Goal: Task Accomplishment & Management: Complete application form

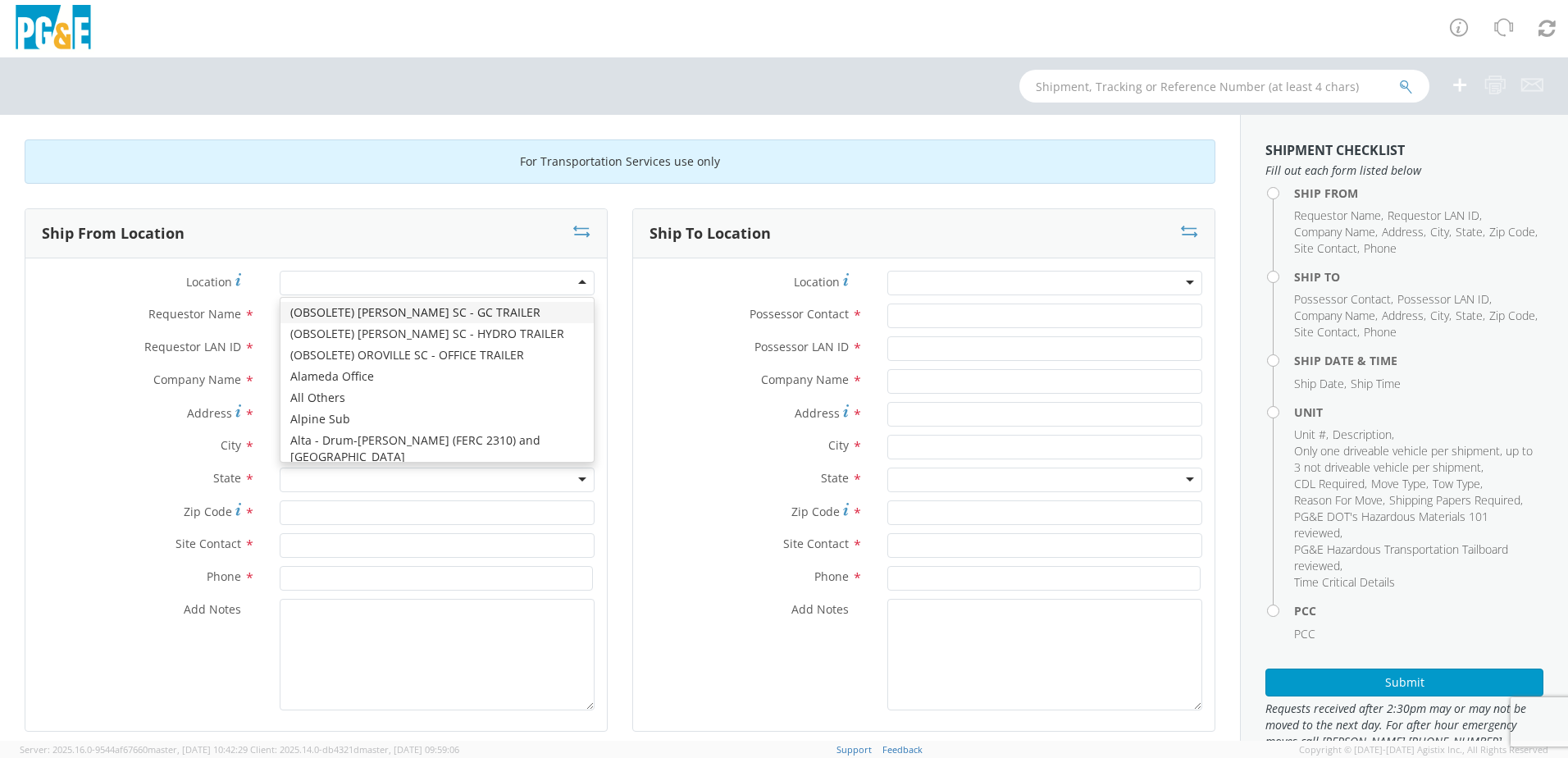
click at [533, 285] on div at bounding box center [436, 283] width 314 height 25
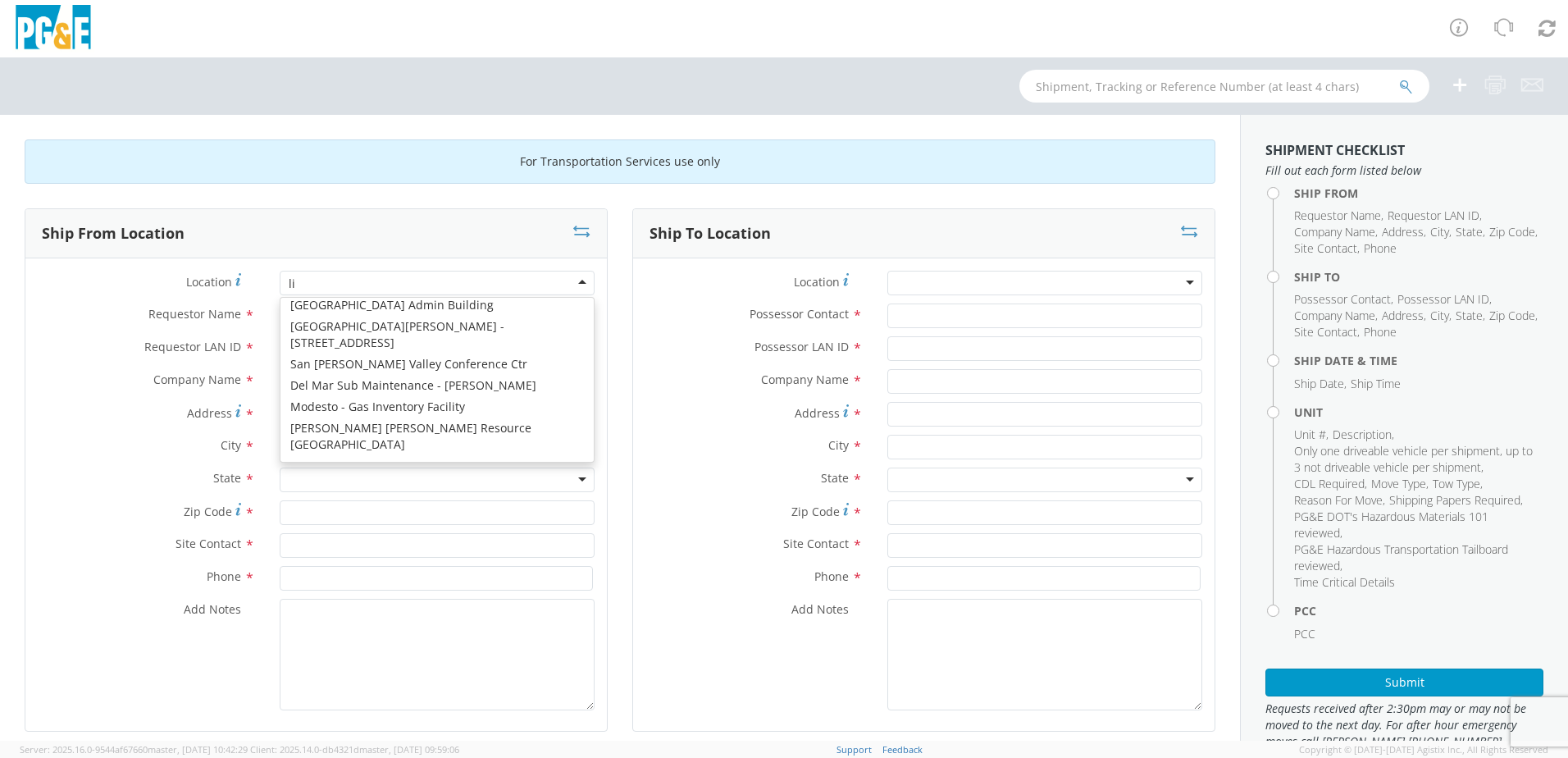
scroll to position [4, 0]
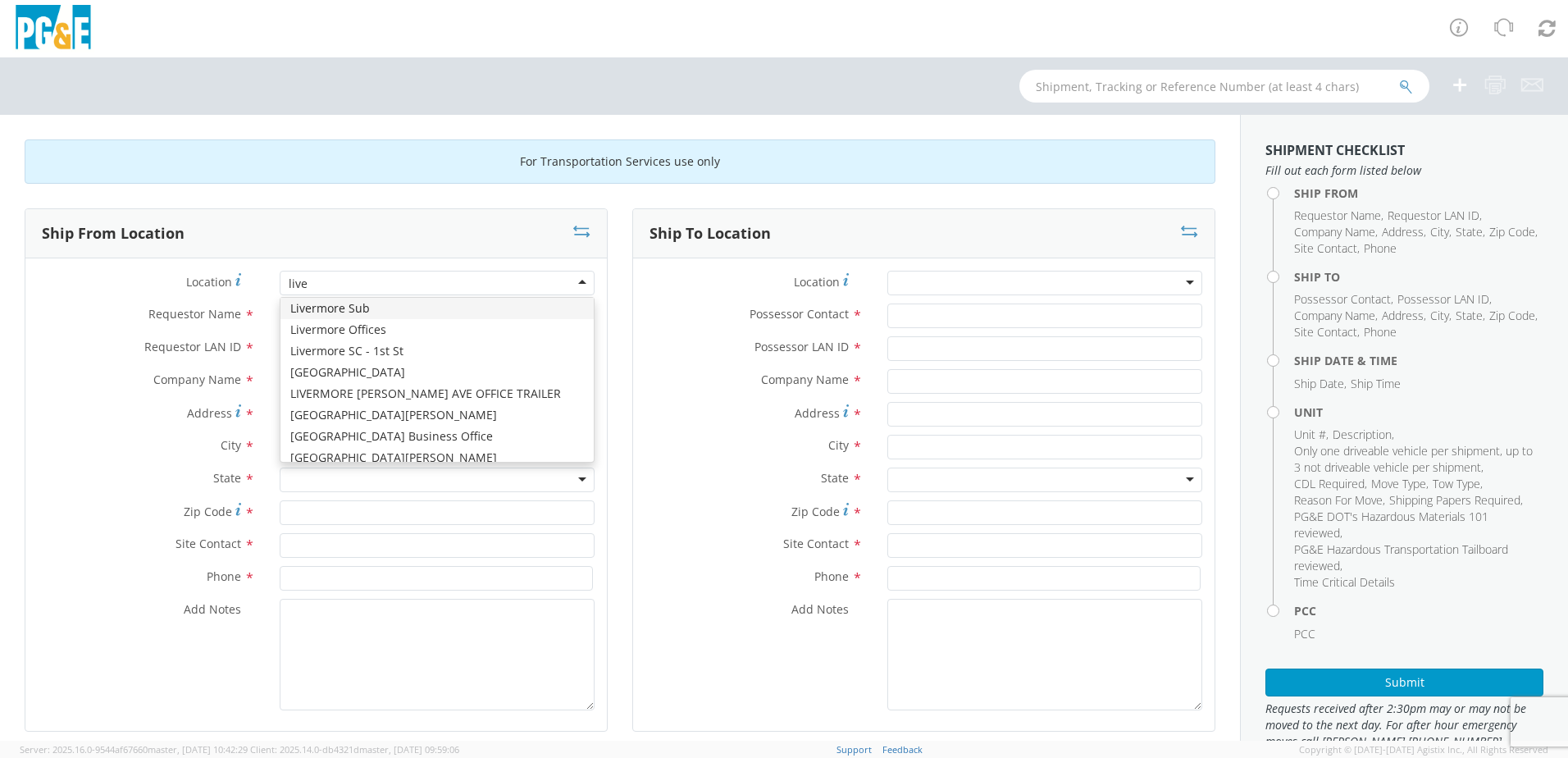
type input "liver"
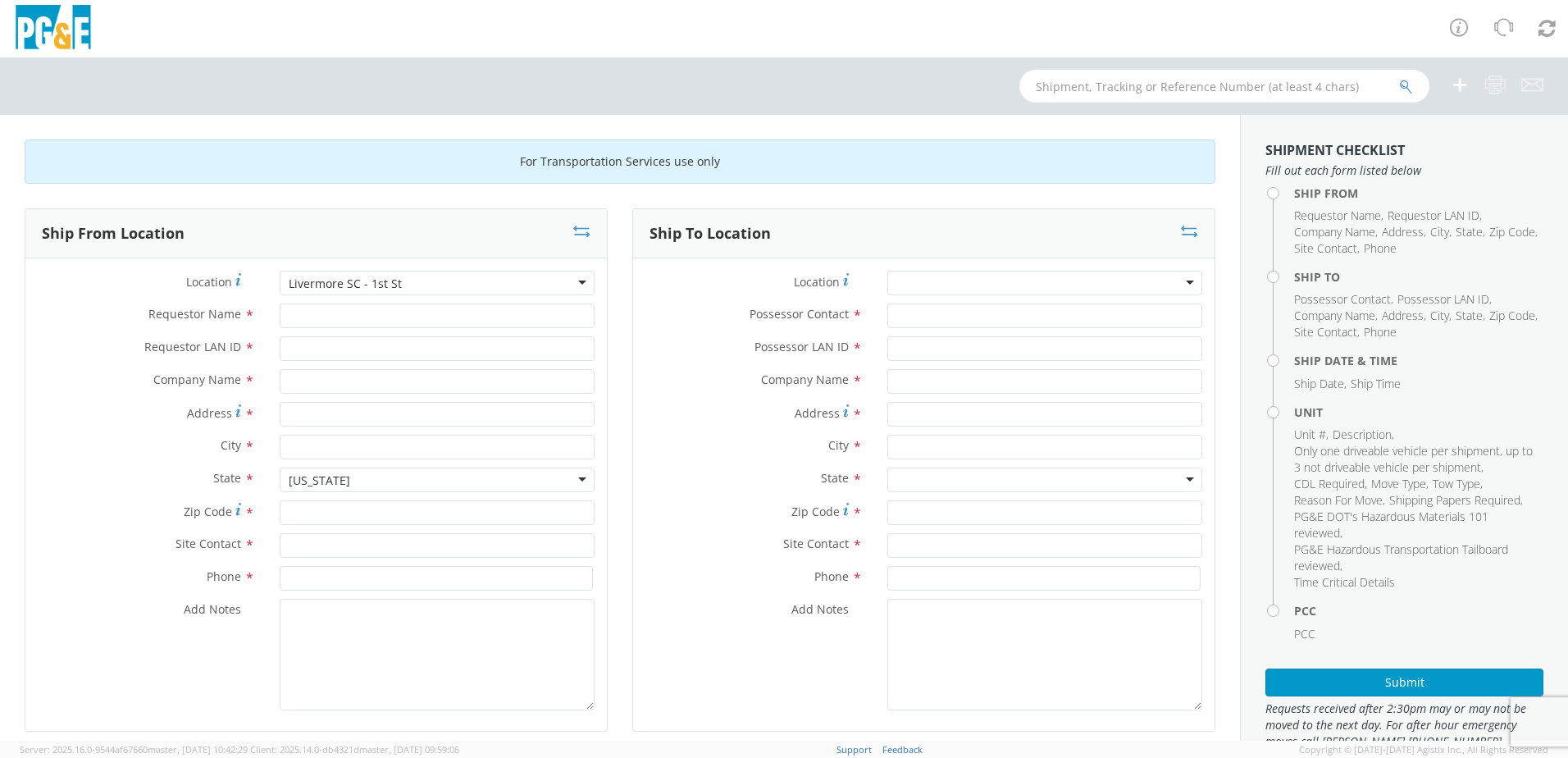
type input "PG&E"
type input "[STREET_ADDRESS]"
type input "Livermore"
type input "94550"
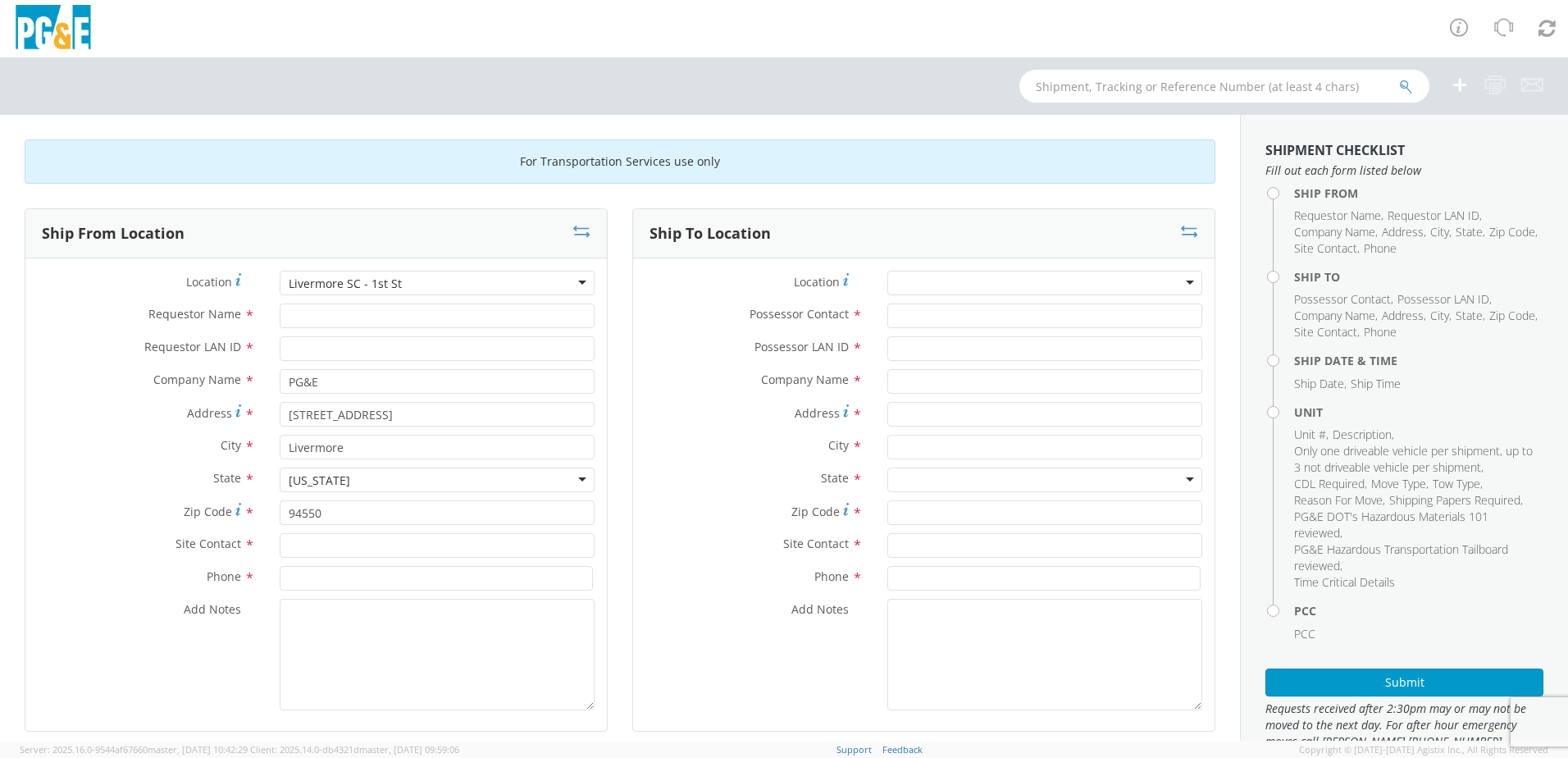
click at [969, 280] on div at bounding box center [1044, 283] width 314 height 25
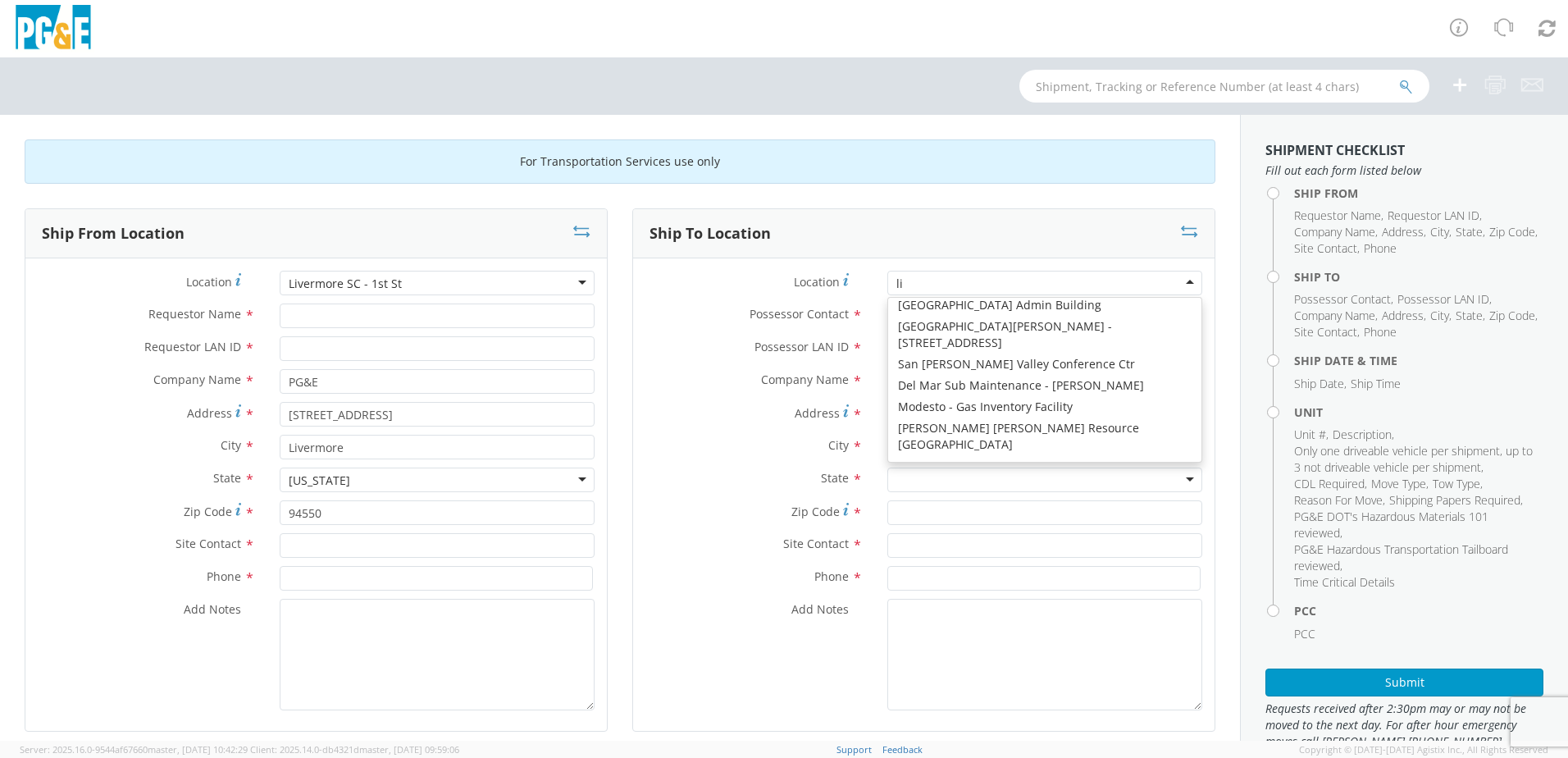
scroll to position [4, 0]
type input "liver"
type input "PG&E"
type input "[STREET_ADDRESS]"
type input "Livermore"
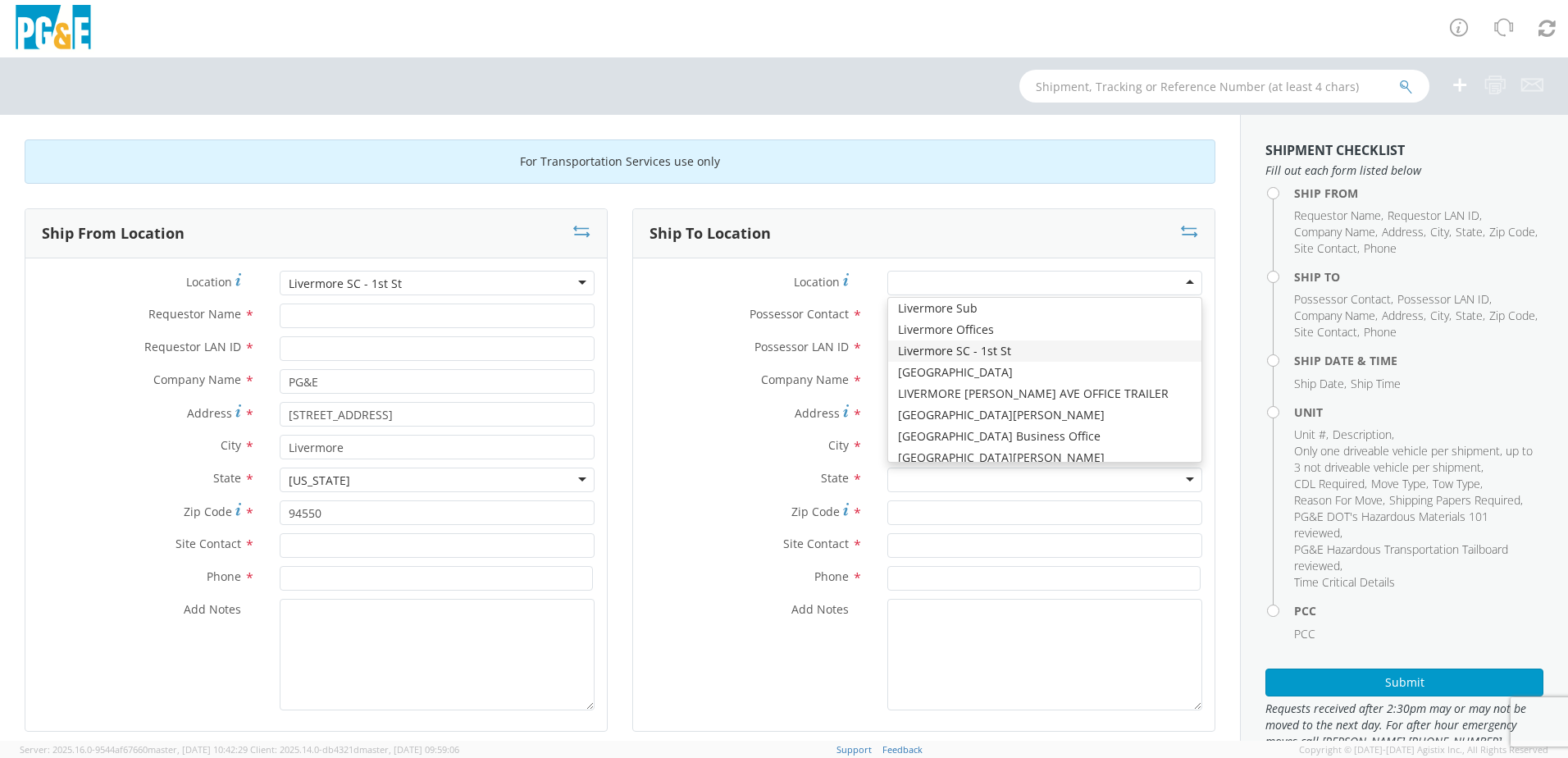
type input "94550"
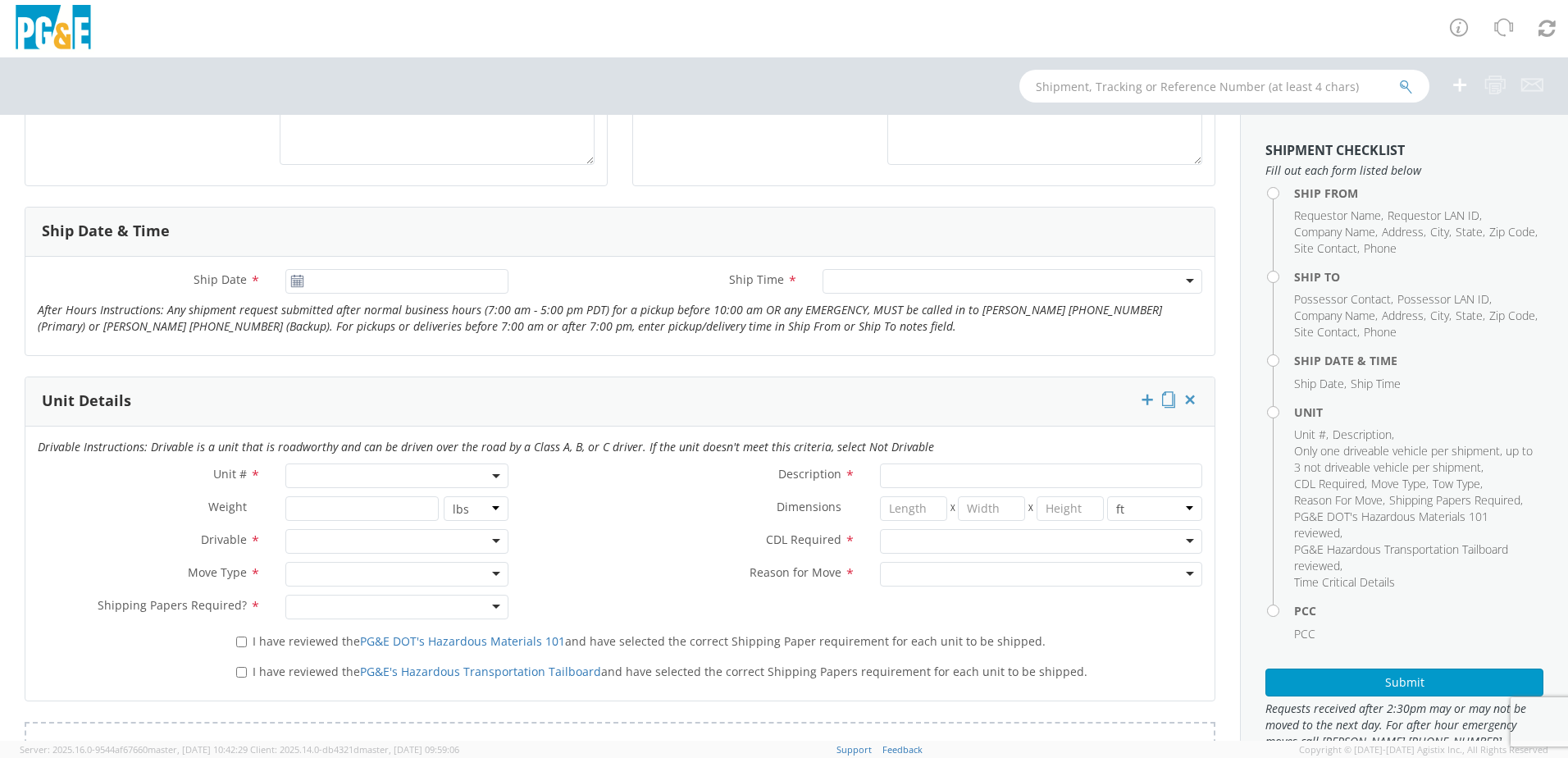
scroll to position [574, 0]
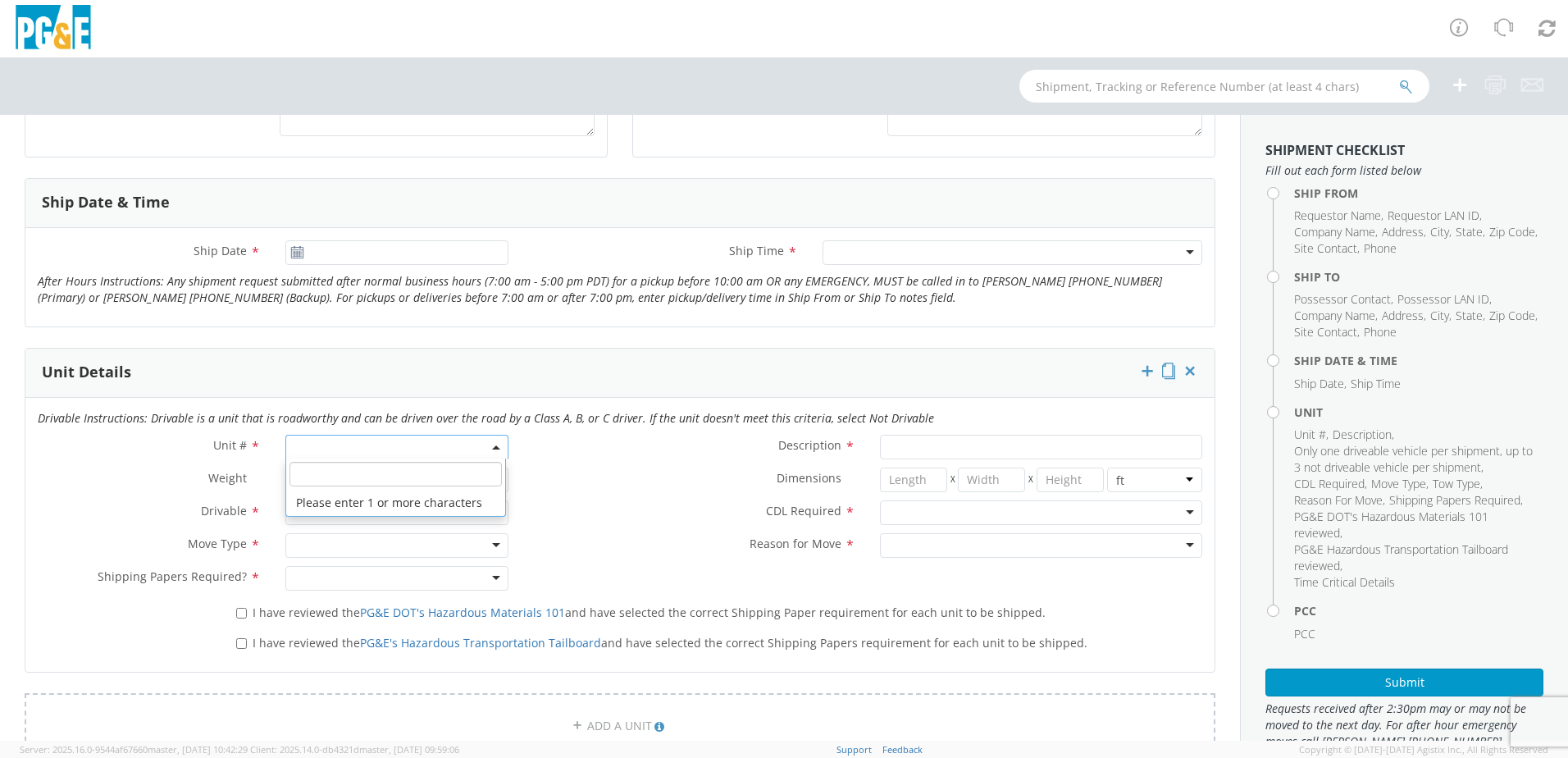
click at [370, 442] on span at bounding box center [397, 447] width 223 height 25
click at [370, 471] on input "search" at bounding box center [395, 474] width 212 height 25
type input "b42135"
type input "TRUCK; FIELD MECHANIC 16-19.5K 4X4"
type input "19500"
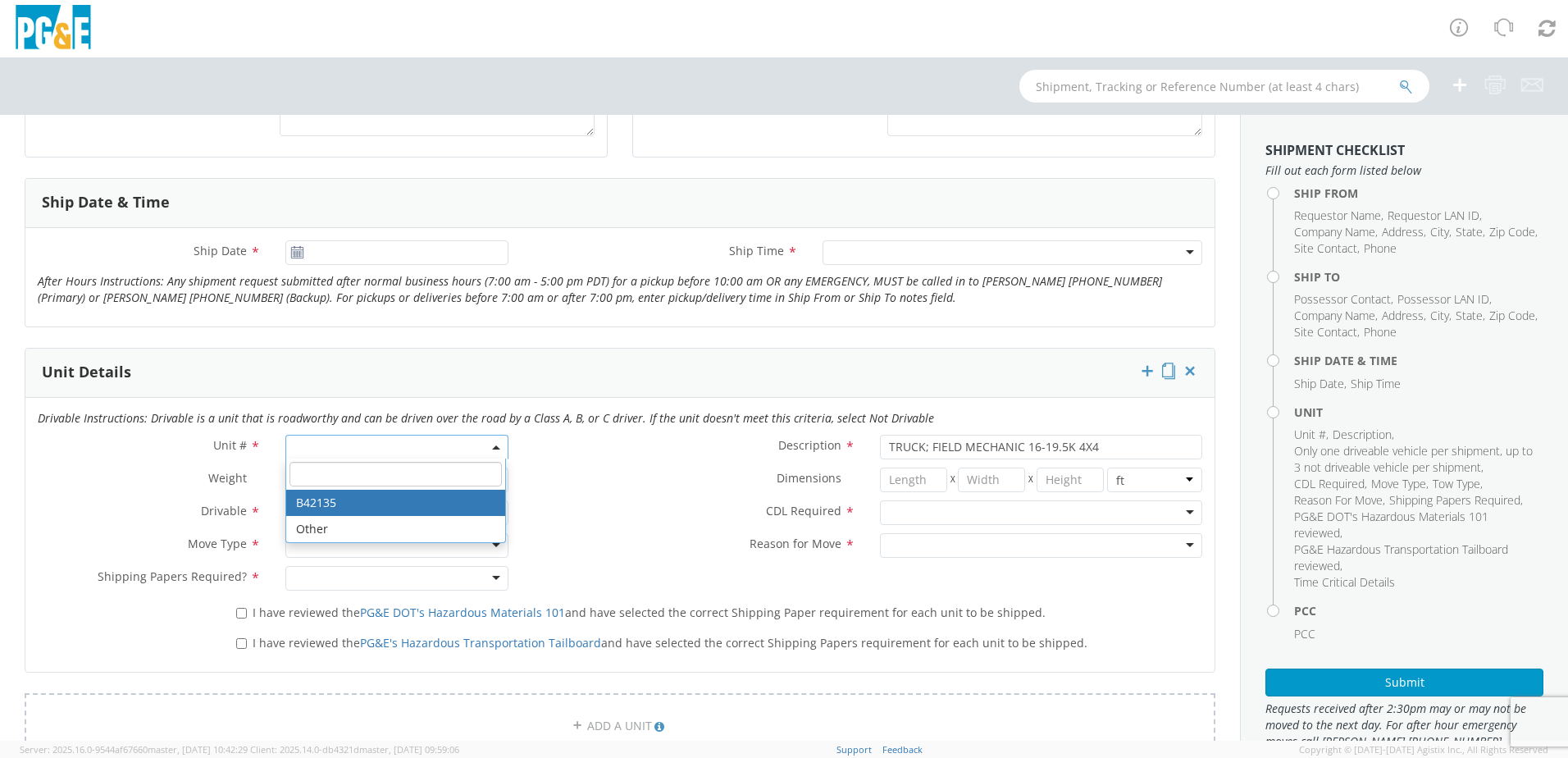
select select "B42135"
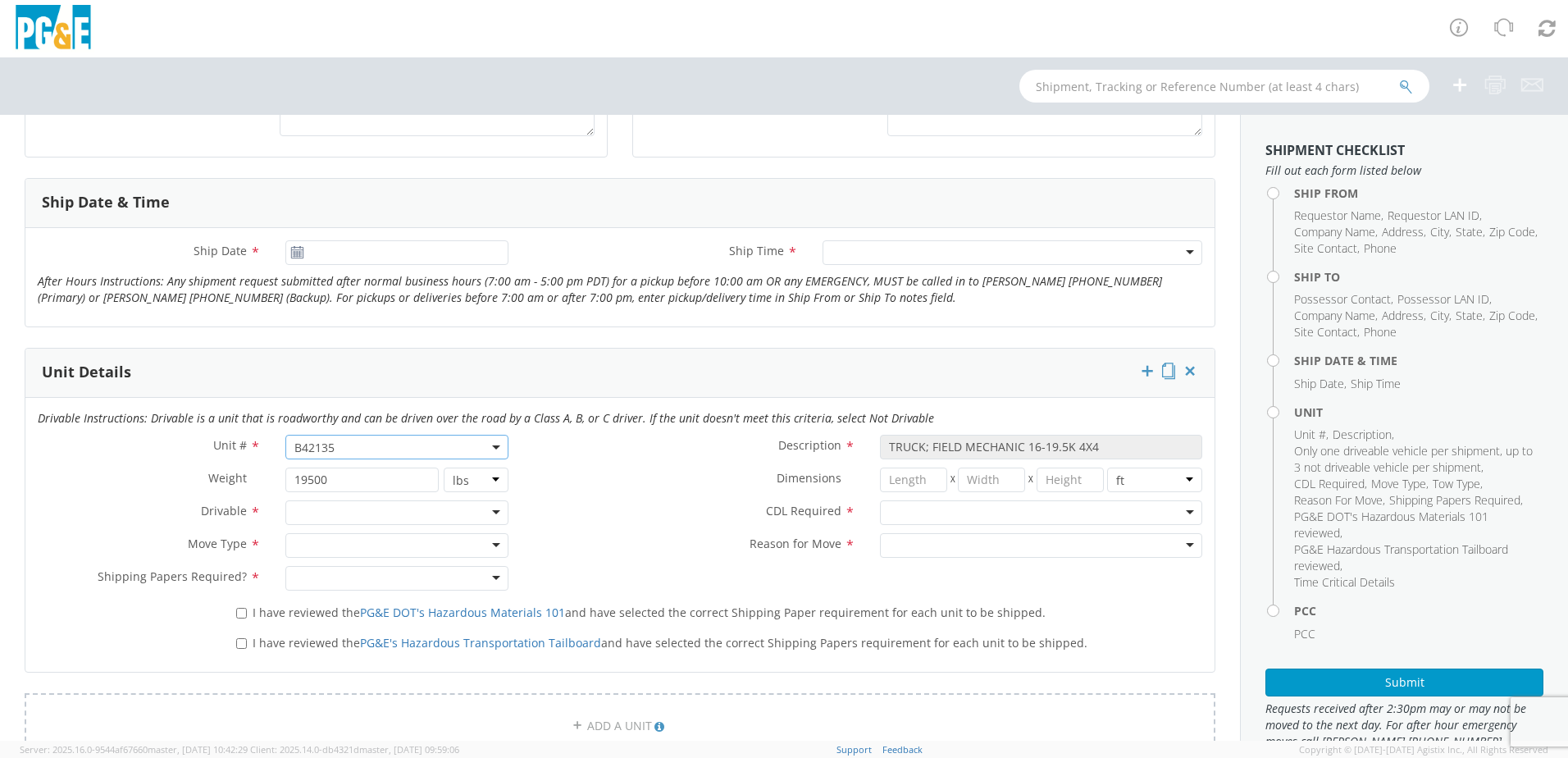
click at [623, 534] on label "Reason for Move *" at bounding box center [694, 543] width 347 height 21
click at [390, 513] on div at bounding box center [397, 513] width 223 height 25
click at [366, 545] on div at bounding box center [397, 545] width 223 height 25
click at [360, 581] on div at bounding box center [397, 578] width 223 height 25
click at [239, 612] on input "I have reviewed the PG&E DOT's Hazardous Materials 101 and have selected the co…" at bounding box center [241, 613] width 11 height 11
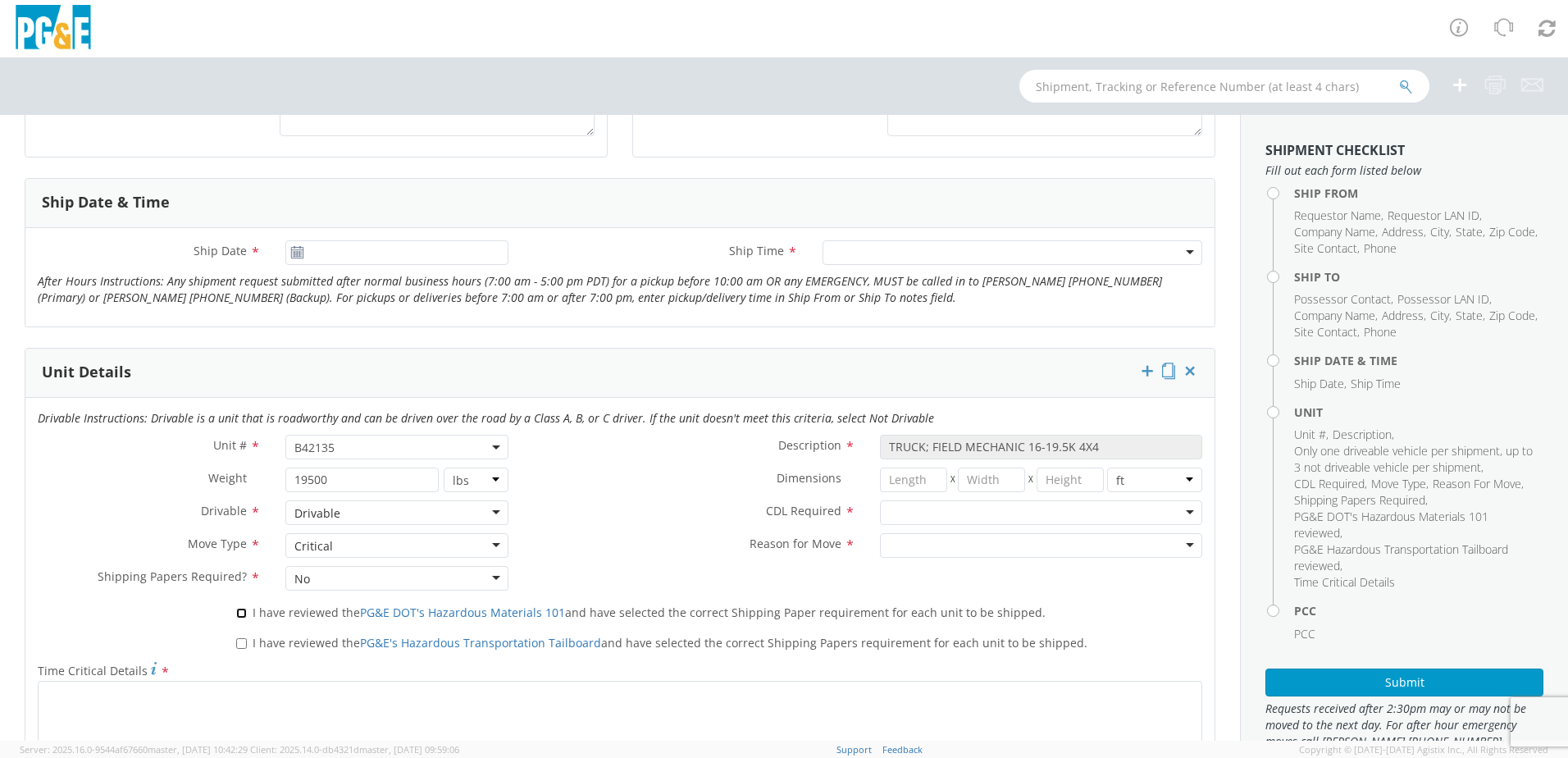
checkbox input "true"
click at [239, 644] on input "I have reviewed the PG&E's Hazardous Transportation Tailboard and have selected…" at bounding box center [241, 644] width 11 height 11
checkbox input "true"
click at [1027, 545] on div at bounding box center [1040, 545] width 322 height 25
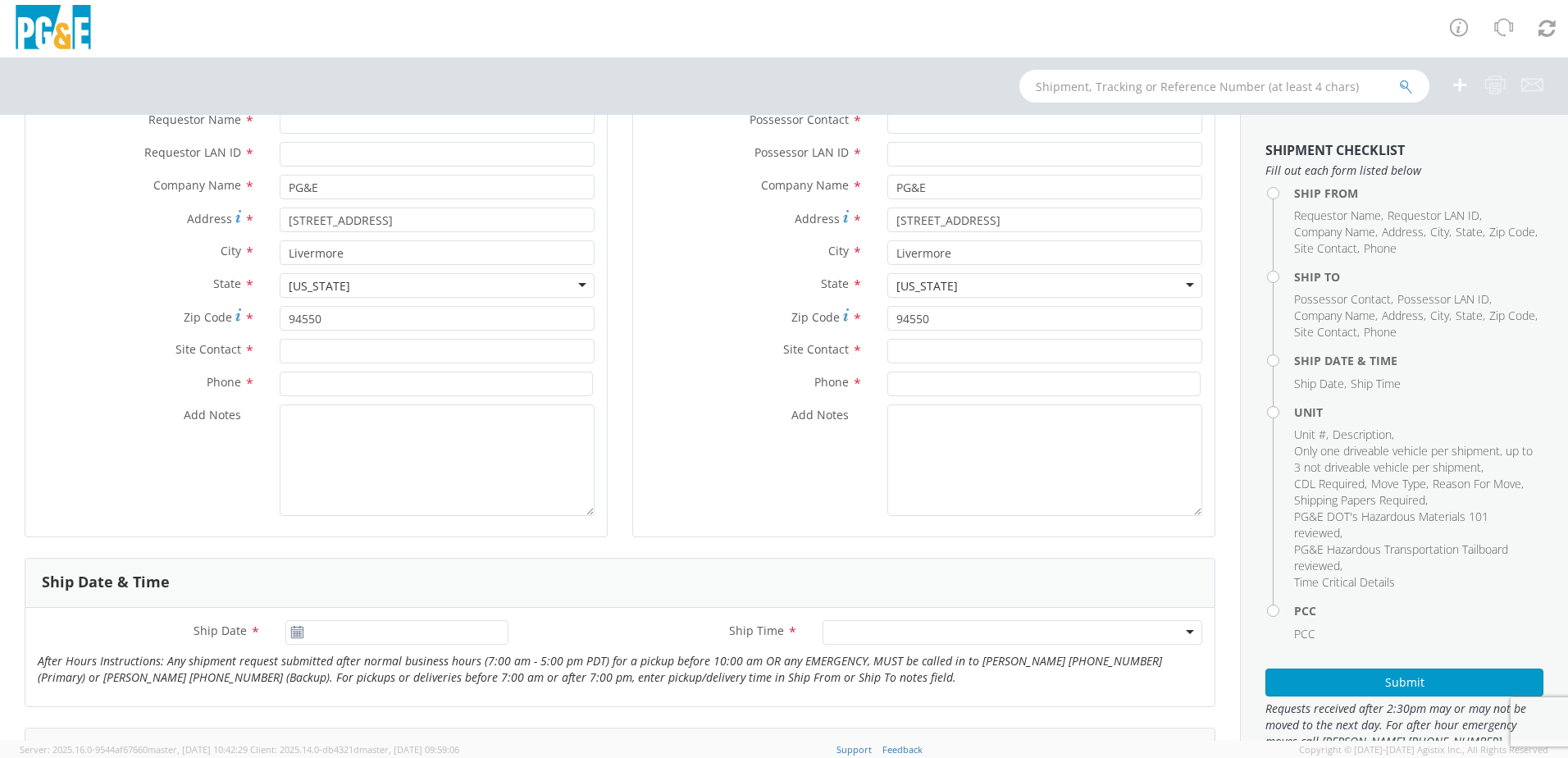
scroll to position [164, 0]
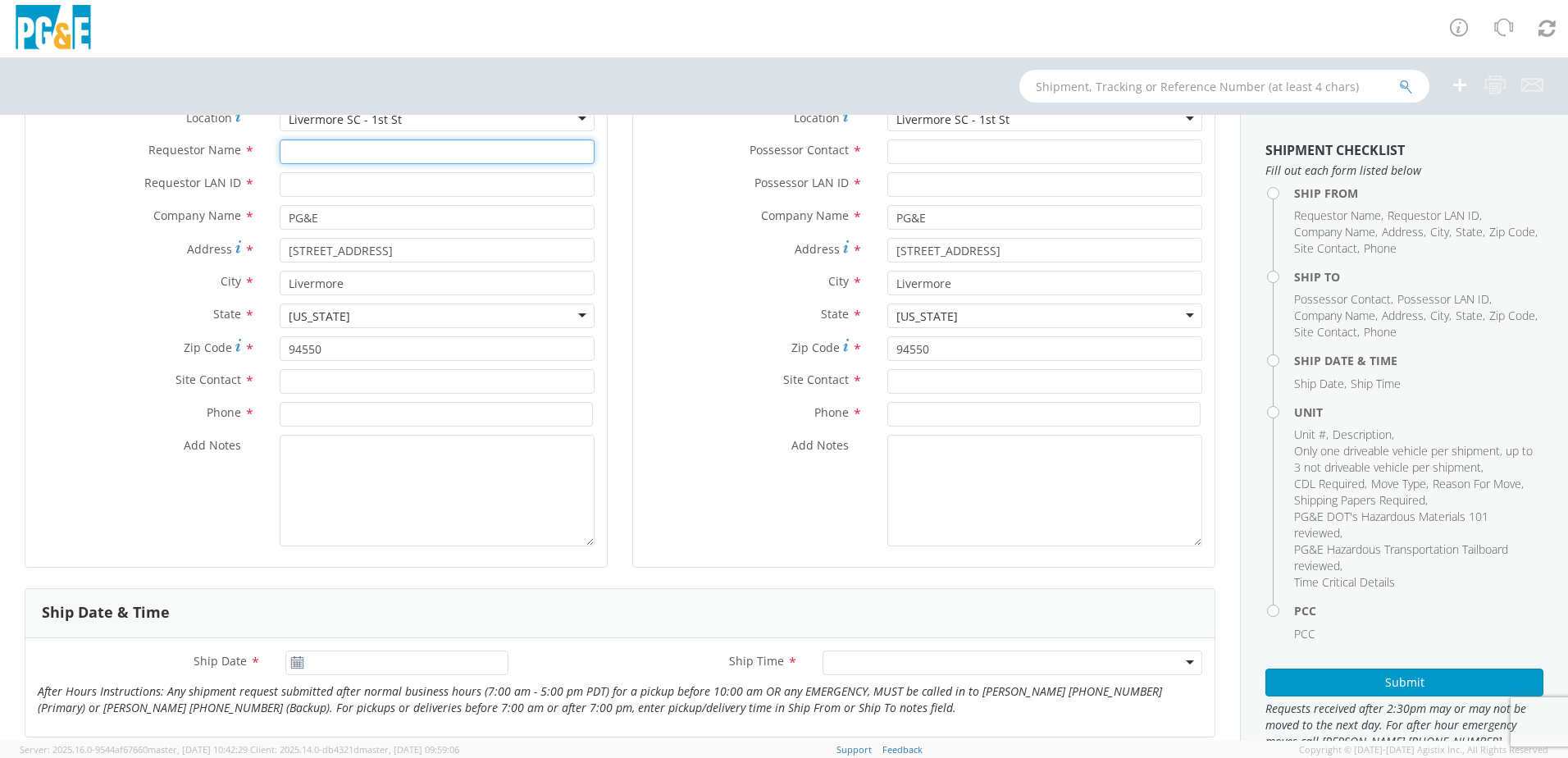
click at [363, 149] on input "Requestor Name *" at bounding box center [436, 152] width 314 height 25
click at [384, 154] on input "[PERSON_NAME]" at bounding box center [436, 152] width 314 height 25
type input "[PERSON_NAME]"
click at [379, 181] on input "Requestor LAN ID *" at bounding box center [436, 185] width 314 height 25
type input "r0m2"
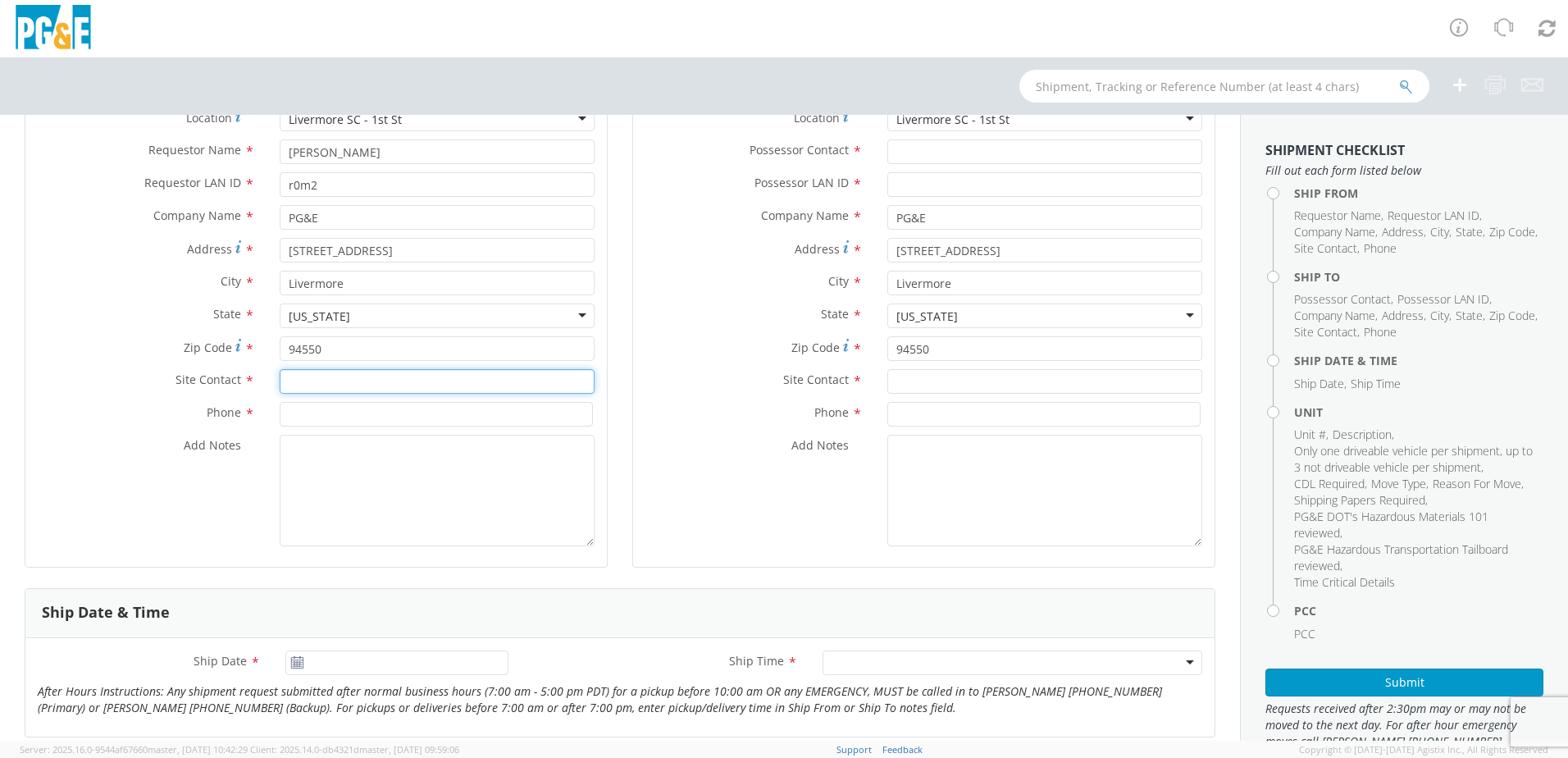
click at [381, 380] on input "text" at bounding box center [436, 382] width 314 height 25
type input "[PERSON_NAME]"
drag, startPoint x: 370, startPoint y: 382, endPoint x: 282, endPoint y: 383, distance: 88.0
click at [282, 383] on input "[PERSON_NAME]" at bounding box center [436, 382] width 314 height 25
click at [979, 385] on input "text" at bounding box center [1044, 382] width 314 height 25
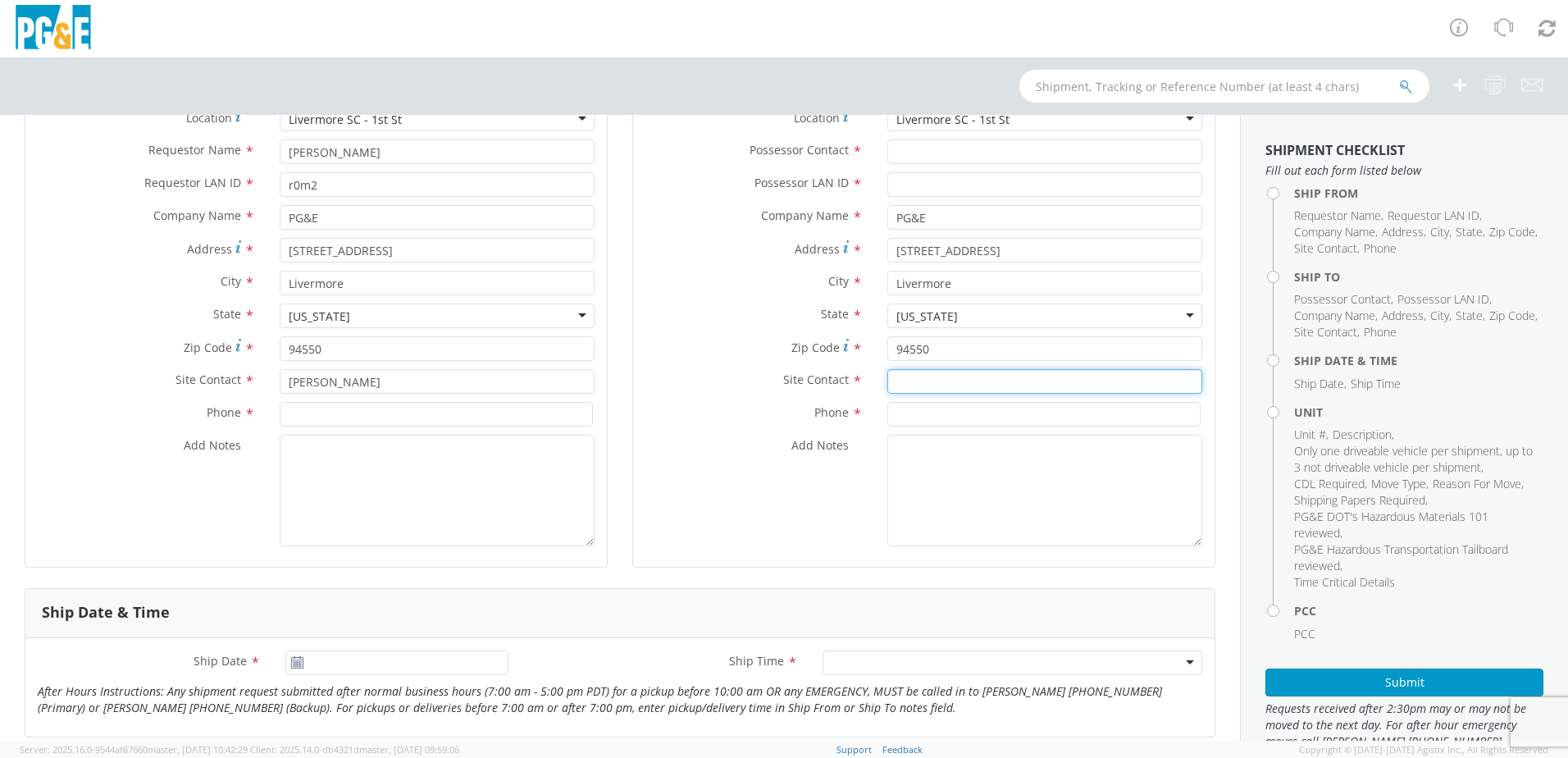
paste input "[PERSON_NAME]"
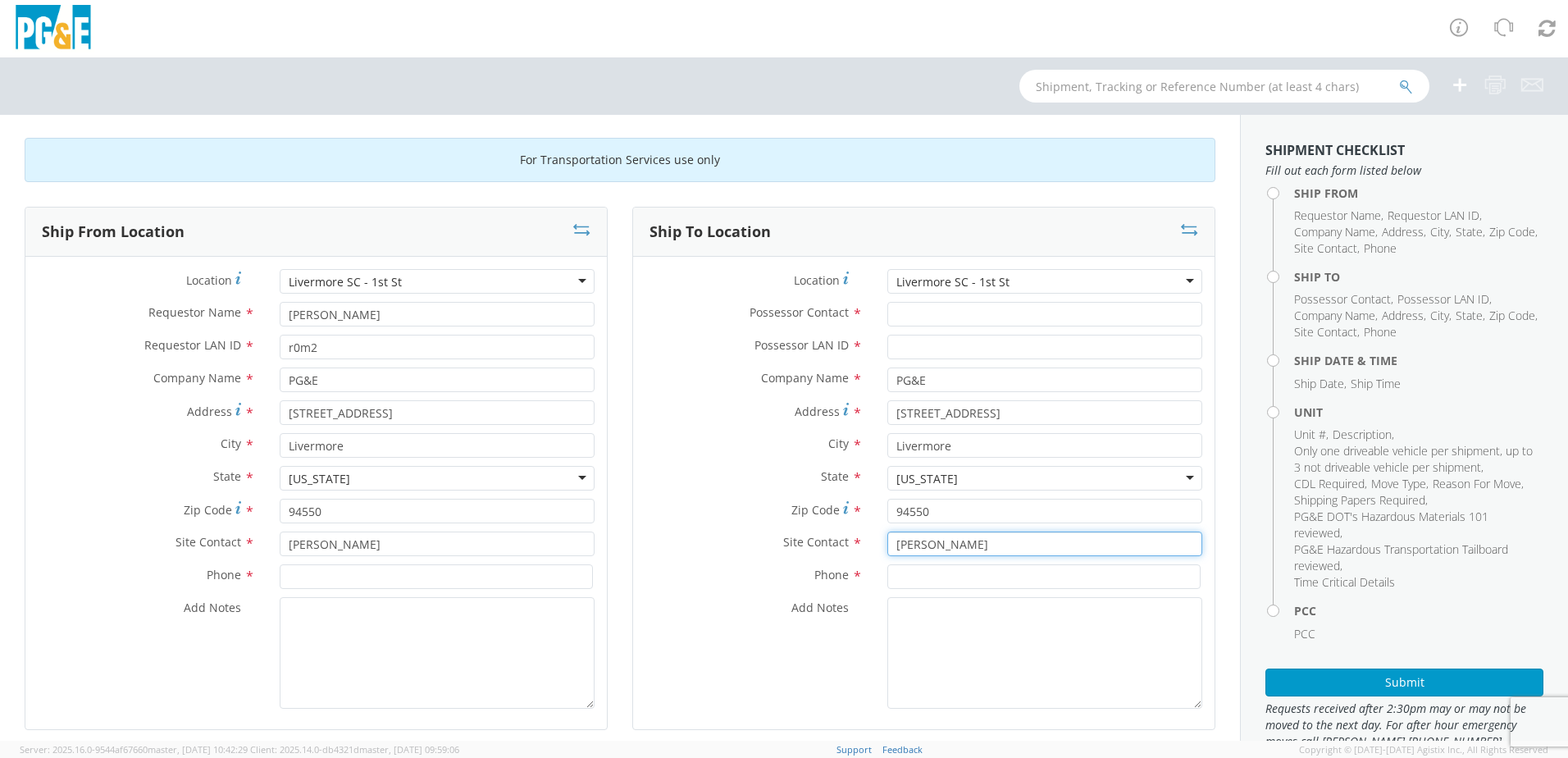
scroll to position [0, 0]
type input "[PERSON_NAME]"
click at [924, 316] on input "Possessor Contact *" at bounding box center [1044, 316] width 314 height 25
paste input "[PERSON_NAME]"
type input "[PERSON_NAME]"
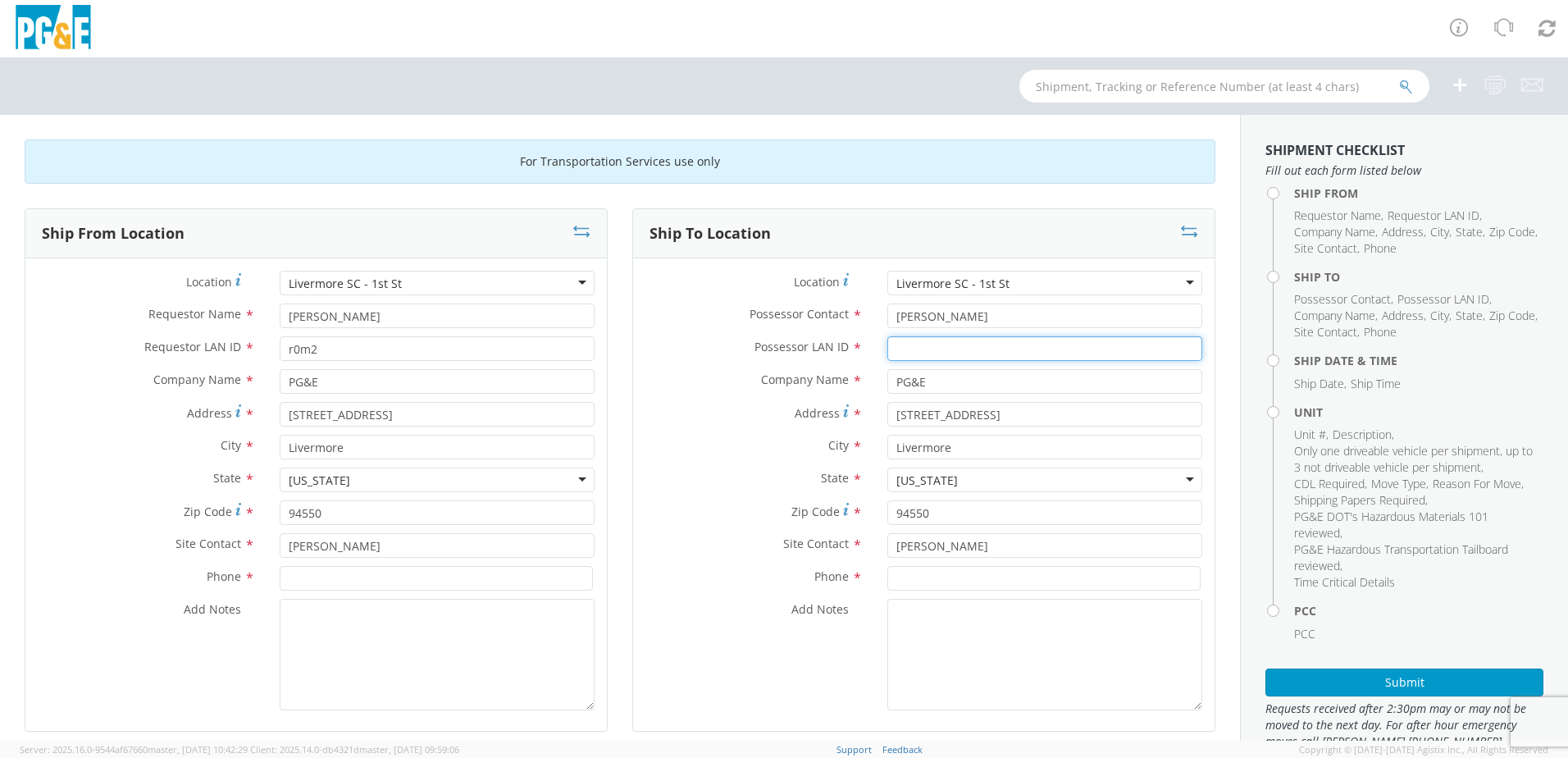
click at [934, 348] on input "Possessor LAN ID *" at bounding box center [1044, 349] width 314 height 25
type input "jr47"
click at [419, 579] on input at bounding box center [436, 578] width 313 height 25
drag, startPoint x: 417, startPoint y: 583, endPoint x: 251, endPoint y: 584, distance: 166.0
click at [251, 584] on div "Phone * [PHONE_NUMBER]" at bounding box center [315, 578] width 582 height 25
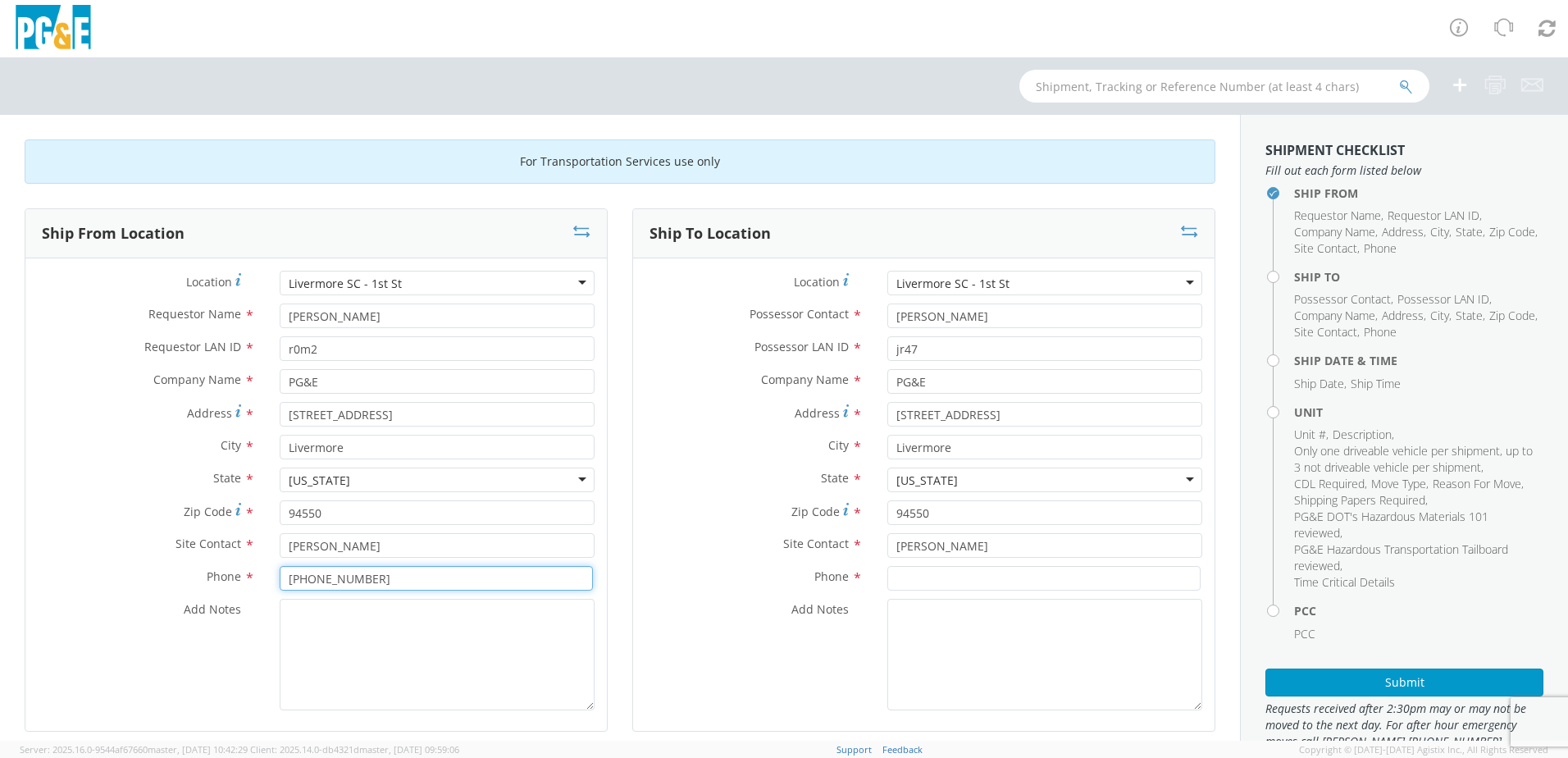
type input "[PHONE_NUMBER]"
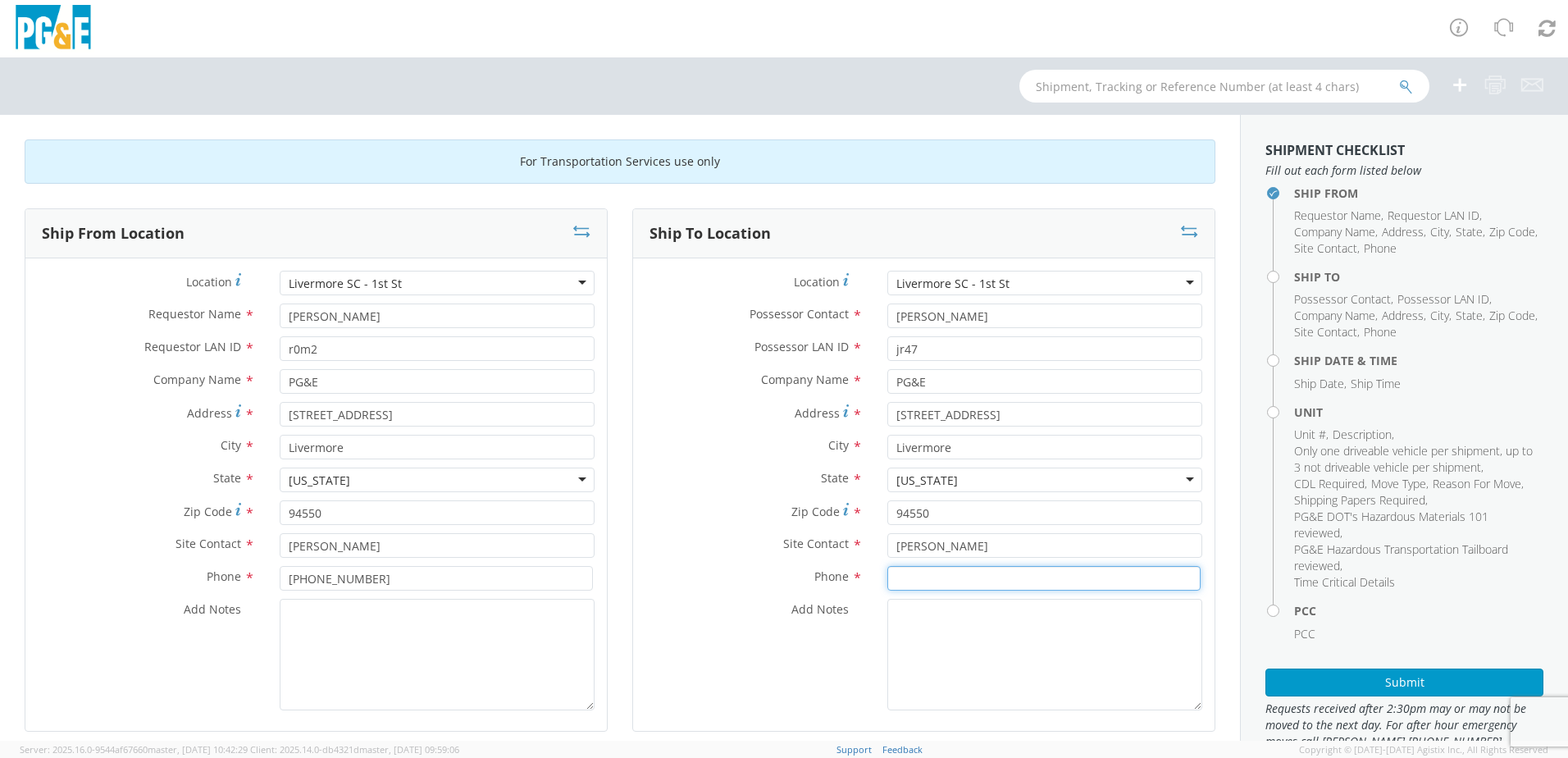
click at [941, 571] on input at bounding box center [1044, 578] width 313 height 25
paste input "[PHONE_NUMBER]"
type input "[PHONE_NUMBER]"
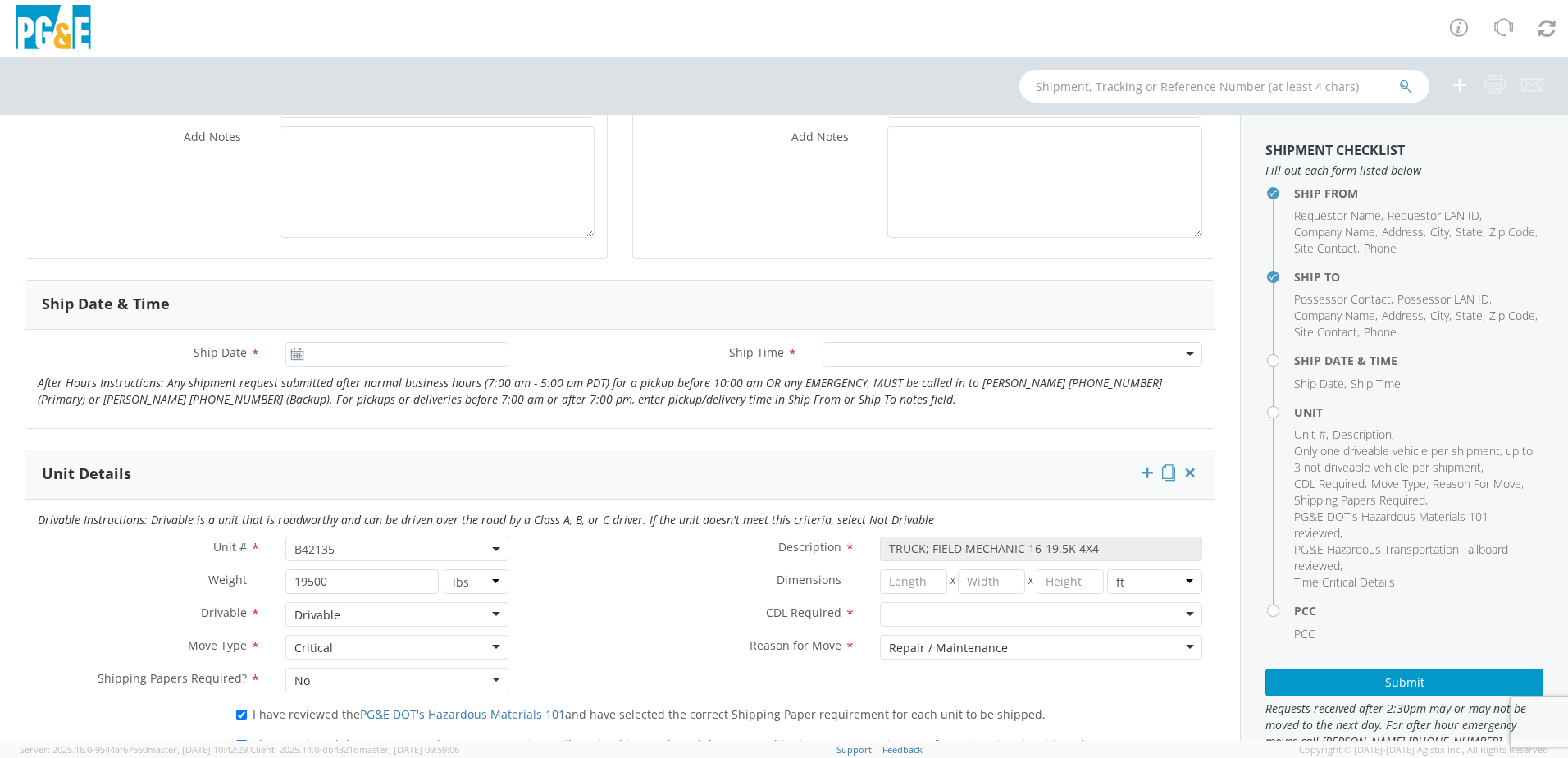
scroll to position [493, 0]
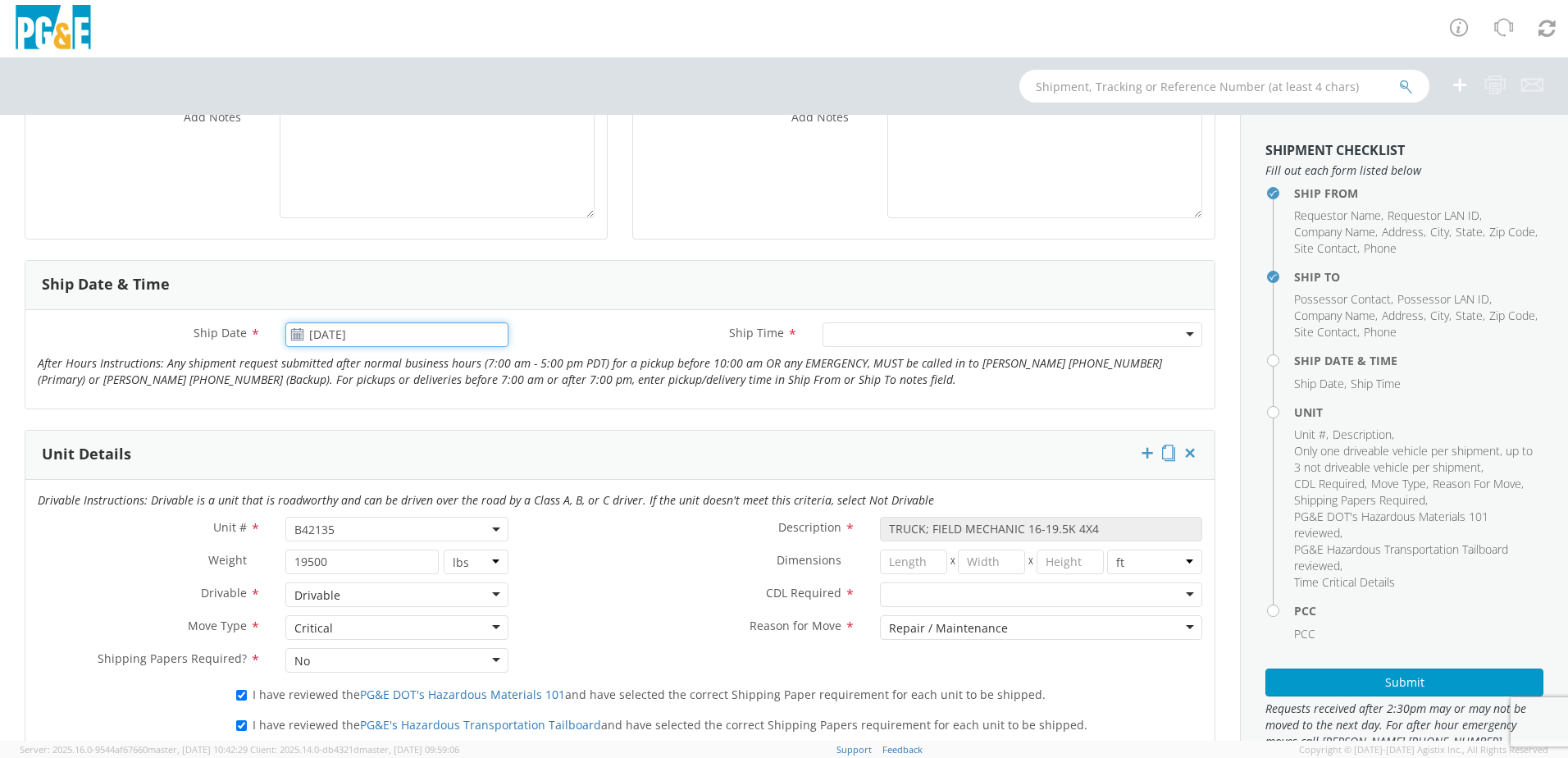
click at [350, 338] on input "[DATE]" at bounding box center [397, 335] width 223 height 25
click at [388, 463] on td "13" at bounding box center [399, 464] width 35 height 25
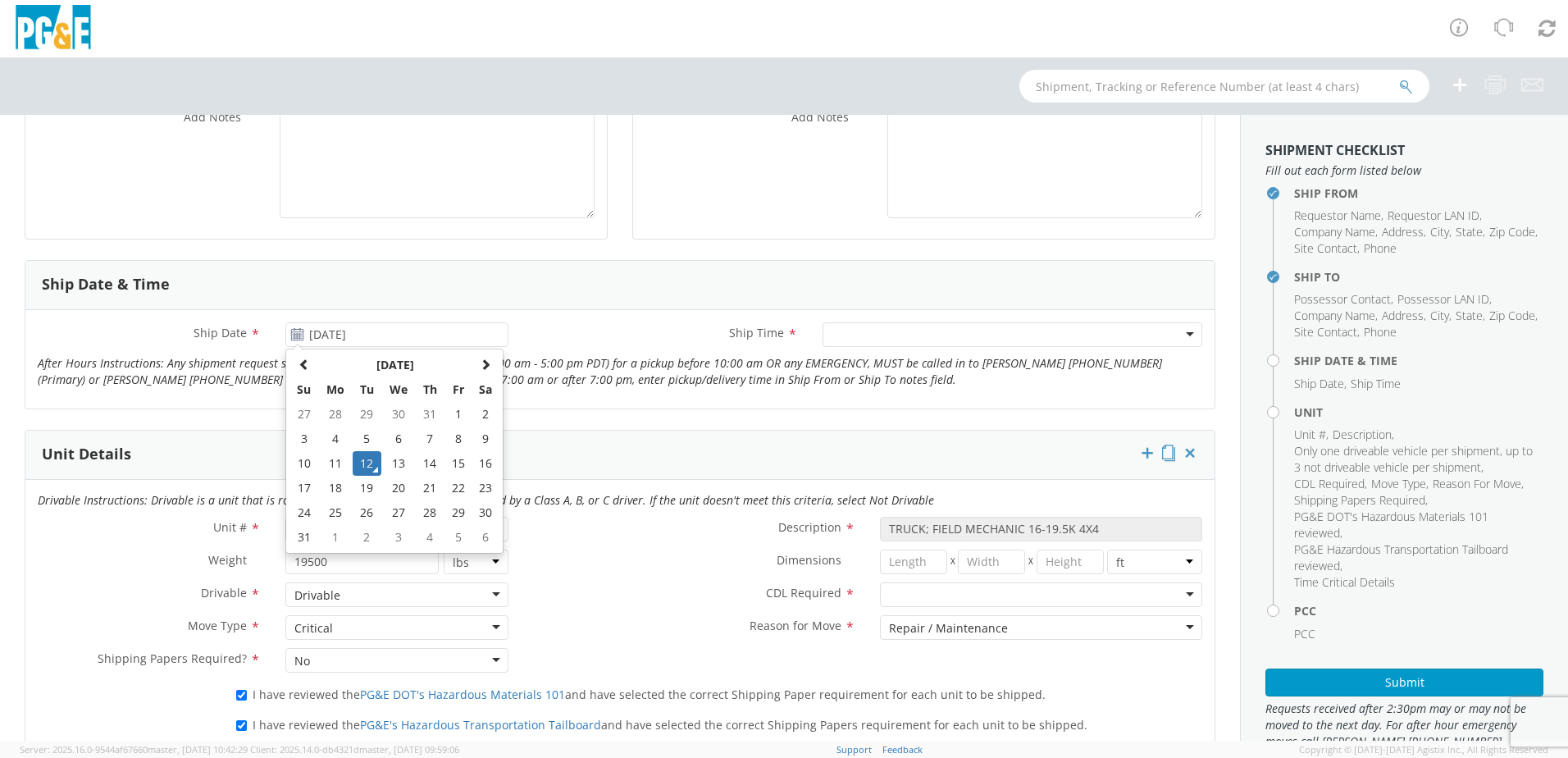
type input "[DATE]"
click at [874, 339] on div at bounding box center [1011, 335] width 380 height 25
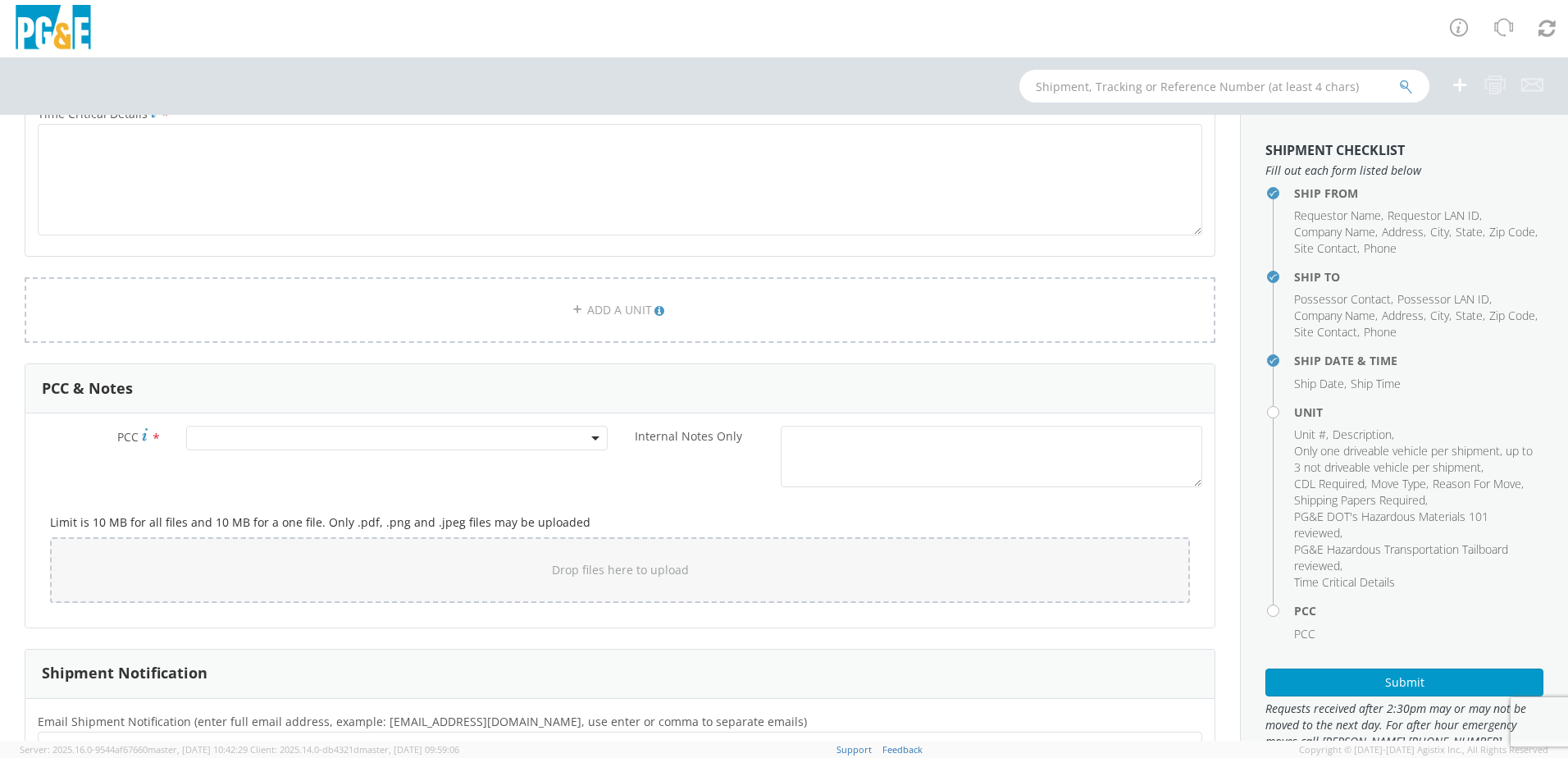
scroll to position [1149, 0]
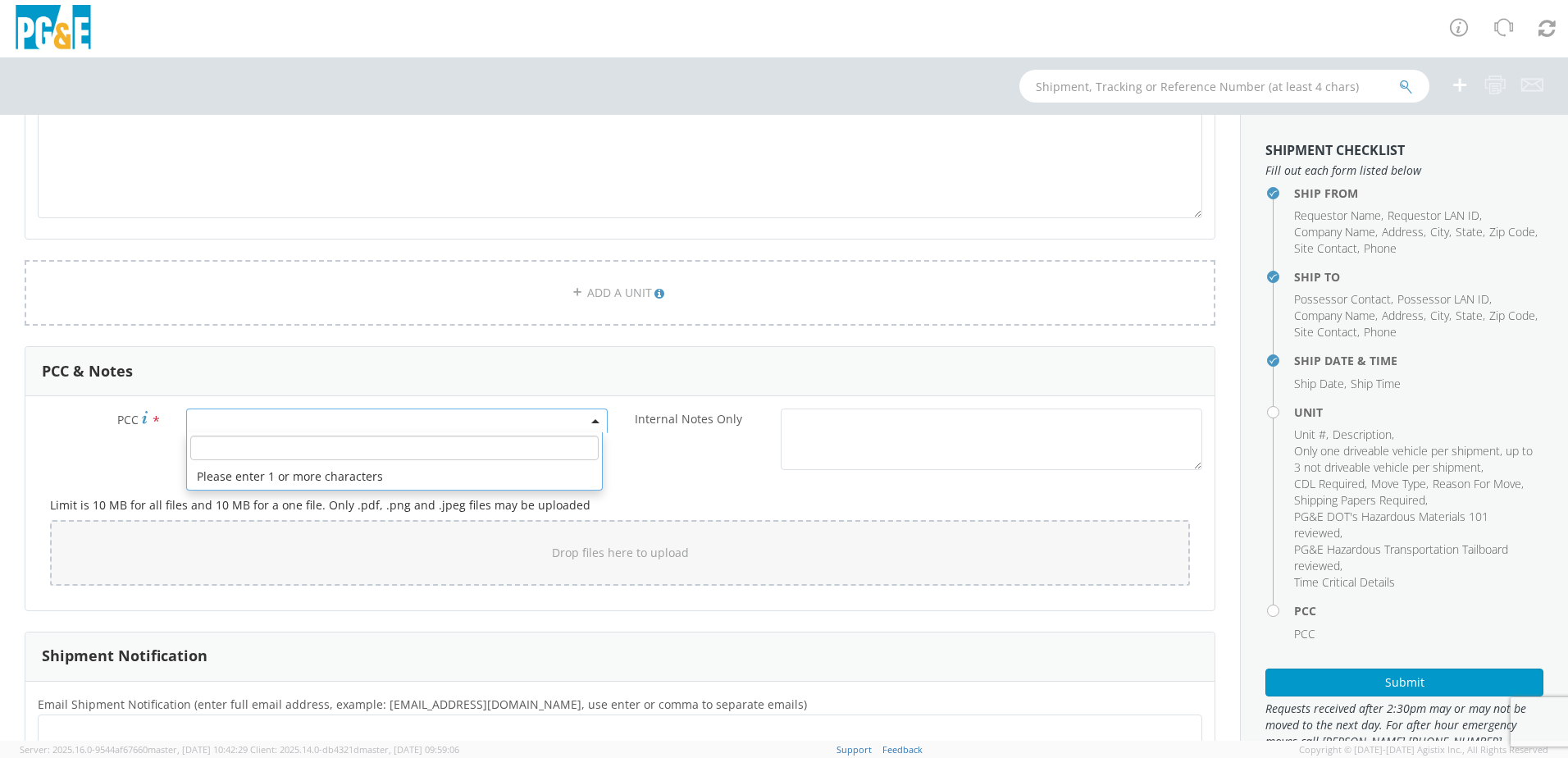
click at [403, 421] on span at bounding box center [397, 421] width 421 height 25
click at [412, 455] on input "number" at bounding box center [394, 448] width 409 height 25
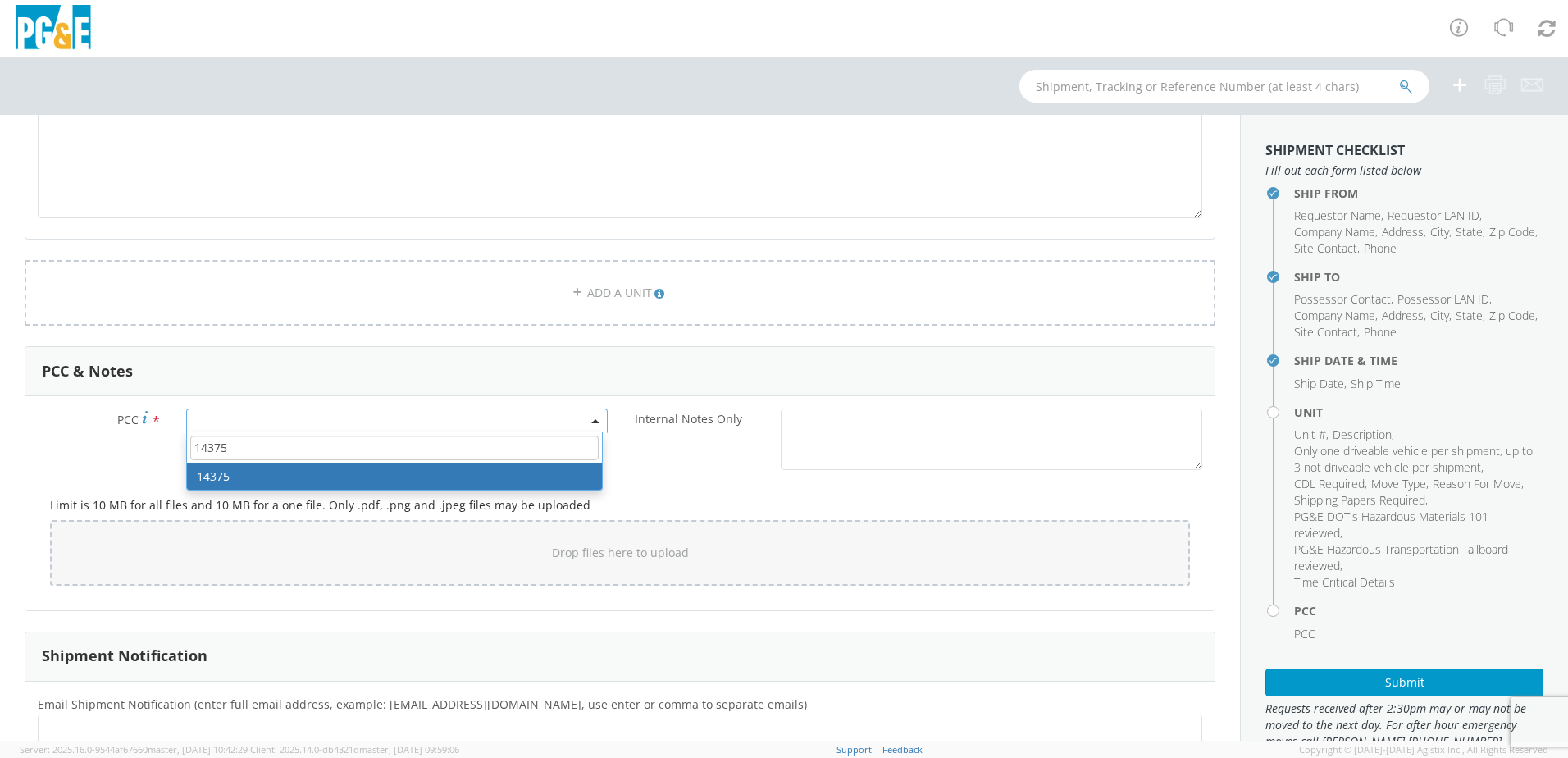
type input "14375"
select select "14375"
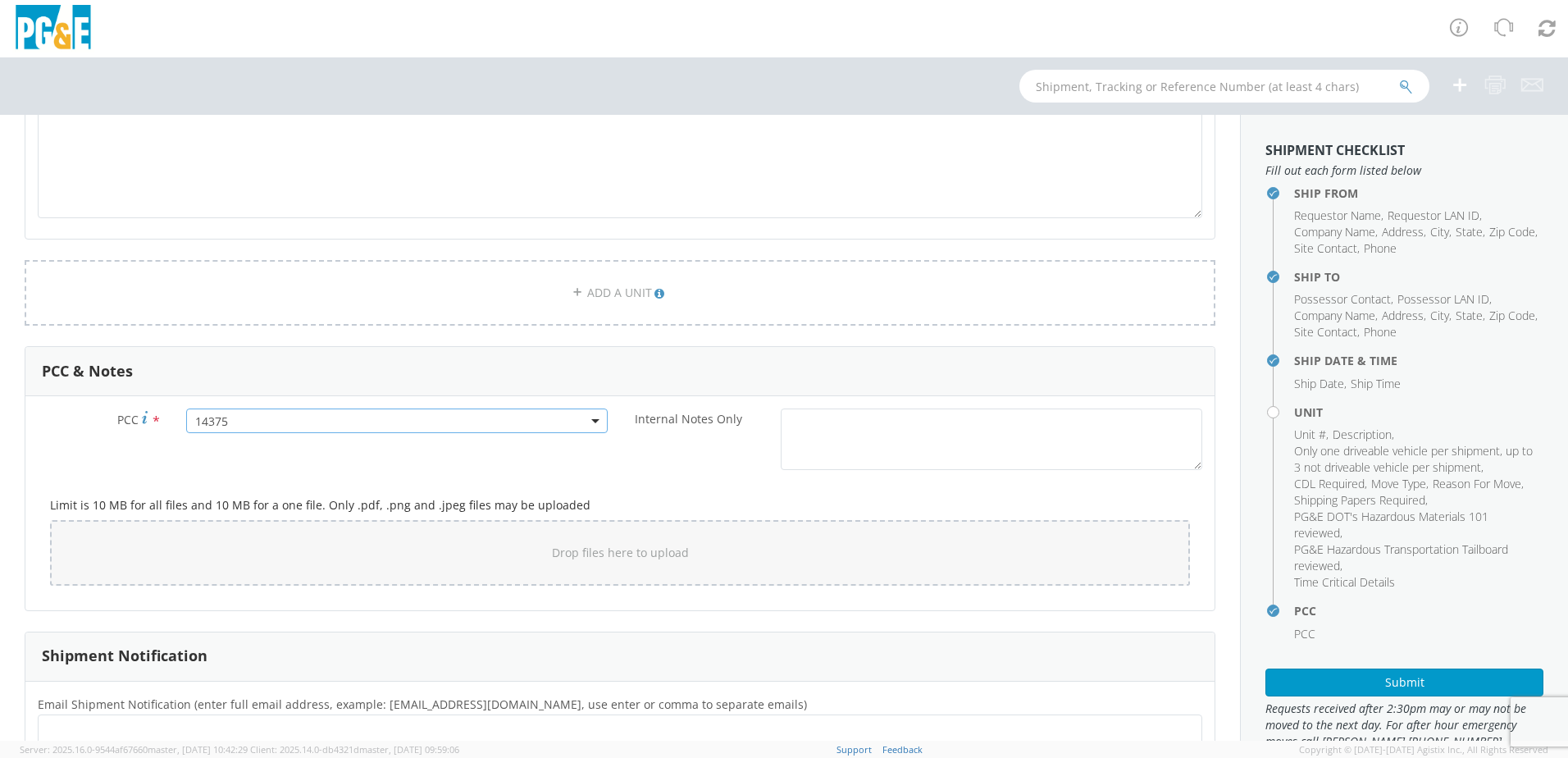
click at [635, 487] on div "Limit is 10 MB for all files and 10 MB for a one file. Only .pdf, .png and .jpe…" at bounding box center [619, 538] width 1164 height 119
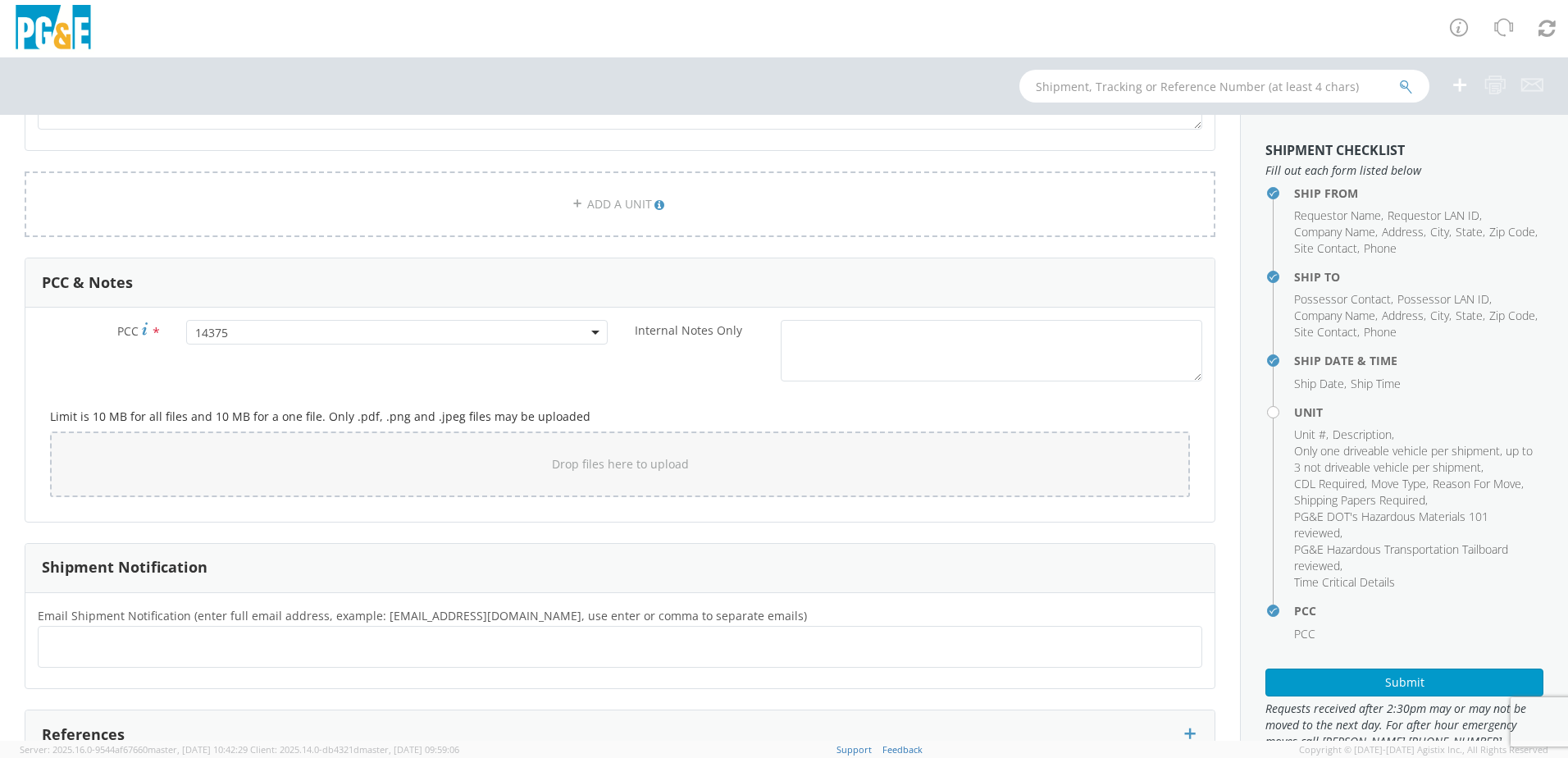
scroll to position [1368, 0]
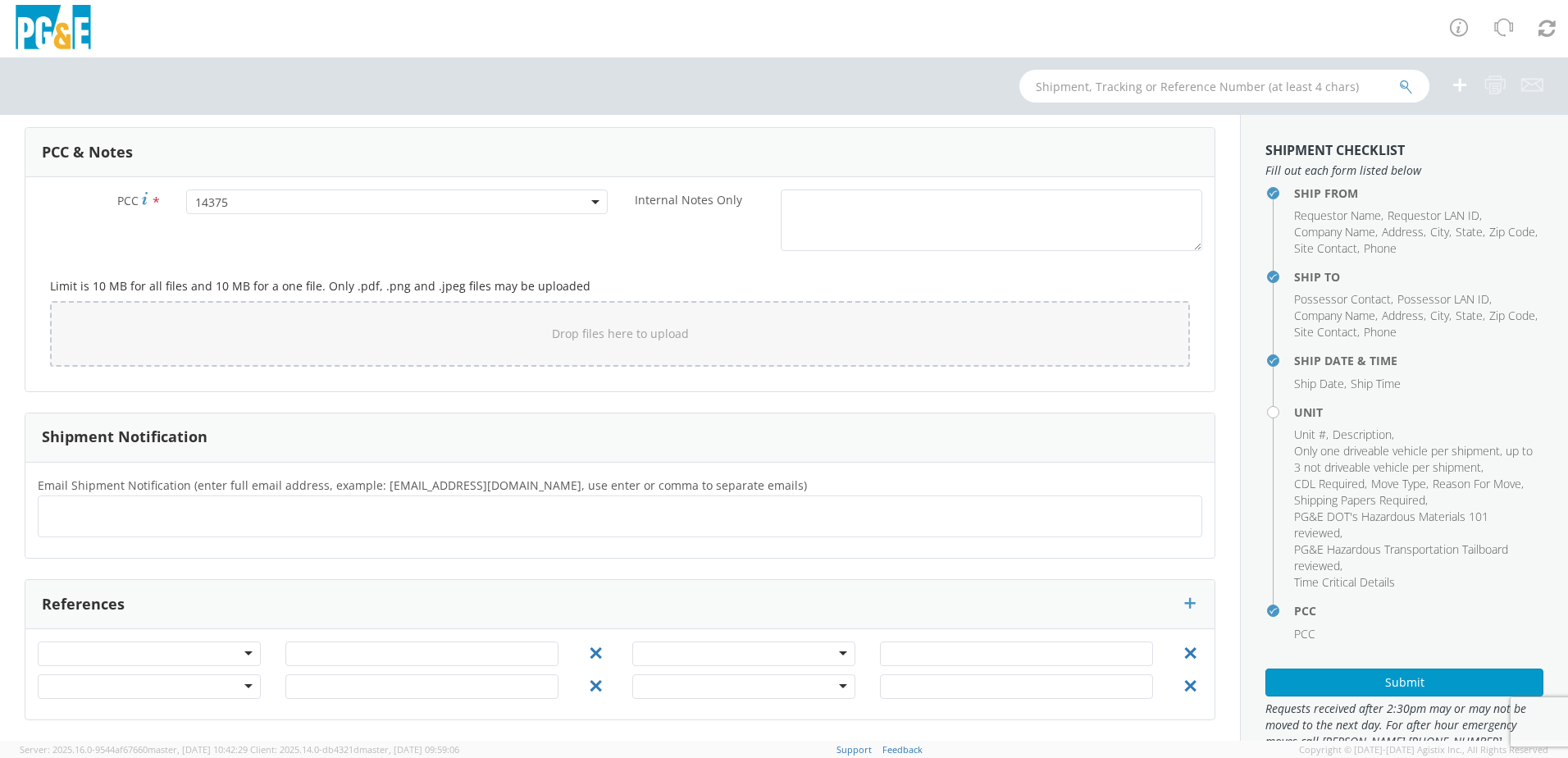
click at [404, 523] on ul at bounding box center [620, 517] width 1150 height 27
type input "[EMAIL_ADDRESS][DOMAIN_NAME]"
click at [382, 516] on ul "[EMAIL_ADDRESS][DOMAIN_NAME] × [EMAIL_ADDRESS][DOMAIN_NAME] ×" at bounding box center [620, 516] width 1150 height 28
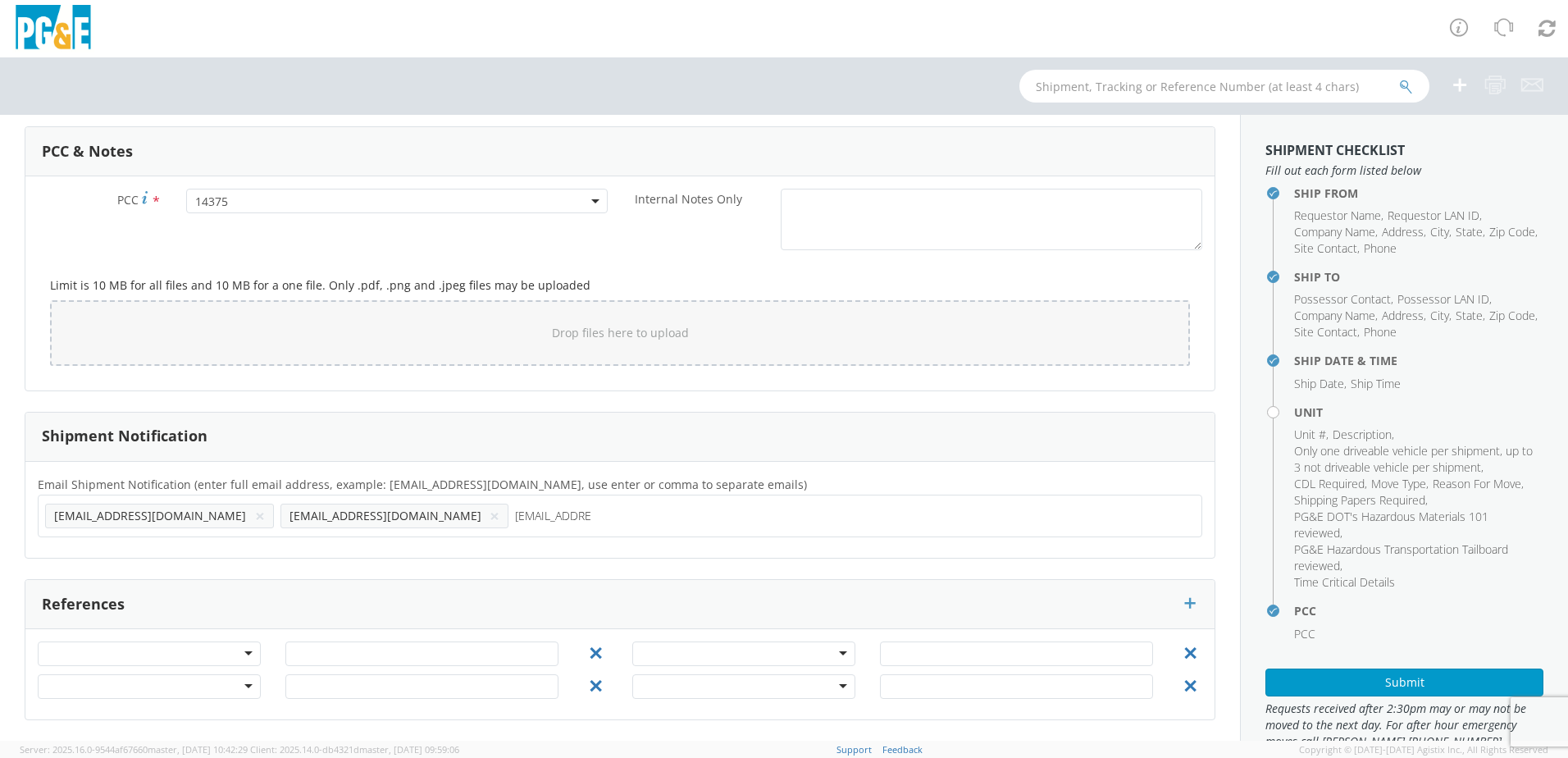
type input "[EMAIL_ADDRESS][DOMAIN_NAME]"
click at [590, 520] on ul "[EMAIL_ADDRESS][DOMAIN_NAME] × [EMAIL_ADDRESS][DOMAIN_NAME] × [EMAIL_ADDRESS][D…" at bounding box center [620, 516] width 1150 height 28
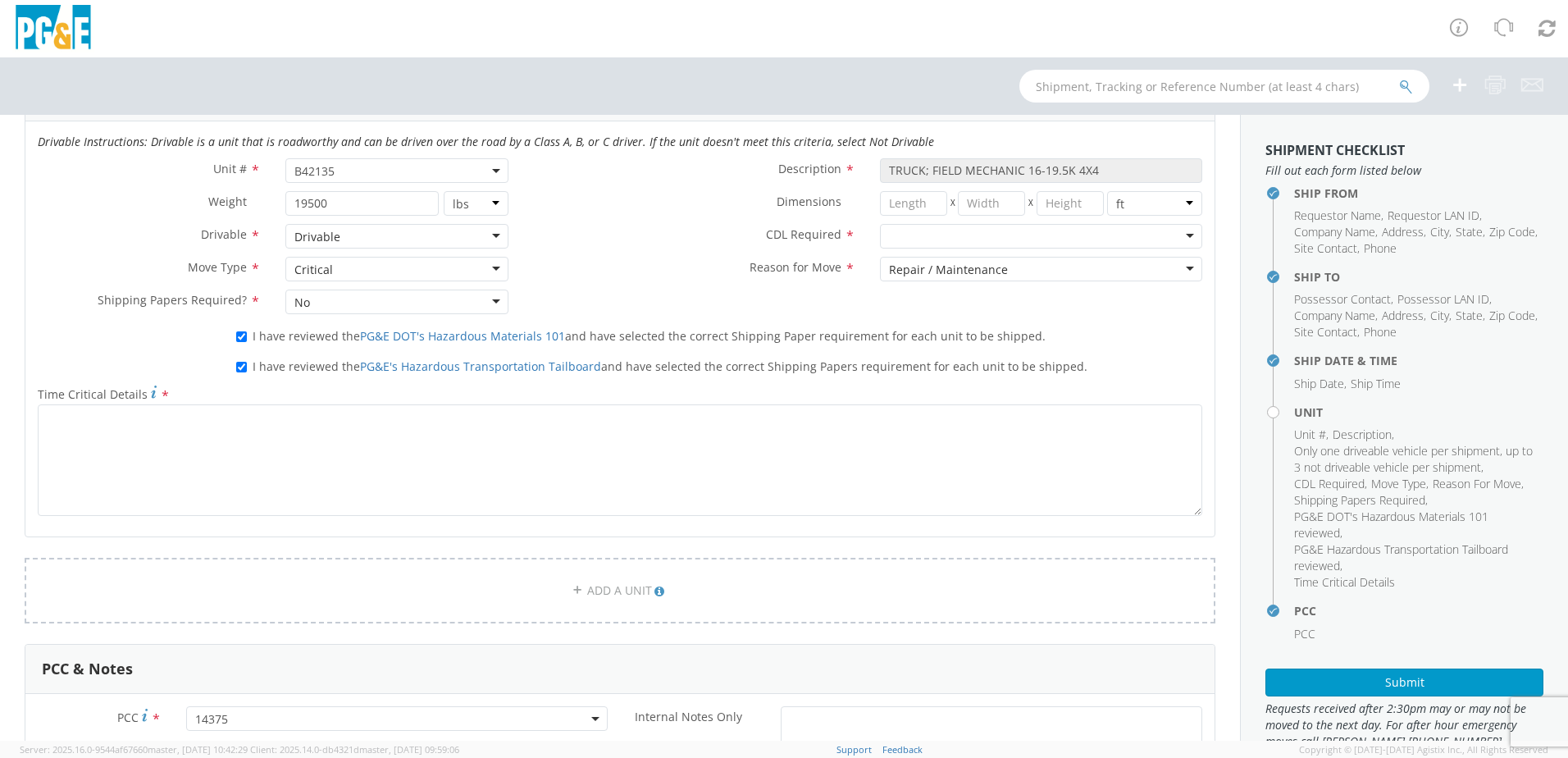
scroll to position [902, 0]
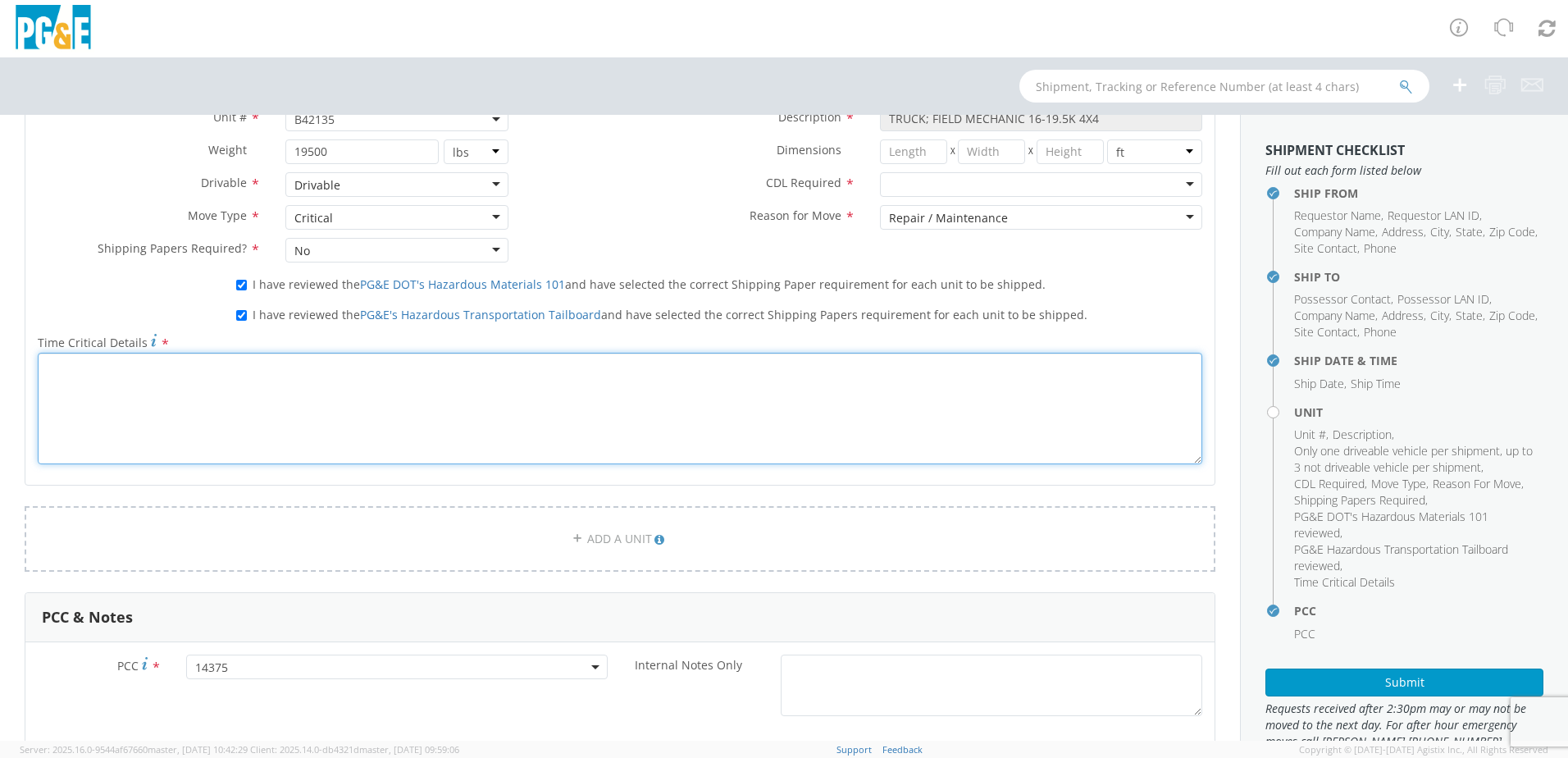
click at [187, 388] on textarea "Time Critical Details *" at bounding box center [619, 409] width 1164 height 112
paste textarea "Time Critical: Unit 1 - Pick up vehicle in [GEOGRAPHIC_DATA] and drive all the …"
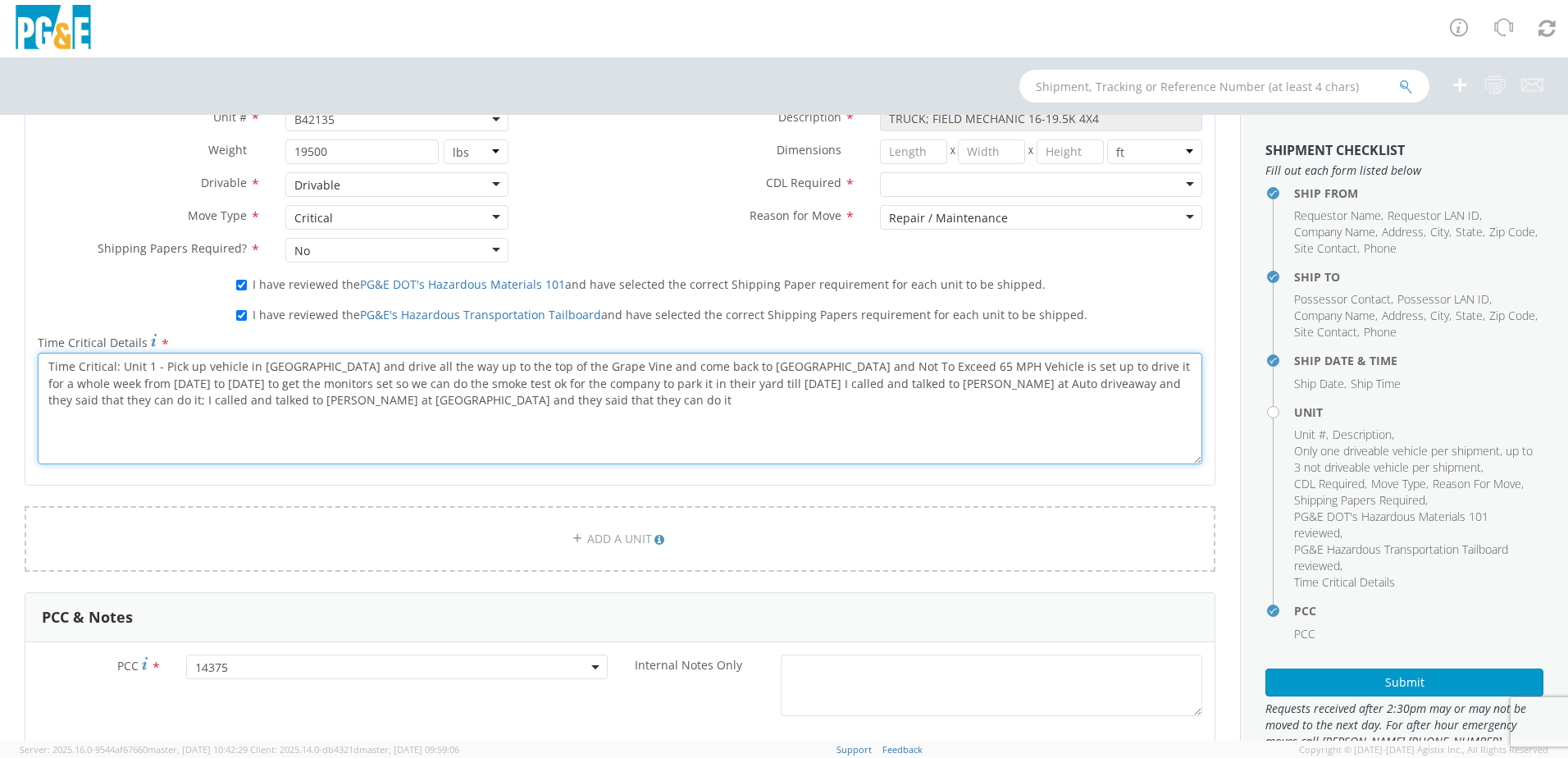
drag, startPoint x: 161, startPoint y: 366, endPoint x: 45, endPoint y: 362, distance: 116.1
click at [45, 364] on textarea "Time Critical: Unit 1 - Pick up vehicle in [GEOGRAPHIC_DATA] and drive all the …" at bounding box center [619, 409] width 1164 height 112
drag, startPoint x: 825, startPoint y: 363, endPoint x: 122, endPoint y: 384, distance: 703.3
click at [122, 384] on textarea "Pick up vehicle in [GEOGRAPHIC_DATA] and drive all the way up to the top of the…" at bounding box center [619, 409] width 1164 height 112
drag, startPoint x: 1106, startPoint y: 366, endPoint x: 270, endPoint y: 407, distance: 837.0
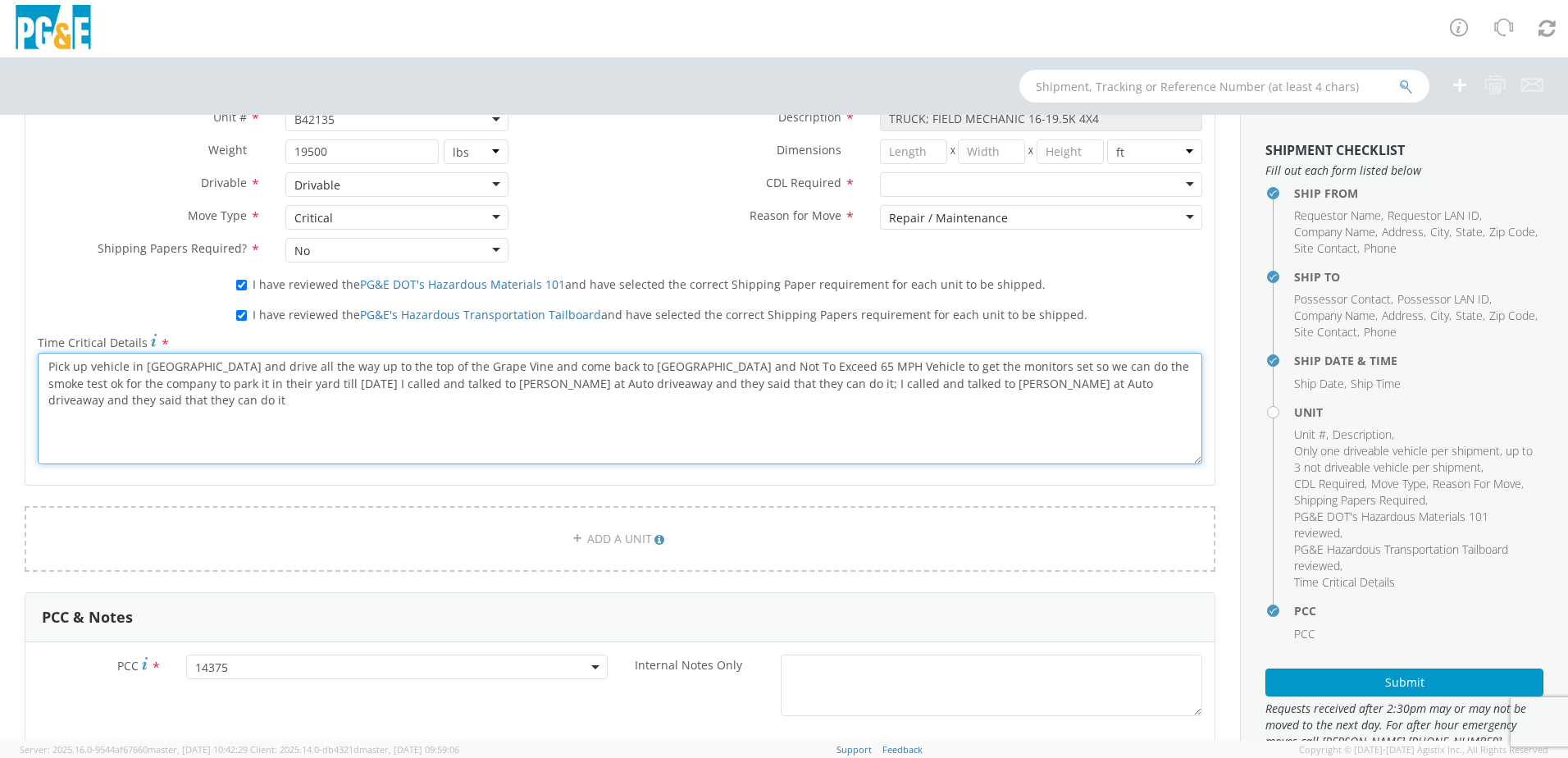
click at [270, 407] on textarea "Pick up vehicle in [GEOGRAPHIC_DATA] and drive all the way up to the top of the…" at bounding box center [619, 409] width 1164 height 112
drag, startPoint x: 396, startPoint y: 385, endPoint x: 817, endPoint y: 403, distance: 421.4
click at [817, 403] on textarea "Pick up vehicle in [GEOGRAPHIC_DATA] and drive all the way up to the top of the…" at bounding box center [619, 409] width 1164 height 112
click at [407, 417] on textarea "Pick up vehicle in [GEOGRAPHIC_DATA] and drive all the way up to the top of the…" at bounding box center [619, 409] width 1164 height 112
click at [398, 388] on textarea "Pick up vehicle in [GEOGRAPHIC_DATA] and drive all the way up to the top of the…" at bounding box center [619, 409] width 1164 height 112
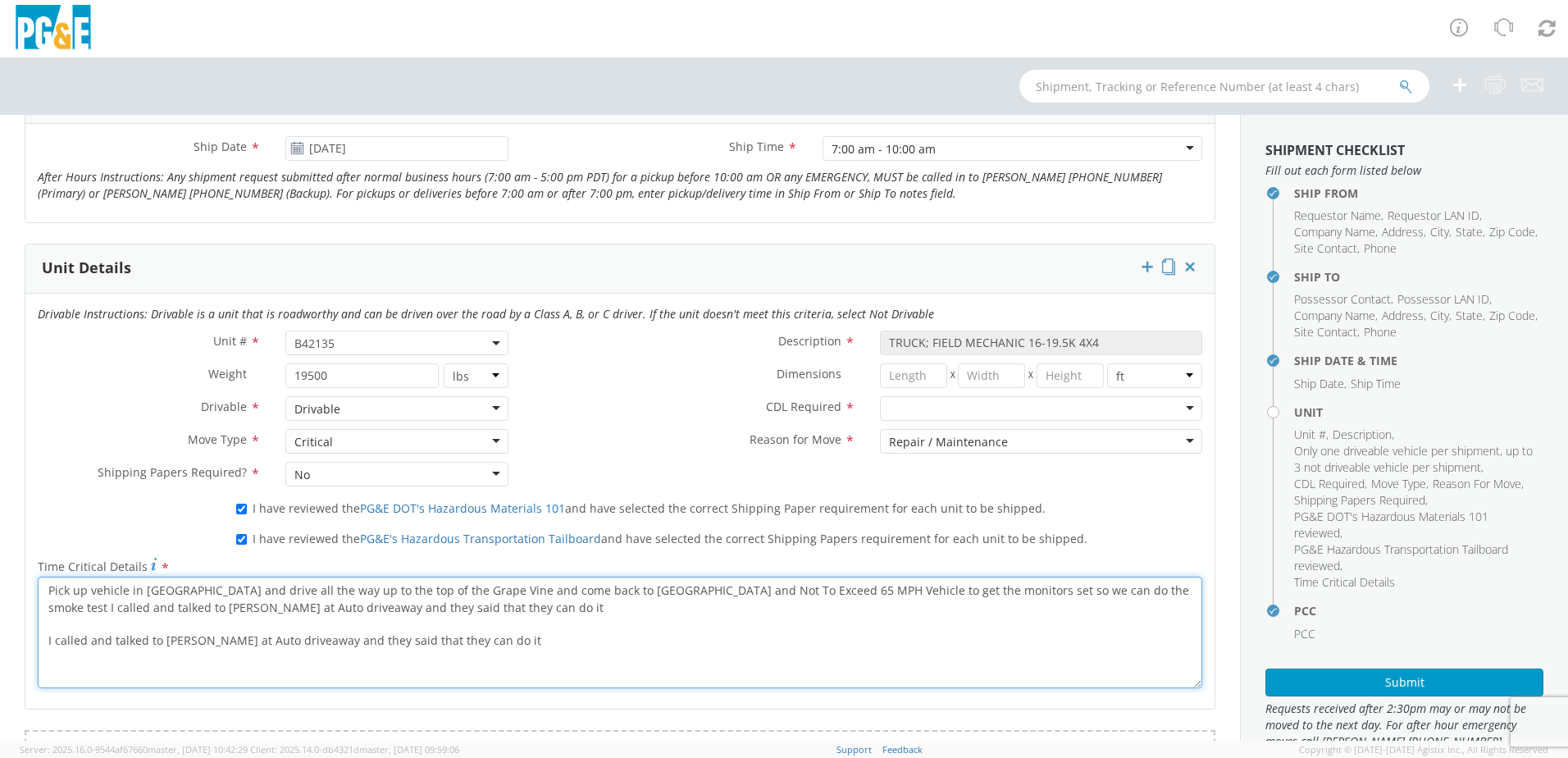
scroll to position [656, 0]
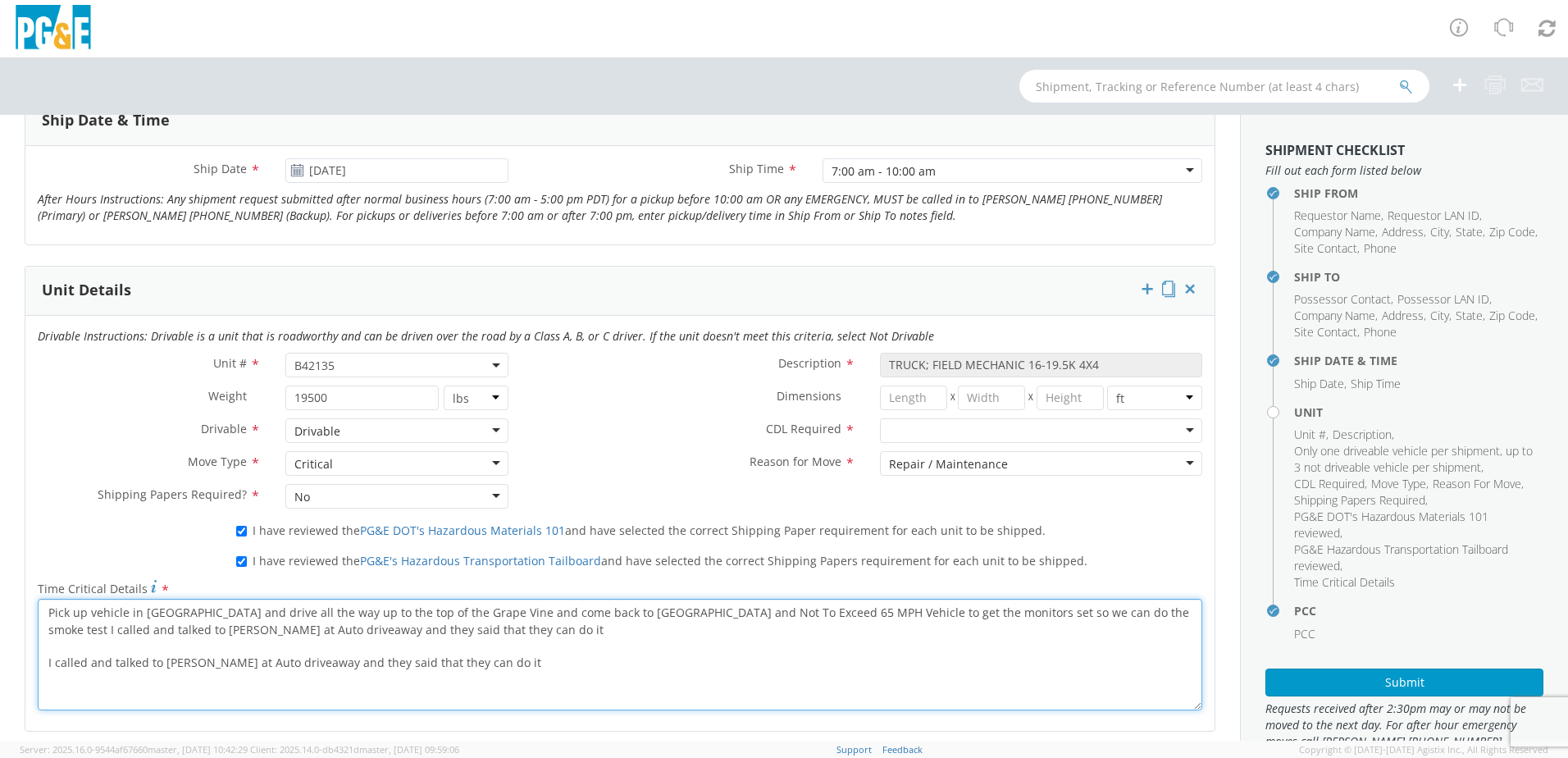
drag, startPoint x: 406, startPoint y: 634, endPoint x: 37, endPoint y: 618, distance: 369.3
click at [37, 618] on textarea "Pick up vehicle in [GEOGRAPHIC_DATA] and drive all the way up to the top of the…" at bounding box center [619, 655] width 1164 height 112
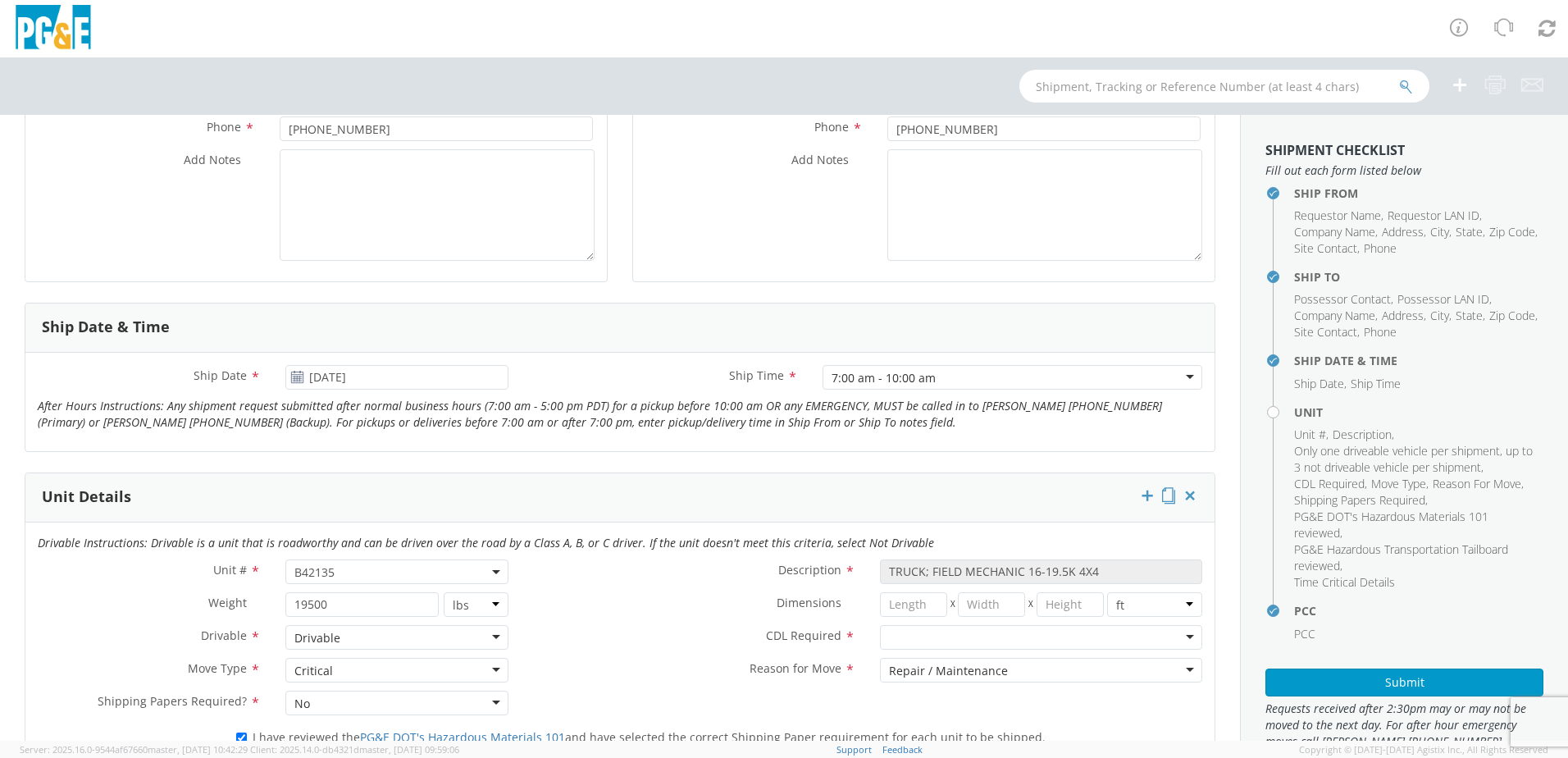
scroll to position [328, 0]
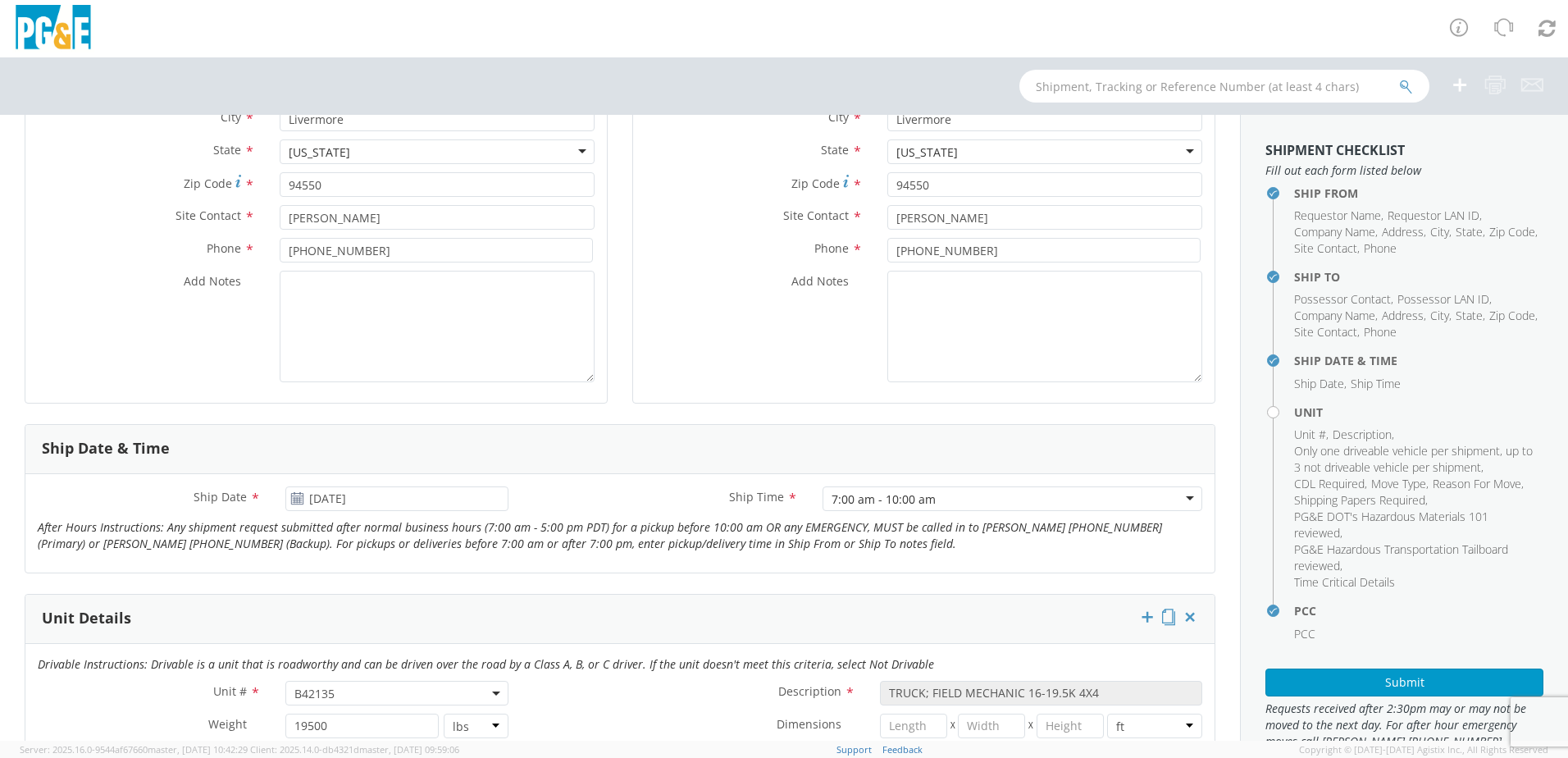
type textarea "Pick up vehicle in [GEOGRAPHIC_DATA] and drive all the way up to the top of the…"
click at [329, 305] on textarea "Add Notes *" at bounding box center [436, 326] width 314 height 112
paste textarea "Pick up vehicle in [GEOGRAPHIC_DATA] and drive all the way up to the top of the…"
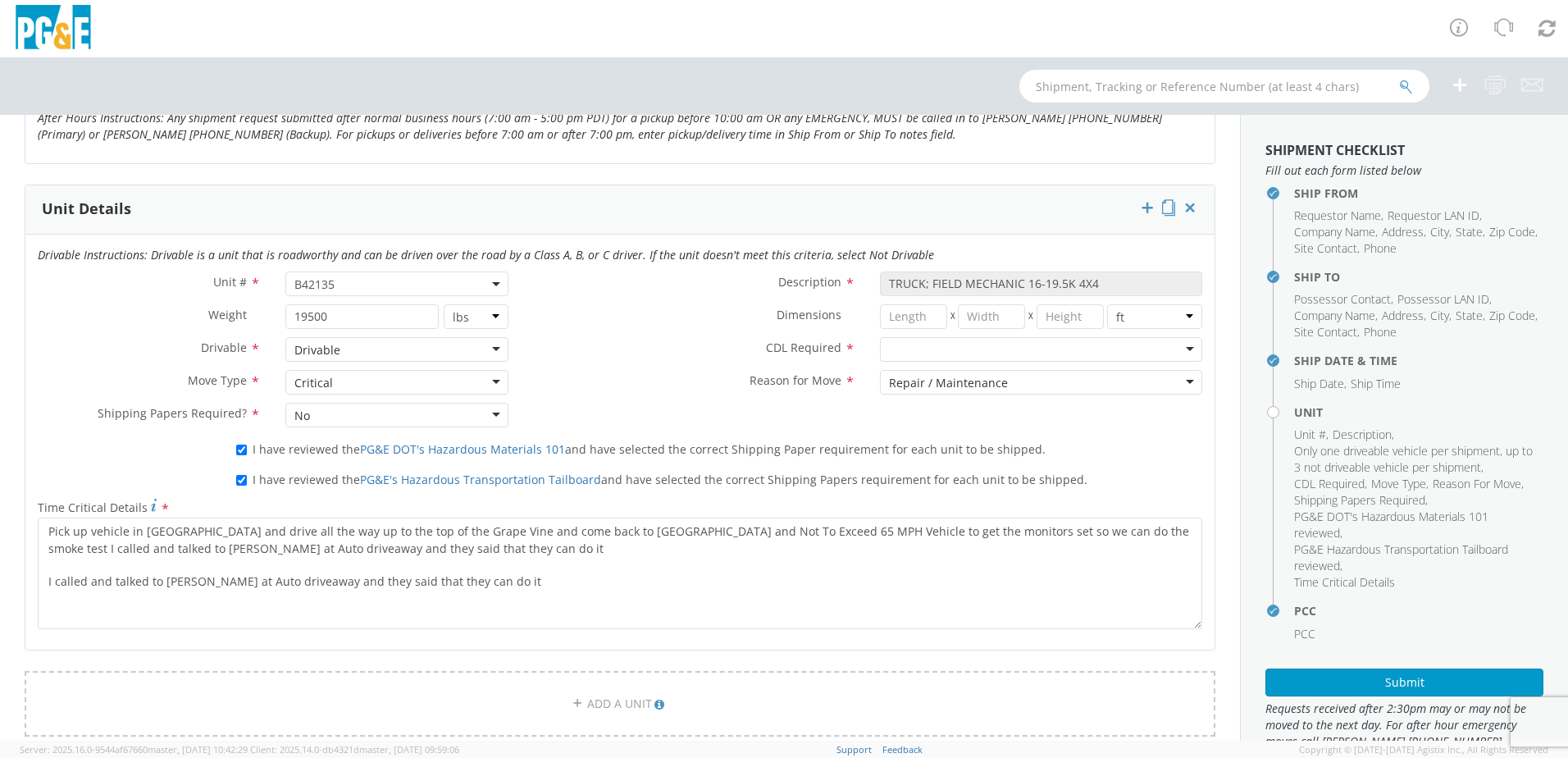
scroll to position [739, 0]
type textarea "Pick up vehicle in [GEOGRAPHIC_DATA] and drive all the way up to the top of the…"
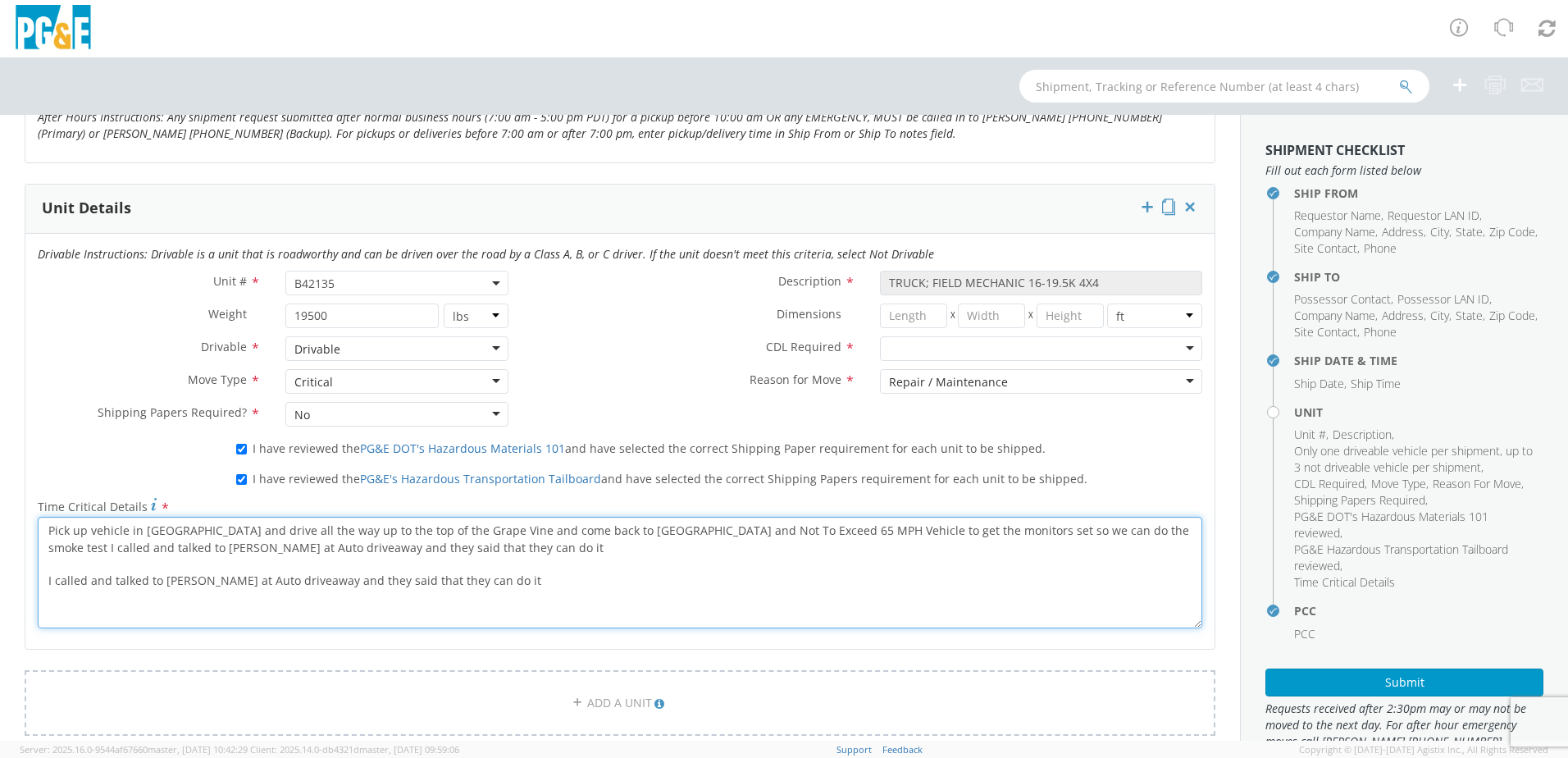
drag, startPoint x: 859, startPoint y: 531, endPoint x: 856, endPoint y: 556, distance: 25.2
click at [856, 556] on textarea "Pick up vehicle in [GEOGRAPHIC_DATA] and drive all the way up to the top of the…" at bounding box center [619, 572] width 1164 height 112
paste textarea "Pick up vehicle in [GEOGRAPHIC_DATA] and drive all the way up to the top of the…"
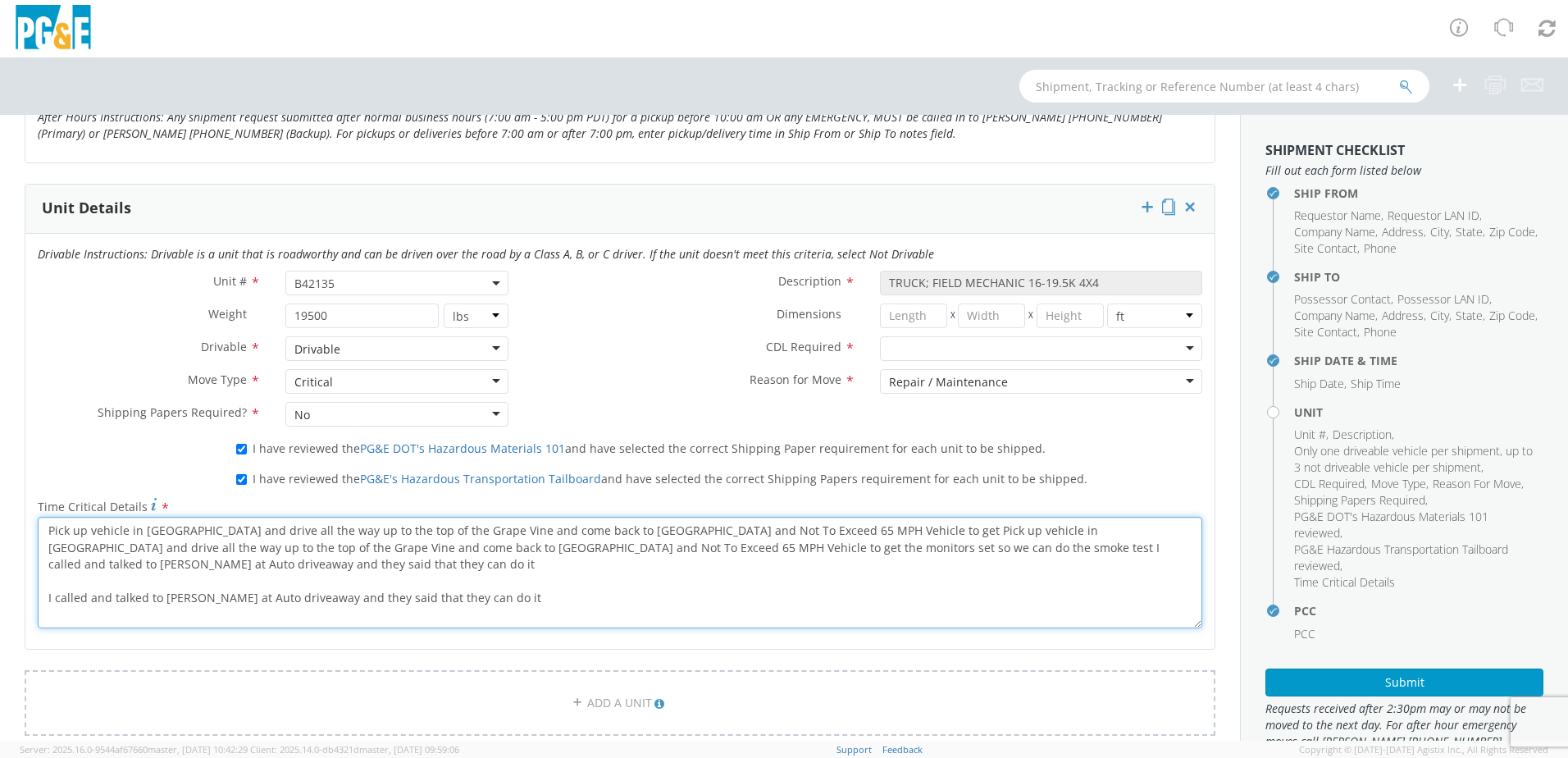
drag, startPoint x: 555, startPoint y: 595, endPoint x: 35, endPoint y: 524, distance: 524.8
click at [35, 524] on div "Pick up vehicle in [GEOGRAPHIC_DATA] and drive all the way up to the top of the…" at bounding box center [619, 572] width 1189 height 112
paste textarea "the monitors set so we can do the smoke test"
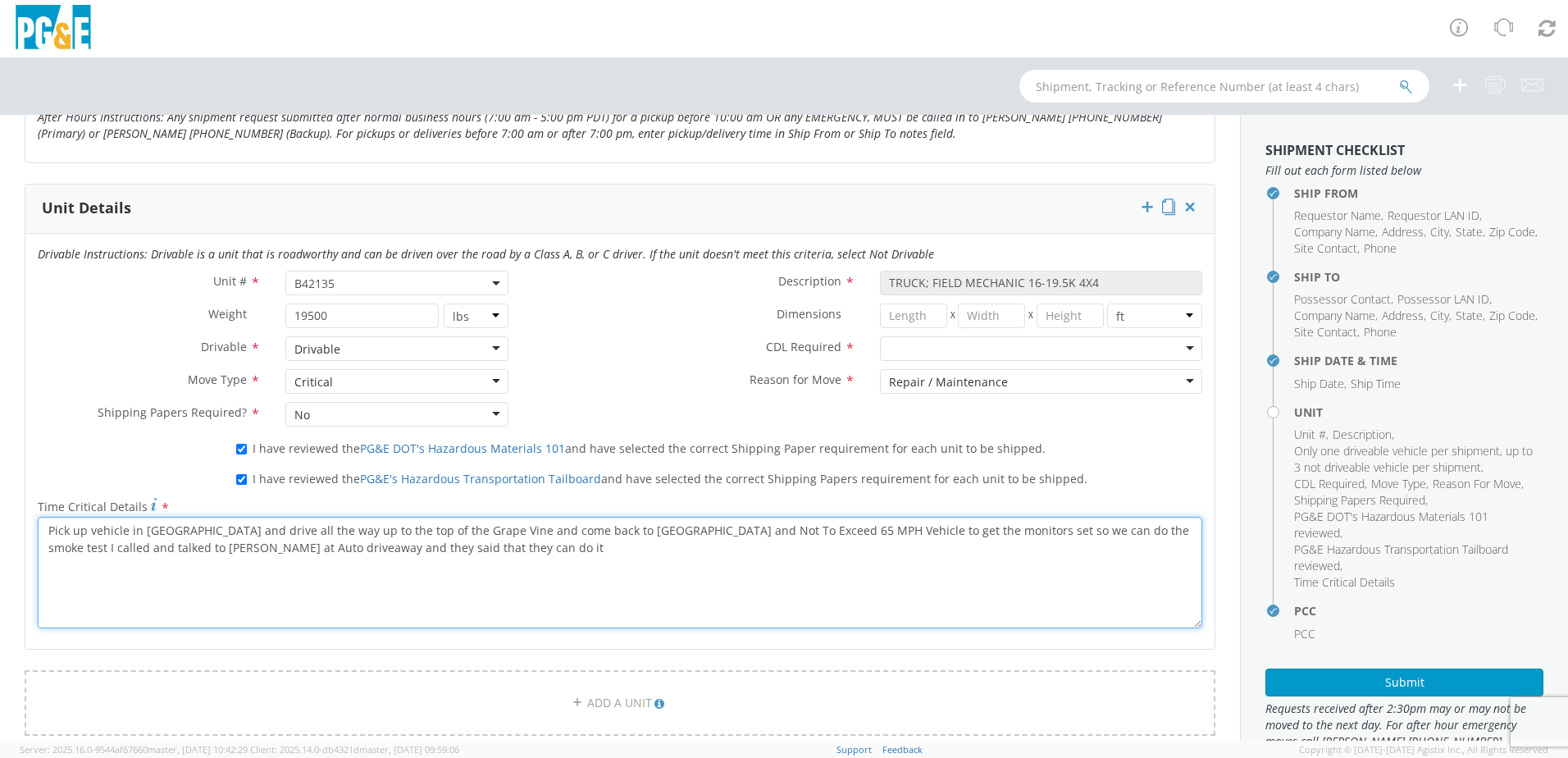
click at [426, 552] on textarea "Pick up vehicle in [GEOGRAPHIC_DATA] and drive all the way up to the top of the…" at bounding box center [619, 572] width 1164 height 112
drag, startPoint x: 859, startPoint y: 530, endPoint x: 901, endPoint y: 553, distance: 47.9
click at [901, 553] on textarea "Pick up vehicle in [GEOGRAPHIC_DATA] and drive all the way up to the top of the…" at bounding box center [619, 572] width 1164 height 112
click at [751, 576] on textarea "Pick up vehicle in [GEOGRAPHIC_DATA] and drive all the way up to the top of the…" at bounding box center [619, 572] width 1164 height 112
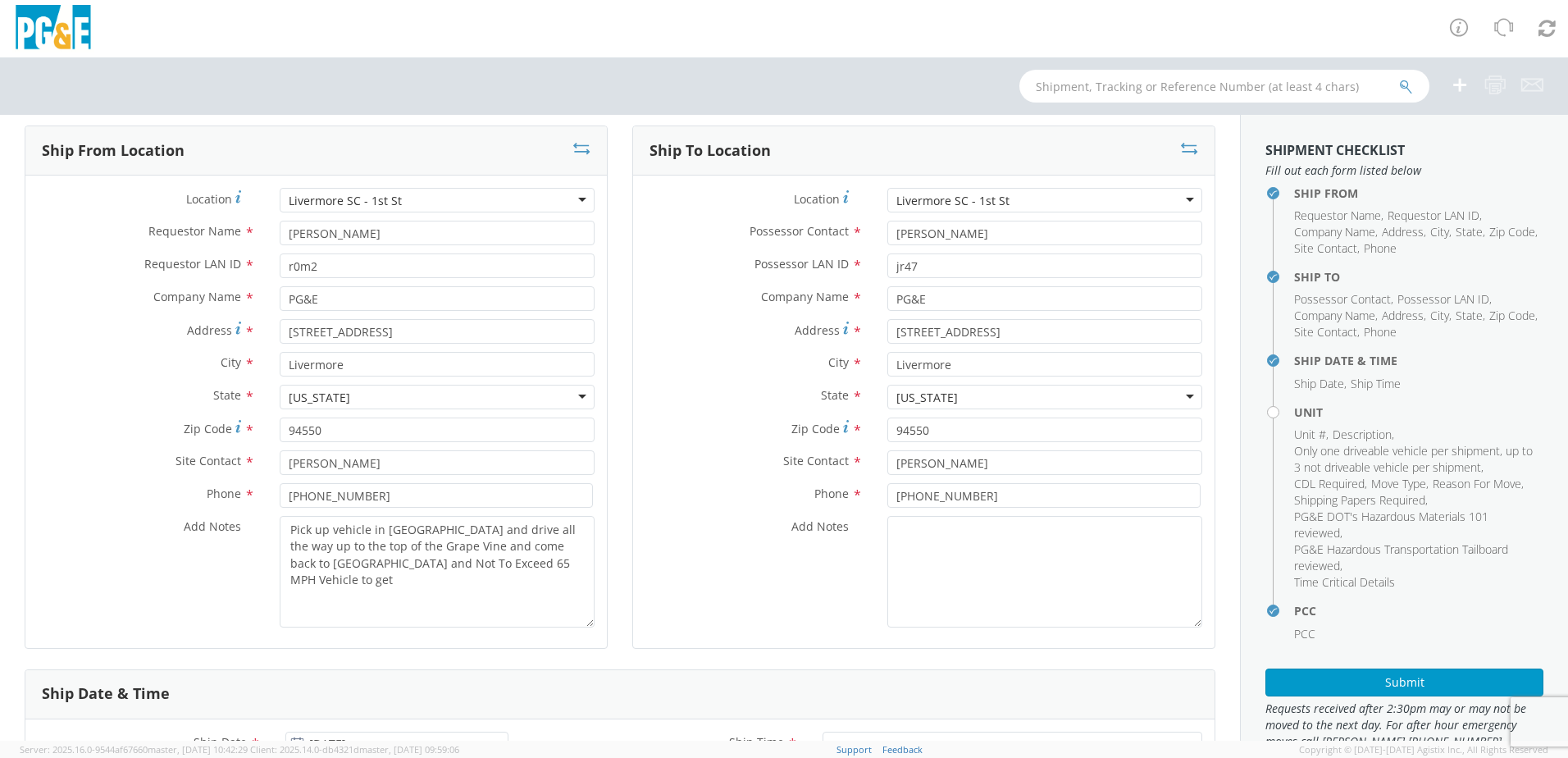
scroll to position [82, 0]
type textarea "Pick up vehicle in [GEOGRAPHIC_DATA] and drive all the way up to the top of the…"
click at [925, 557] on textarea "Add Notes *" at bounding box center [1044, 572] width 314 height 112
paste textarea "the monitors set so we can do the smoke test I called and talked to [PERSON_NAM…"
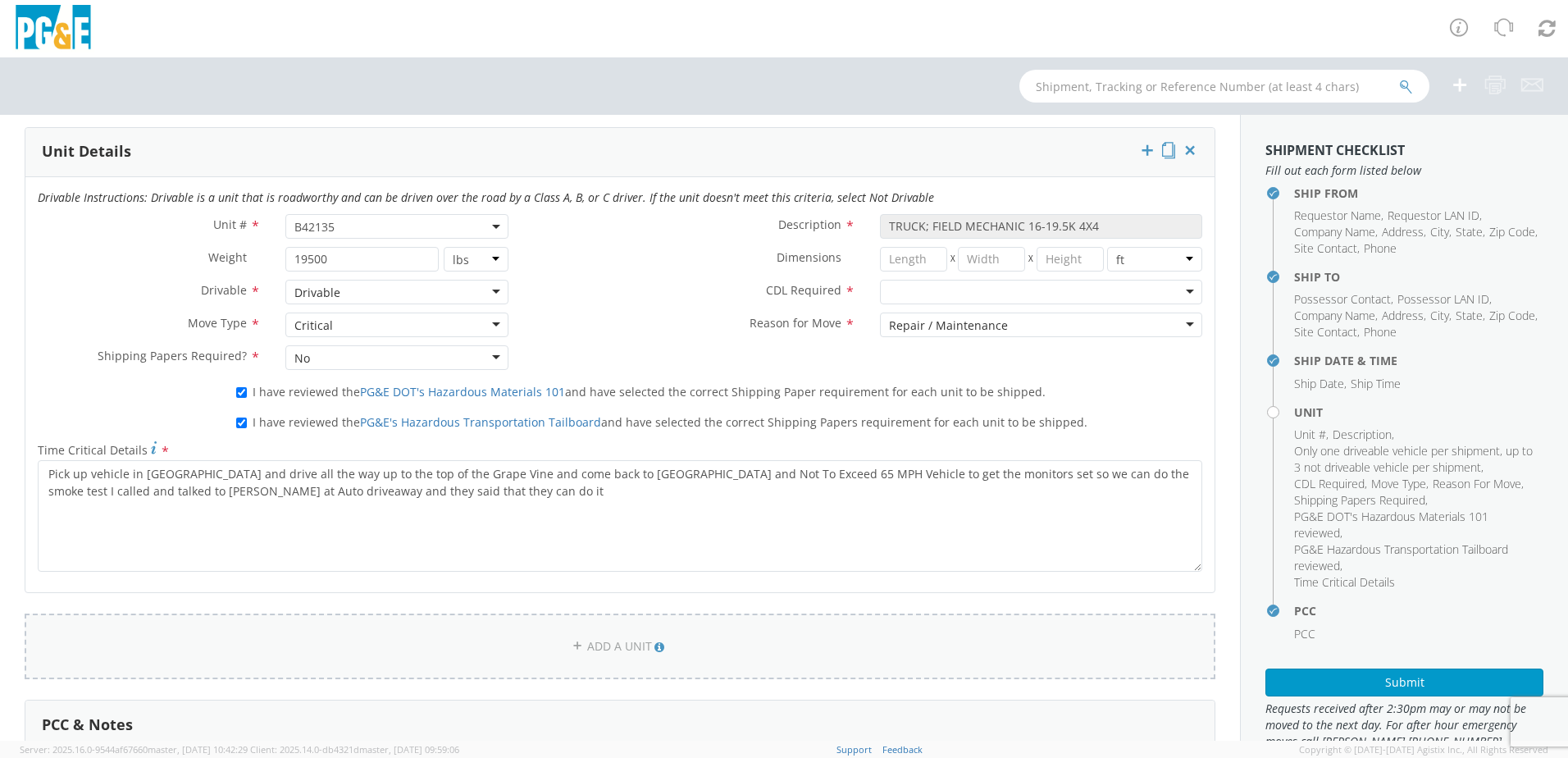
scroll to position [902, 0]
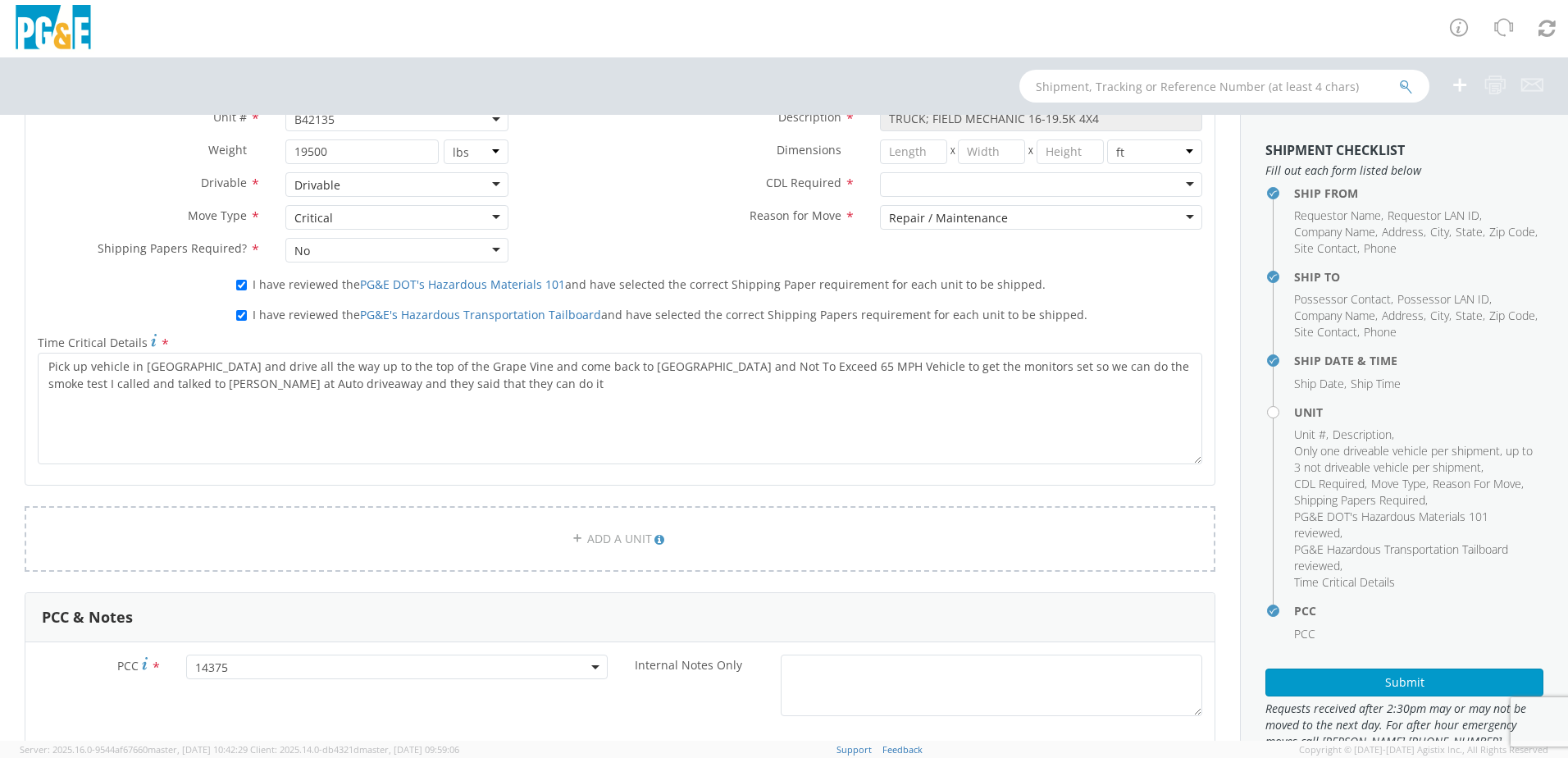
type textarea "the monitors set so we can do the smoke test I called and talked to [PERSON_NAM…"
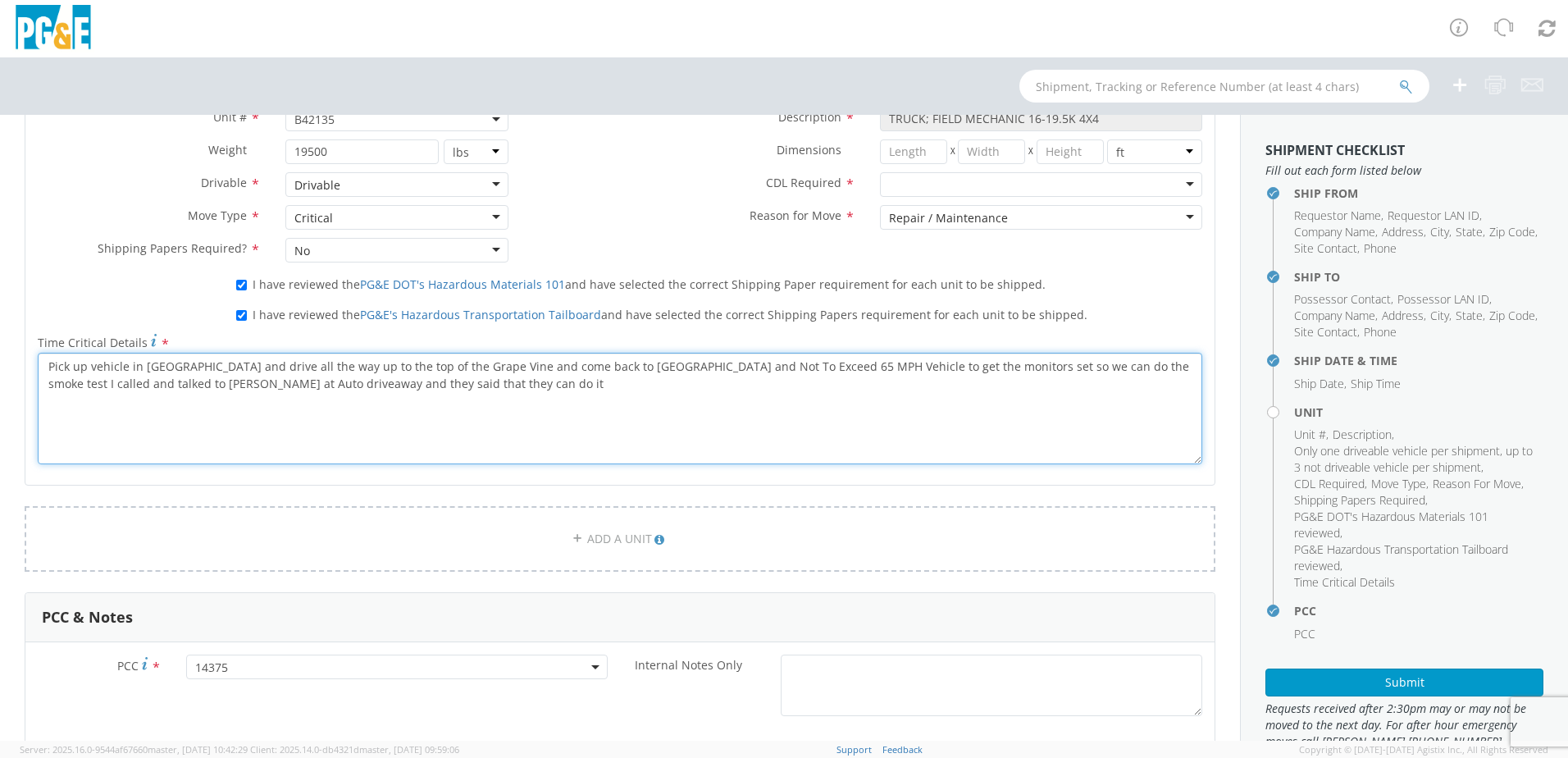
click at [515, 410] on textarea "Pick up vehicle in [GEOGRAPHIC_DATA] and drive all the way up to the top of the…" at bounding box center [619, 409] width 1164 height 112
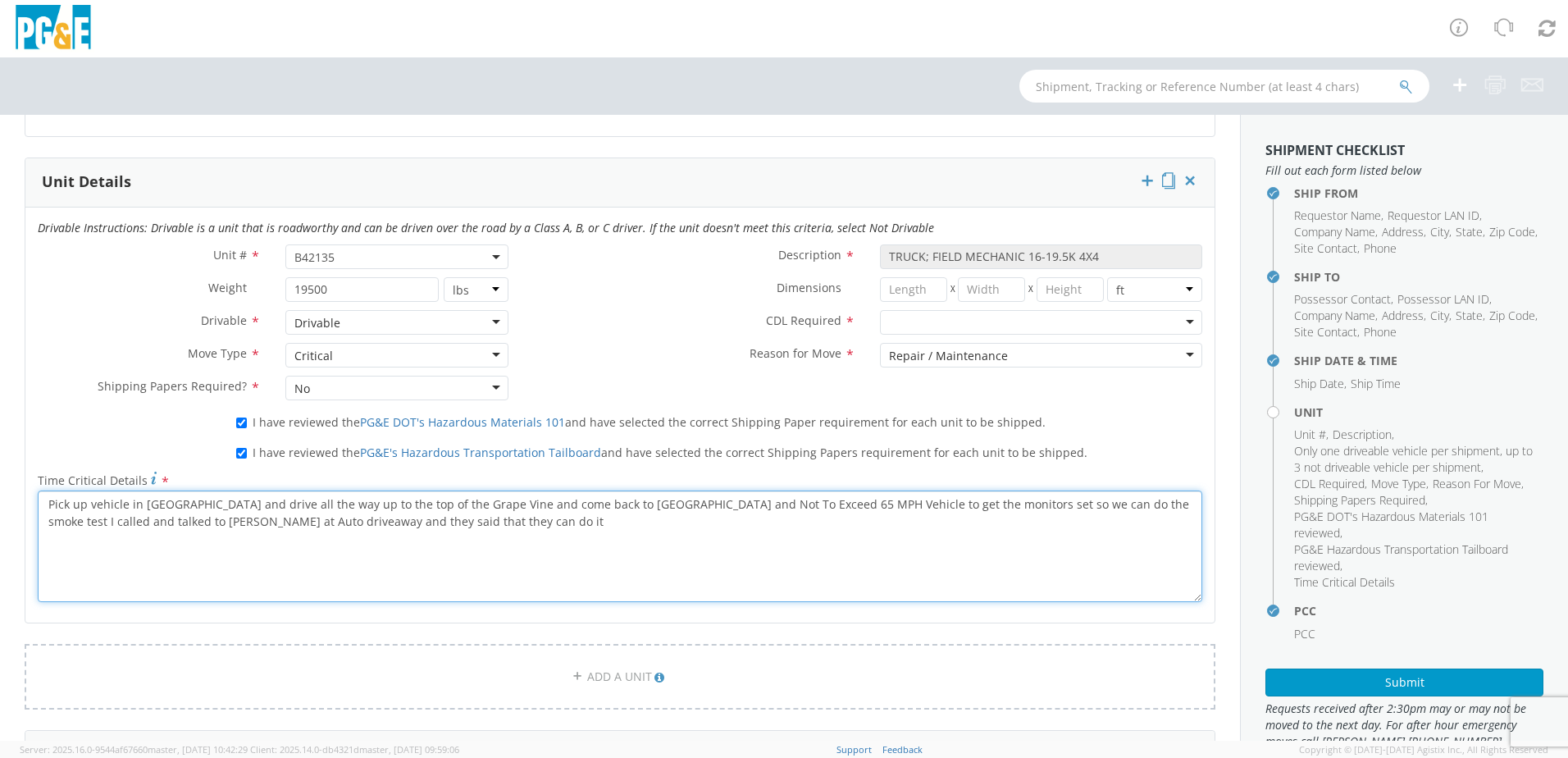
scroll to position [739, 0]
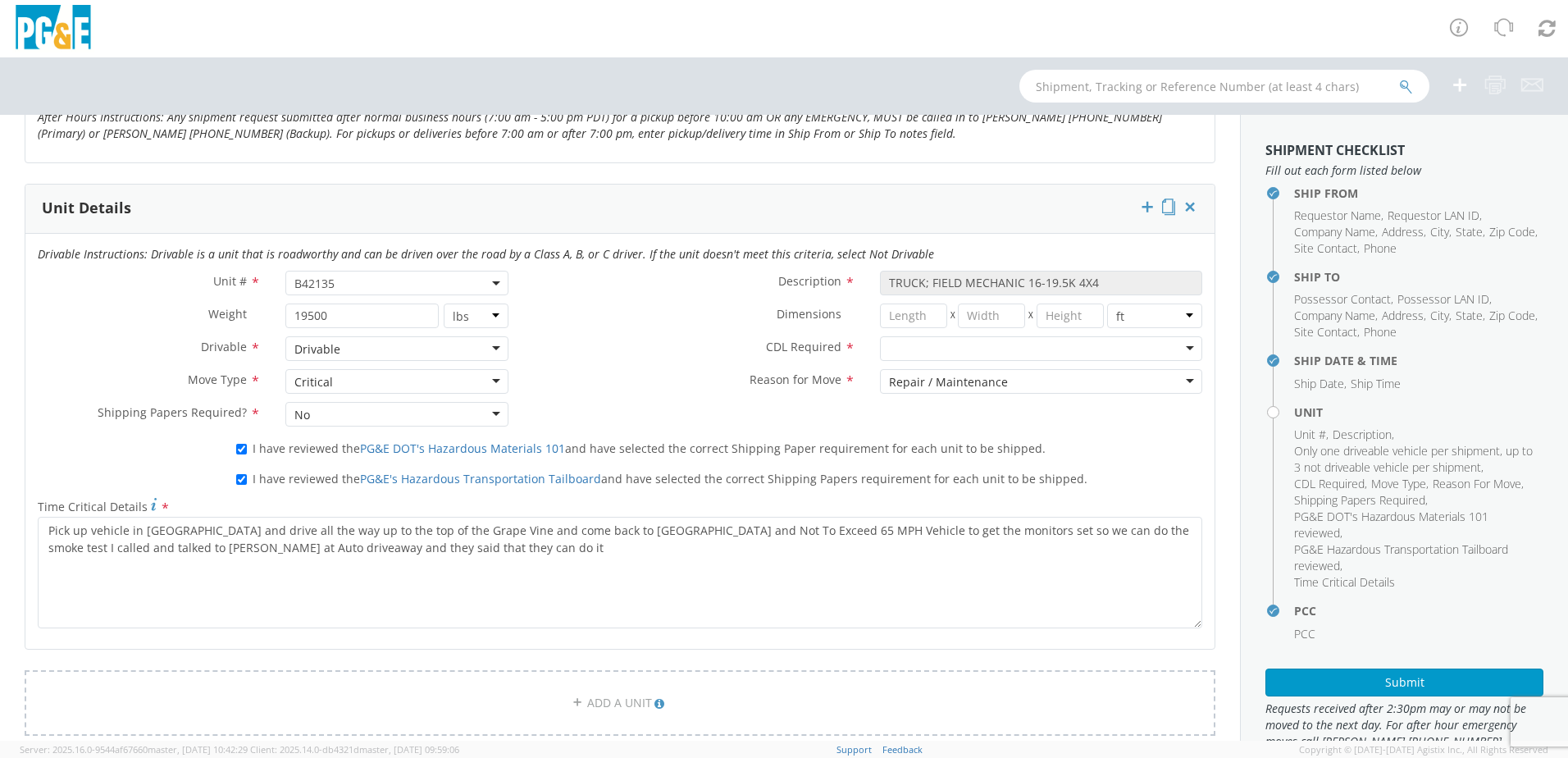
click at [956, 351] on div at bounding box center [1040, 349] width 322 height 25
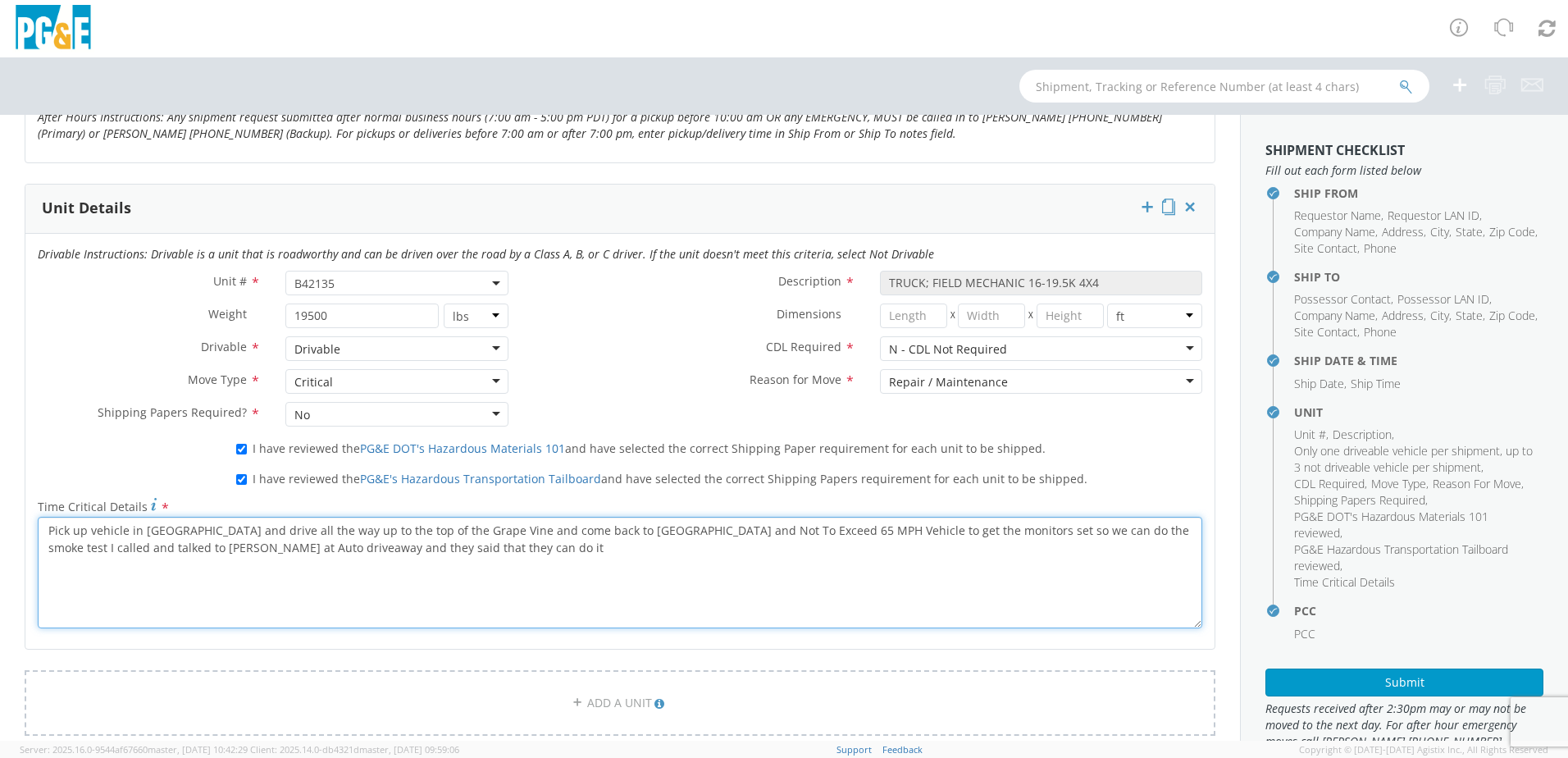
drag, startPoint x: 1106, startPoint y: 530, endPoint x: 1122, endPoint y: 544, distance: 21.3
click at [1122, 544] on textarea "Pick up vehicle in [GEOGRAPHIC_DATA] and drive all the way up to the top of the…" at bounding box center [619, 572] width 1164 height 112
click at [565, 568] on textarea "Pick up vehicle in [GEOGRAPHIC_DATA] and drive all the way up to the top of the…" at bounding box center [619, 572] width 1164 height 112
paste textarea "I called and talked to [PERSON_NAME] at Auto driveaway and they said that they …"
type textarea "Pick up vehicle in [GEOGRAPHIC_DATA] and drive all the way up to the top of the…"
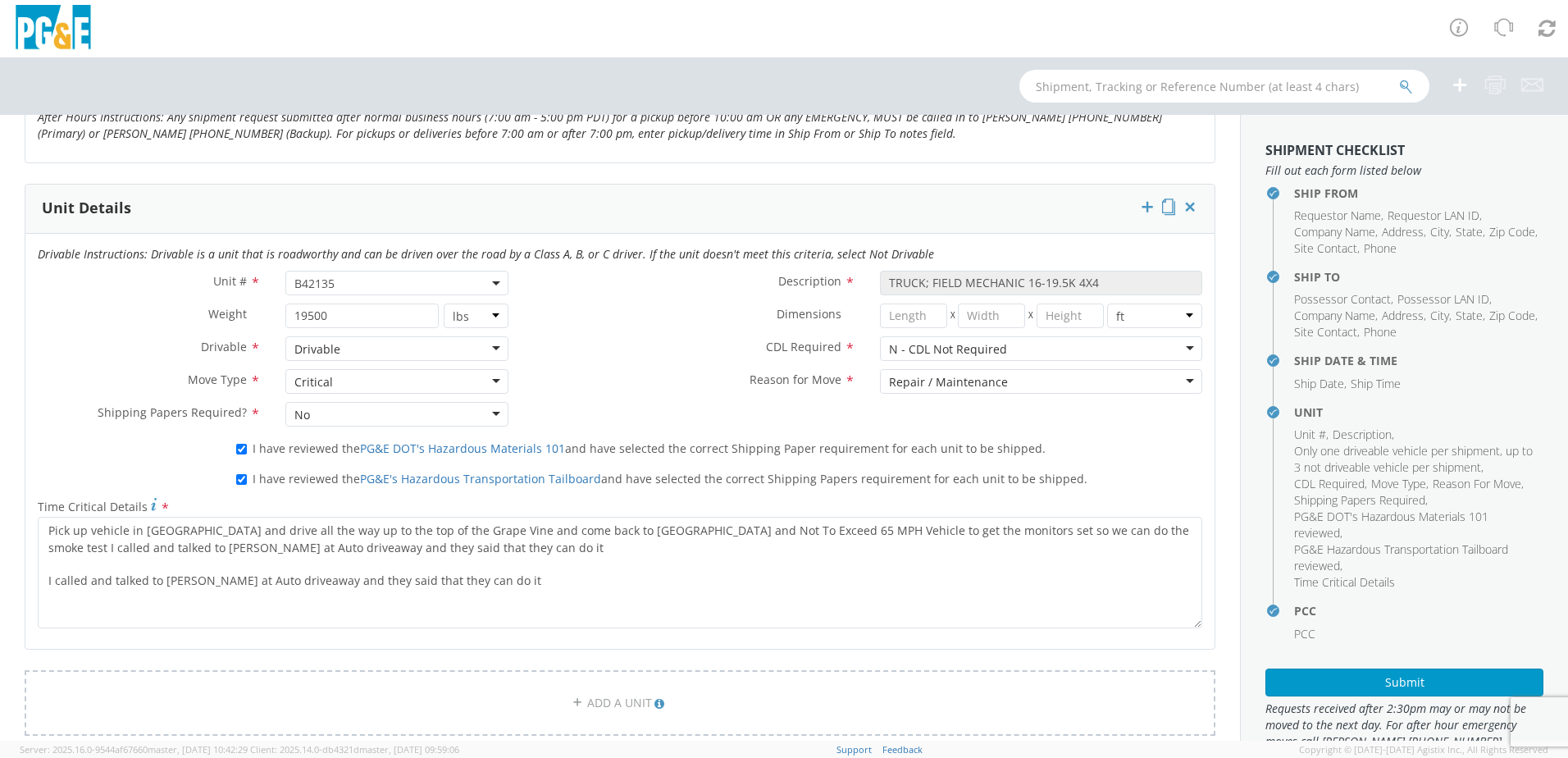
click at [716, 645] on div "Drivable Instructions: Drivable is a unit that is roadworthy and can be driven …" at bounding box center [619, 442] width 1189 height 416
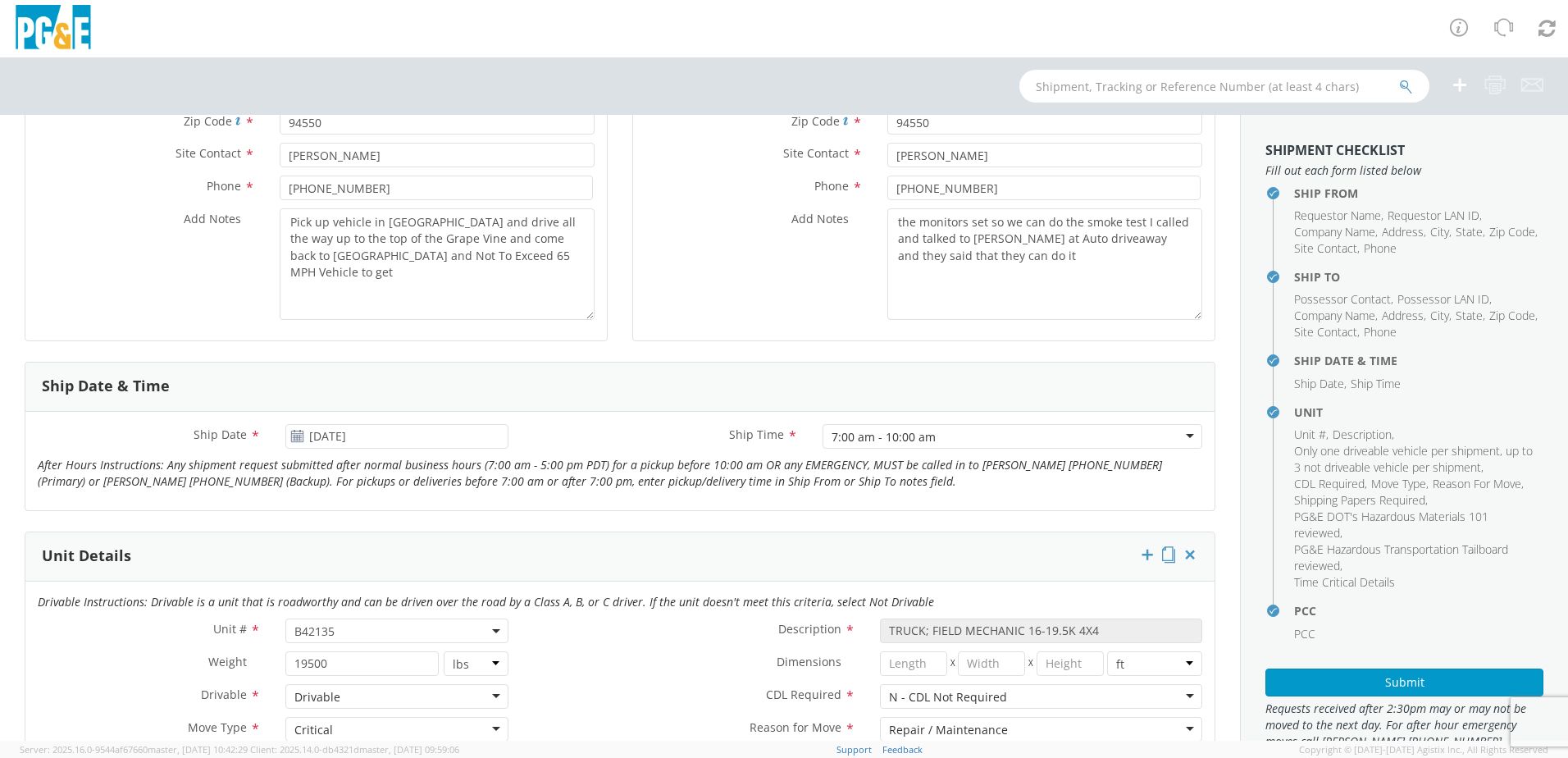
scroll to position [384, 0]
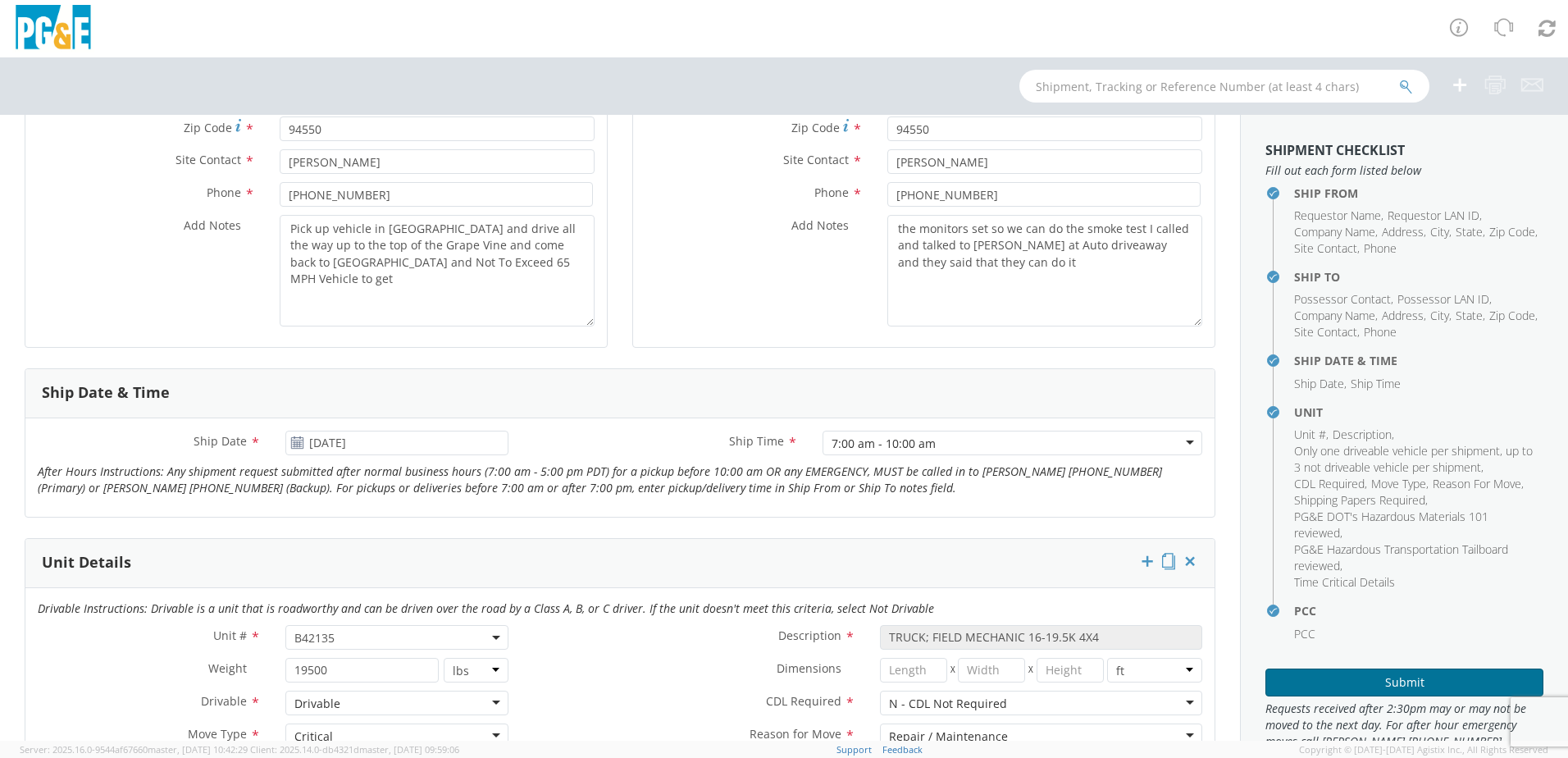
click at [1440, 687] on button "Submit" at bounding box center [1404, 682] width 278 height 28
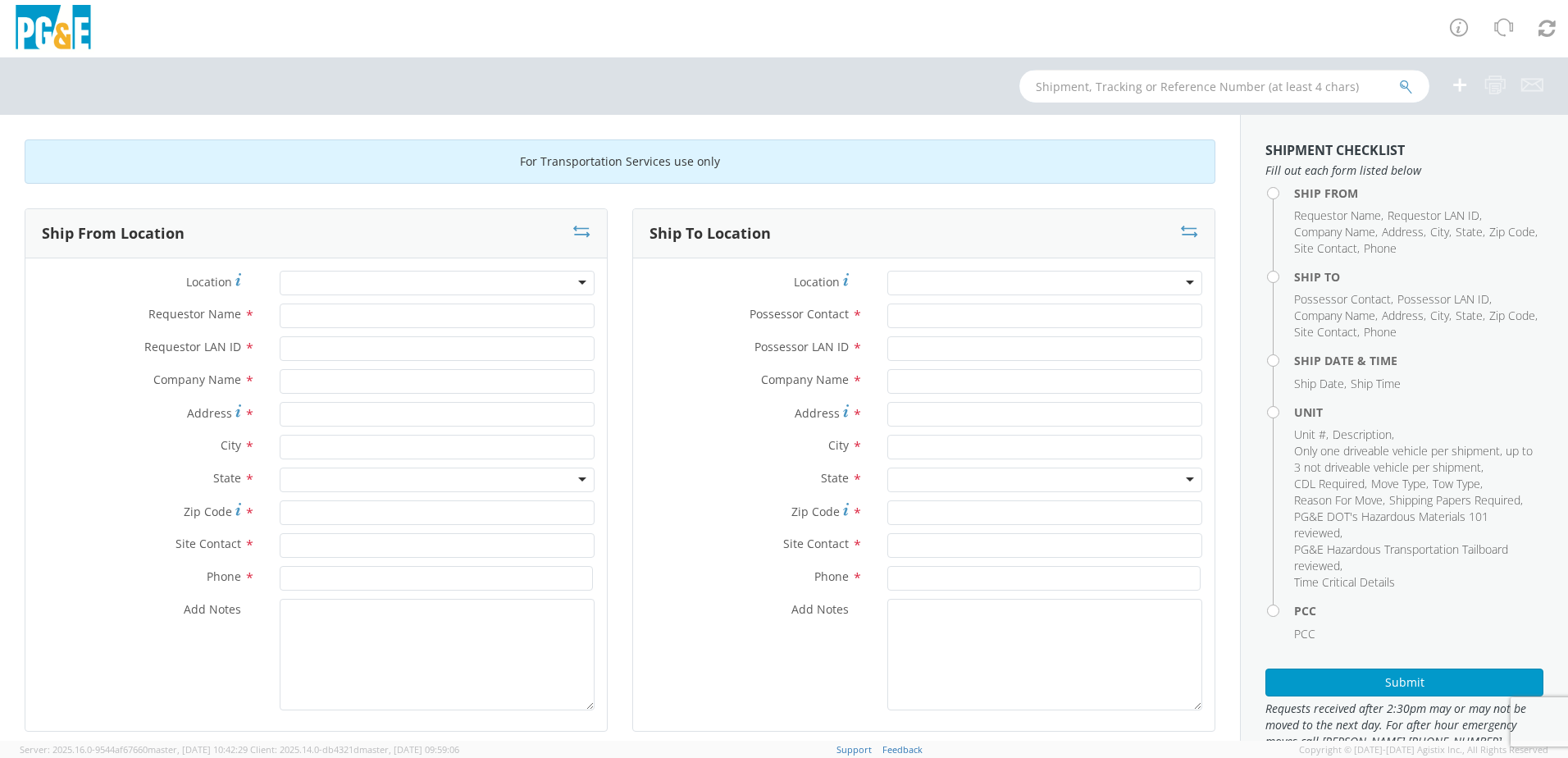
click at [1211, 87] on input "text" at bounding box center [1224, 86] width 410 height 33
type input "b28467"
click at [1399, 78] on button "submit" at bounding box center [1406, 88] width 13 height 19
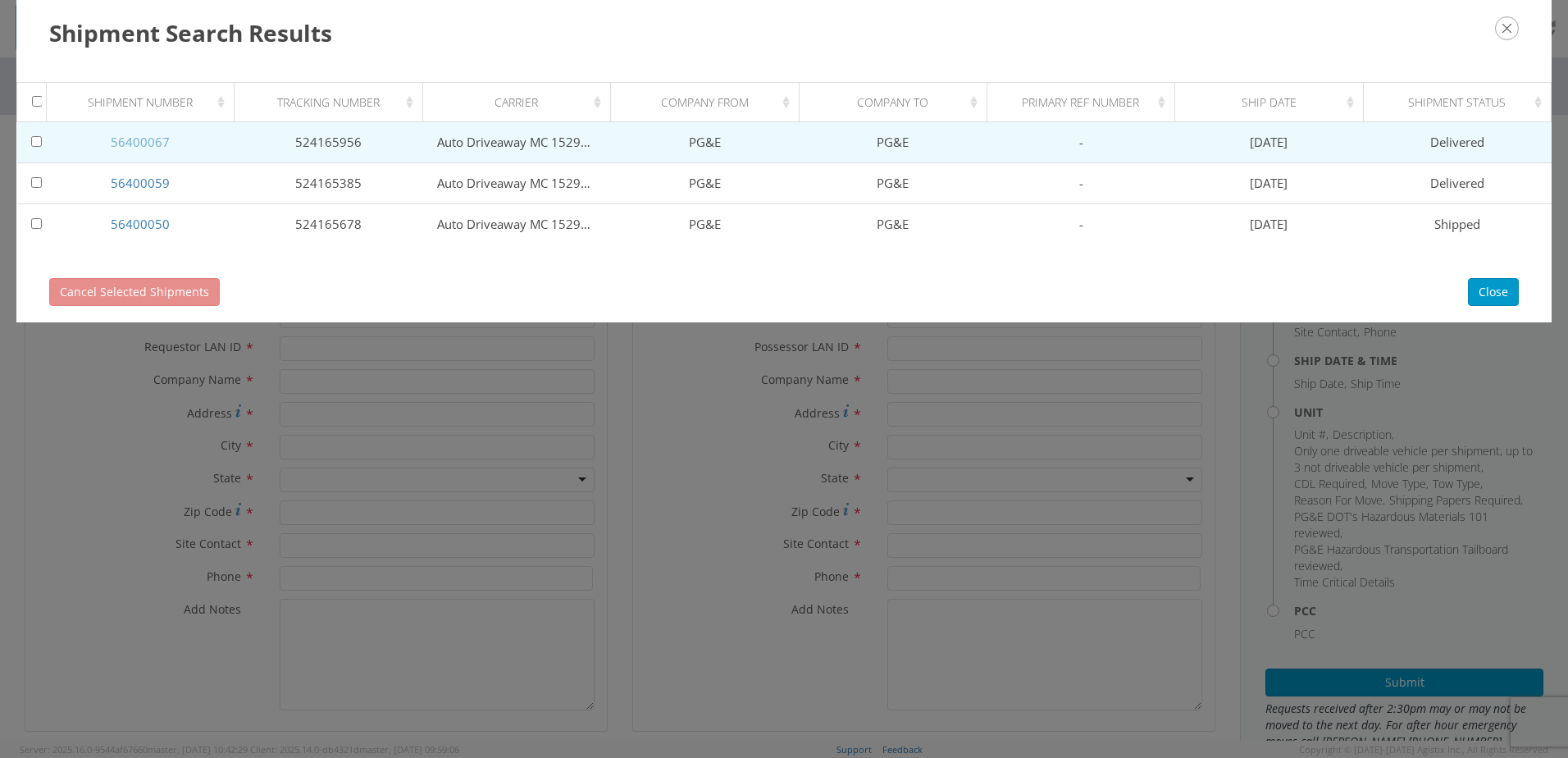
click at [160, 145] on link "56400067" at bounding box center [139, 141] width 59 height 16
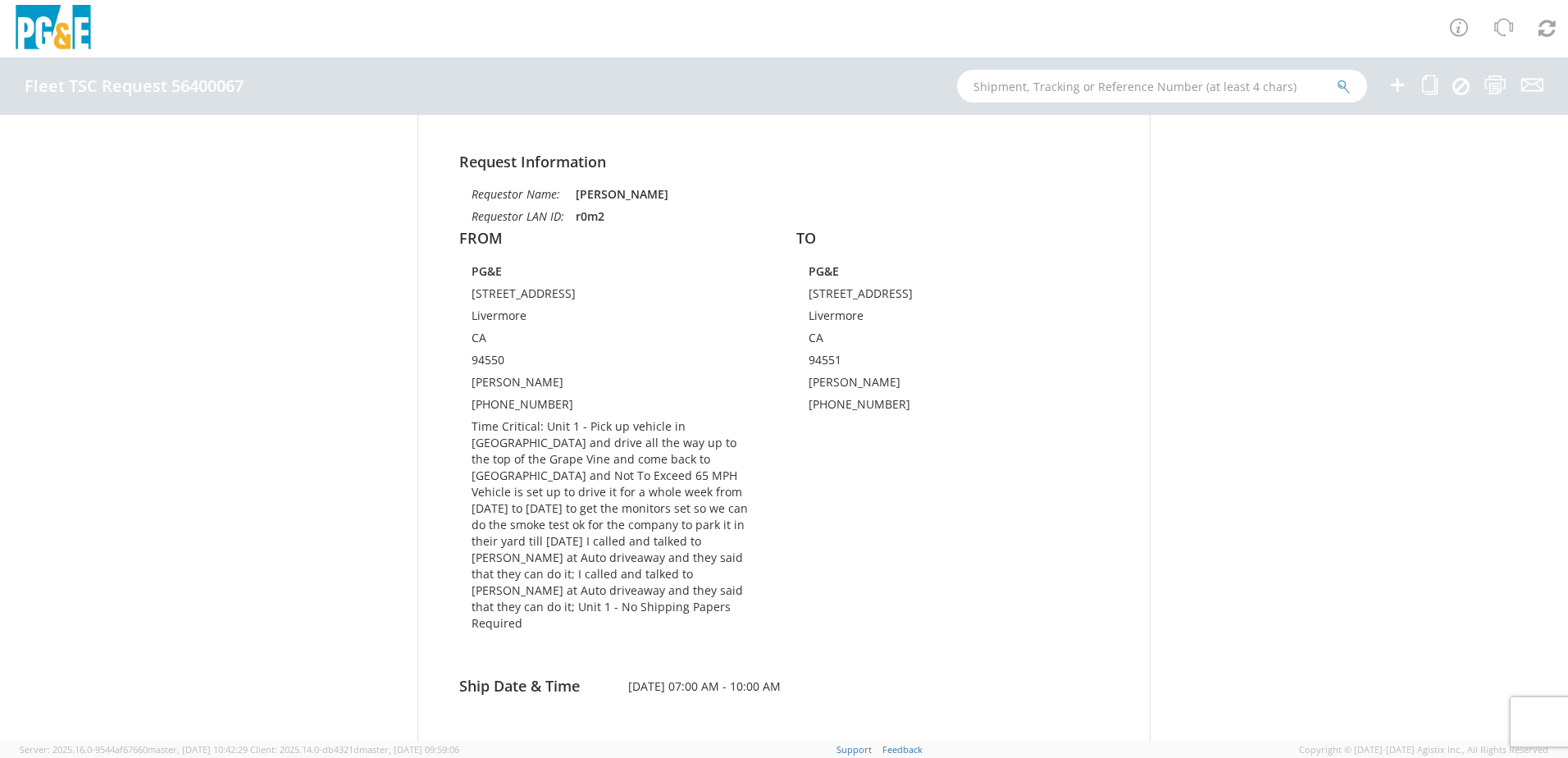
scroll to position [164, 0]
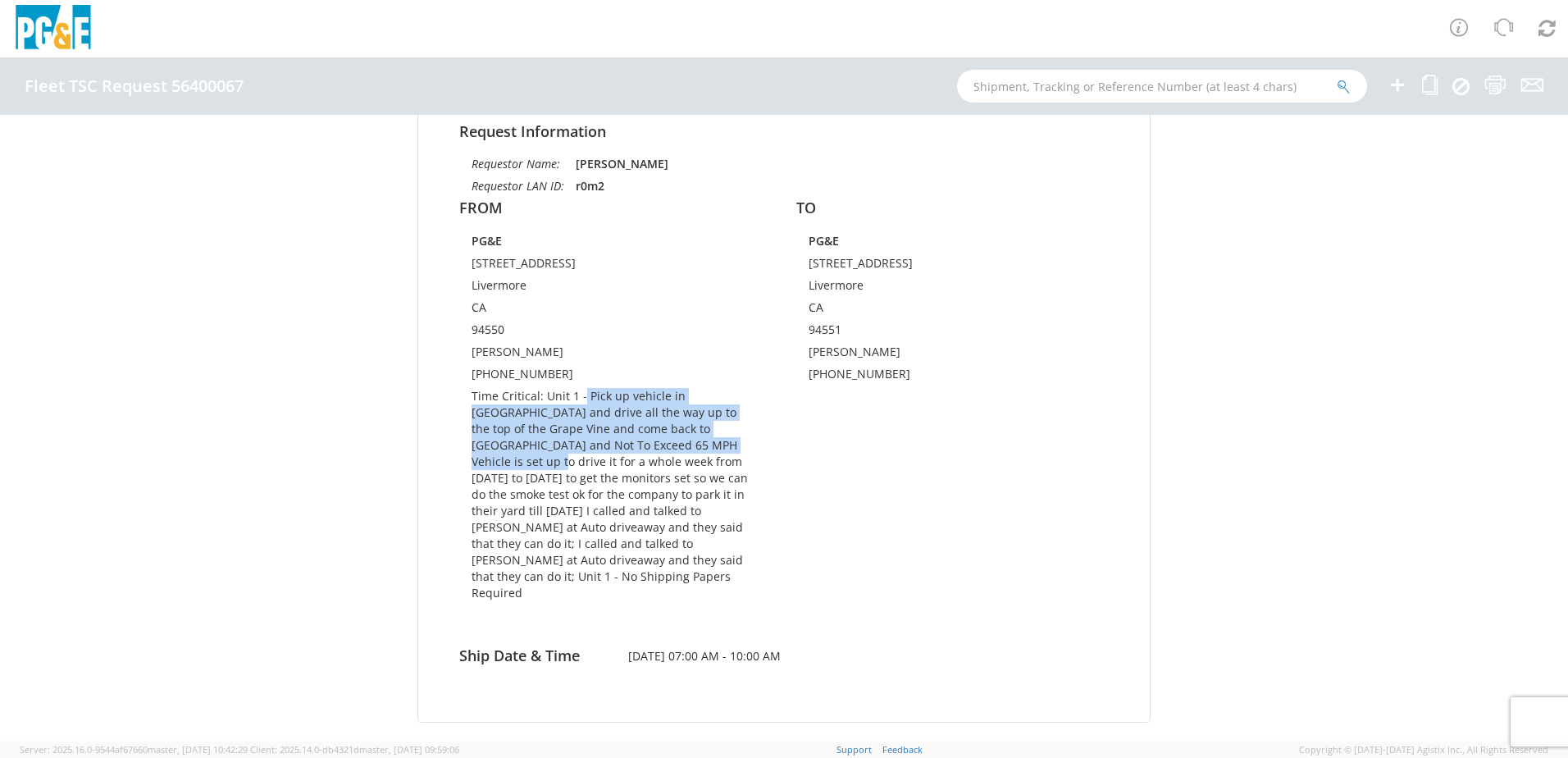
drag, startPoint x: 577, startPoint y: 392, endPoint x: 719, endPoint y: 447, distance: 152.3
click at [719, 447] on td "Time Critical: Unit 1 - Pick up vehicle in Livermore and drive all the way up t…" at bounding box center [614, 497] width 287 height 219
click at [749, 435] on td "Time Critical: Unit 1 - Pick up vehicle in Livermore and drive all the way up t…" at bounding box center [614, 497] width 287 height 219
click at [644, 432] on td "Time Critical: Unit 1 - Pick up vehicle in Livermore and drive all the way up t…" at bounding box center [614, 497] width 287 height 219
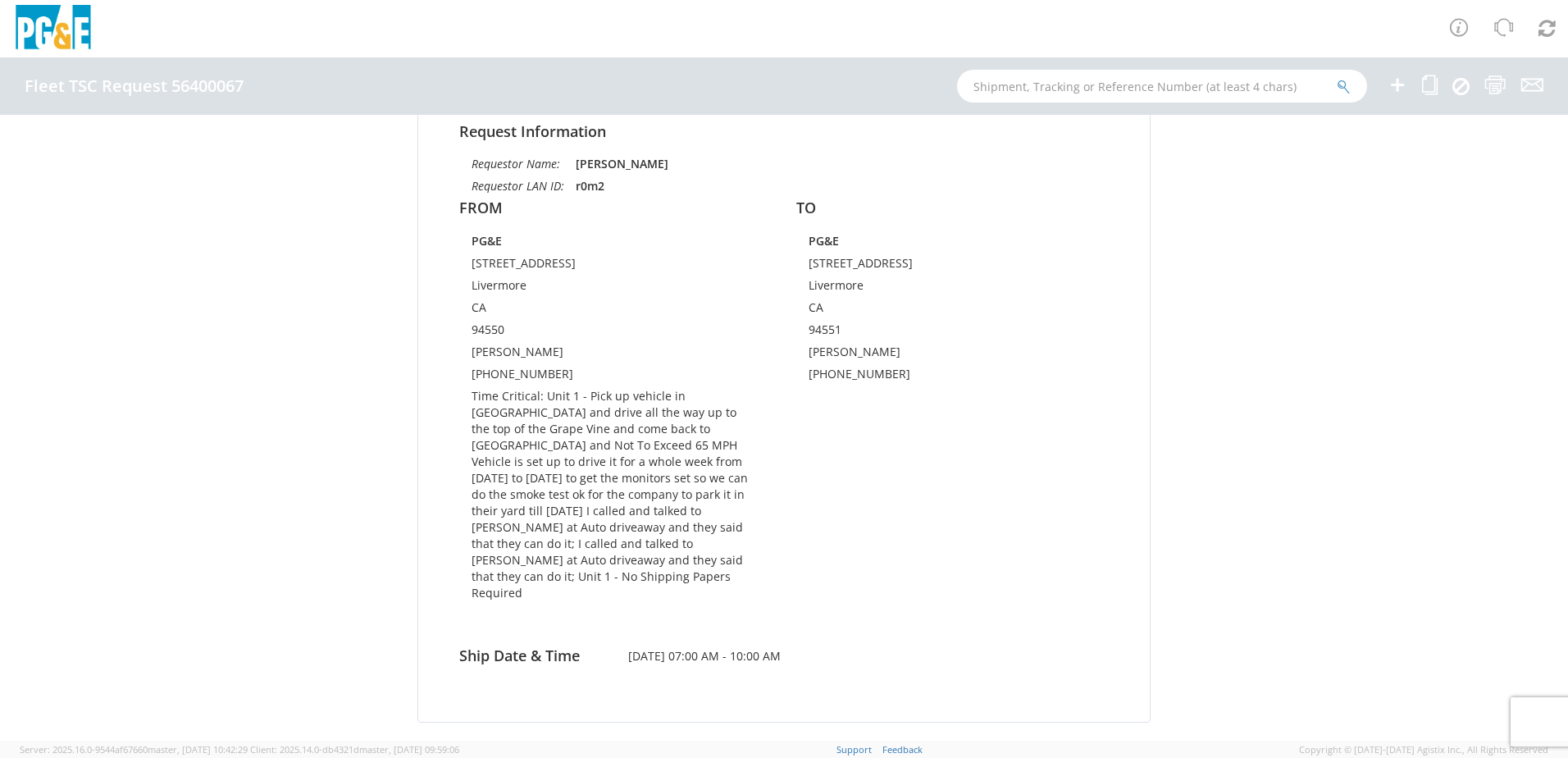
click at [740, 478] on td "Time Critical: Unit 1 - Pick up vehicle in Livermore and drive all the way up t…" at bounding box center [614, 497] width 287 height 219
drag, startPoint x: 740, startPoint y: 478, endPoint x: 647, endPoint y: 471, distance: 93.3
click at [647, 471] on td "Time Critical: Unit 1 - Pick up vehicle in Livermore and drive all the way up t…" at bounding box center [614, 497] width 287 height 219
click at [484, 494] on td "Time Critical: Unit 1 - Pick up vehicle in Livermore and drive all the way up t…" at bounding box center [614, 497] width 287 height 219
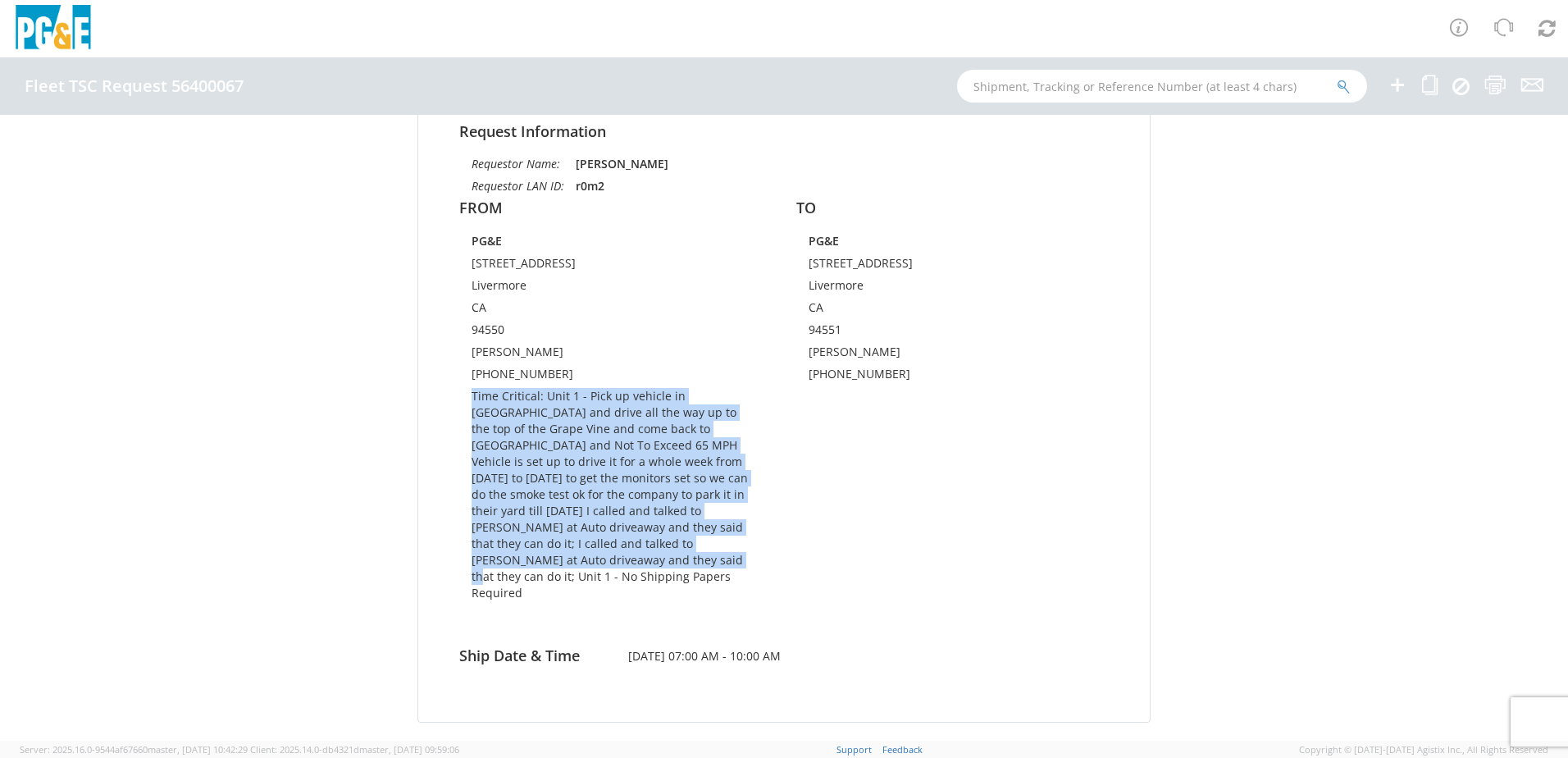
drag, startPoint x: 510, startPoint y: 560, endPoint x: 466, endPoint y: 404, distance: 162.1
click at [471, 404] on td "Time Critical: Unit 1 - Pick up vehicle in Livermore and drive all the way up t…" at bounding box center [614, 497] width 287 height 219
drag, startPoint x: 466, startPoint y: 404, endPoint x: 510, endPoint y: 417, distance: 45.9
copy td "Time Critical: Unit 1 - Pick up vehicle in Livermore and drive all the way up t…"
